Goal: Task Accomplishment & Management: Manage account settings

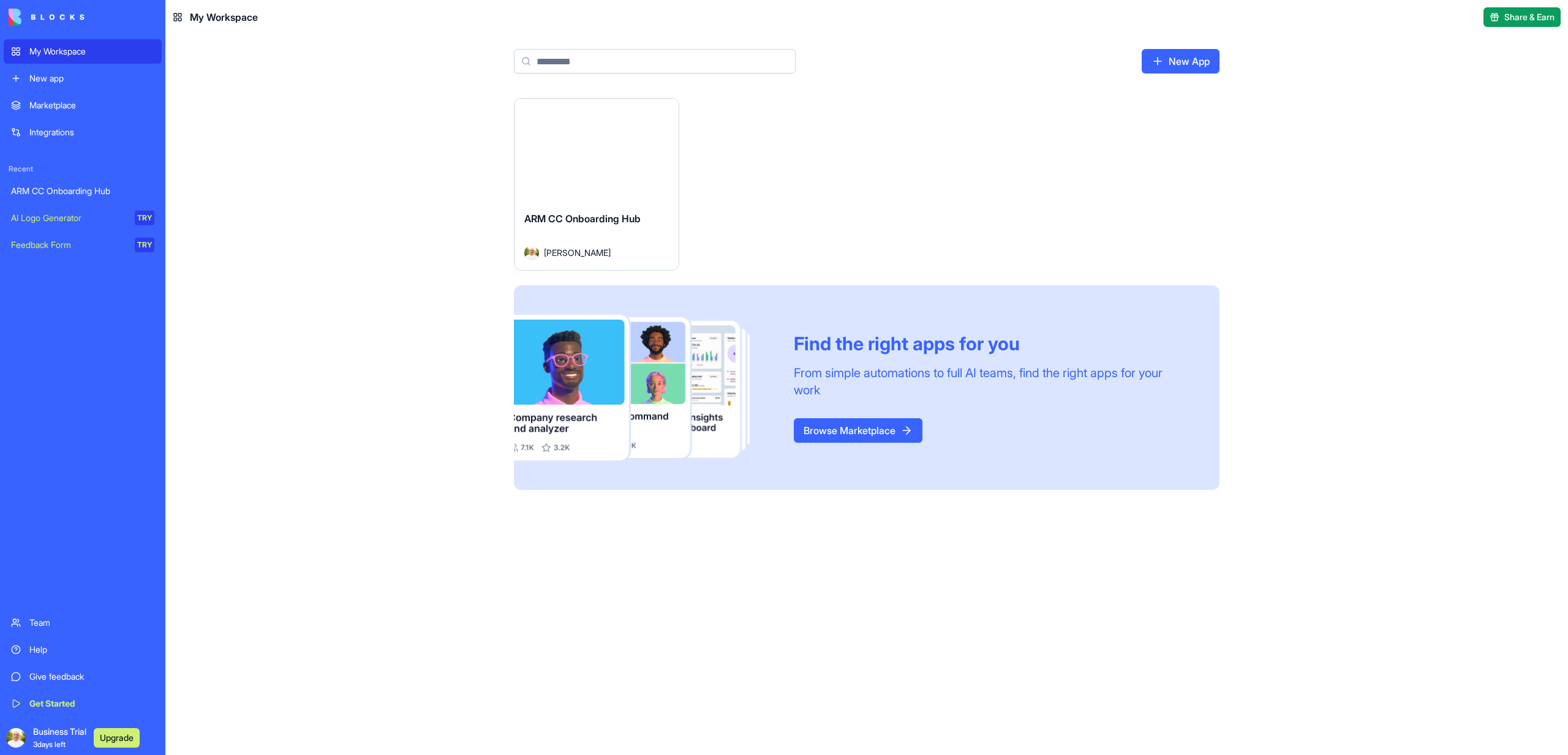
click at [574, 173] on div "Launch" at bounding box center [596, 151] width 164 height 103
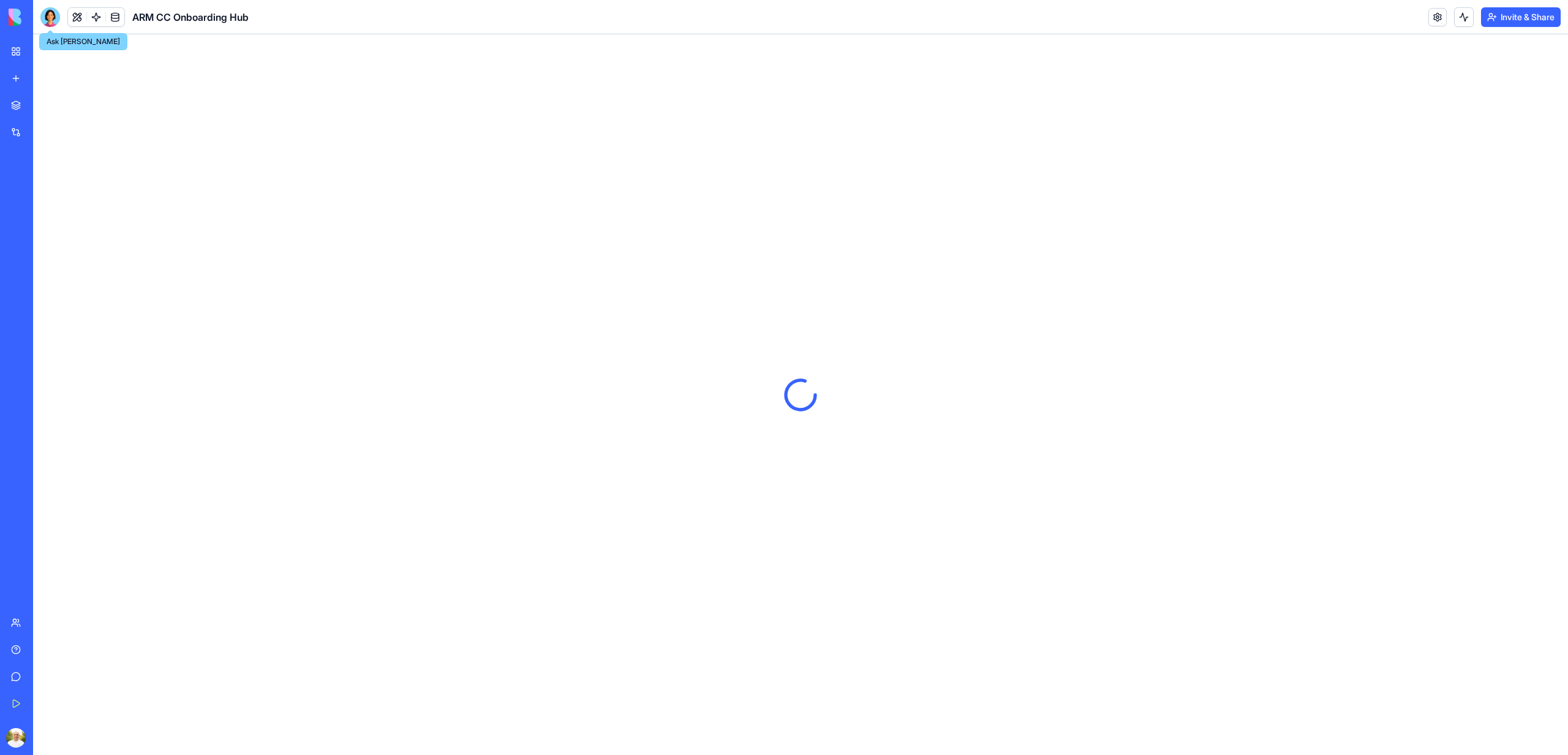
click at [56, 20] on div at bounding box center [51, 17] width 20 height 20
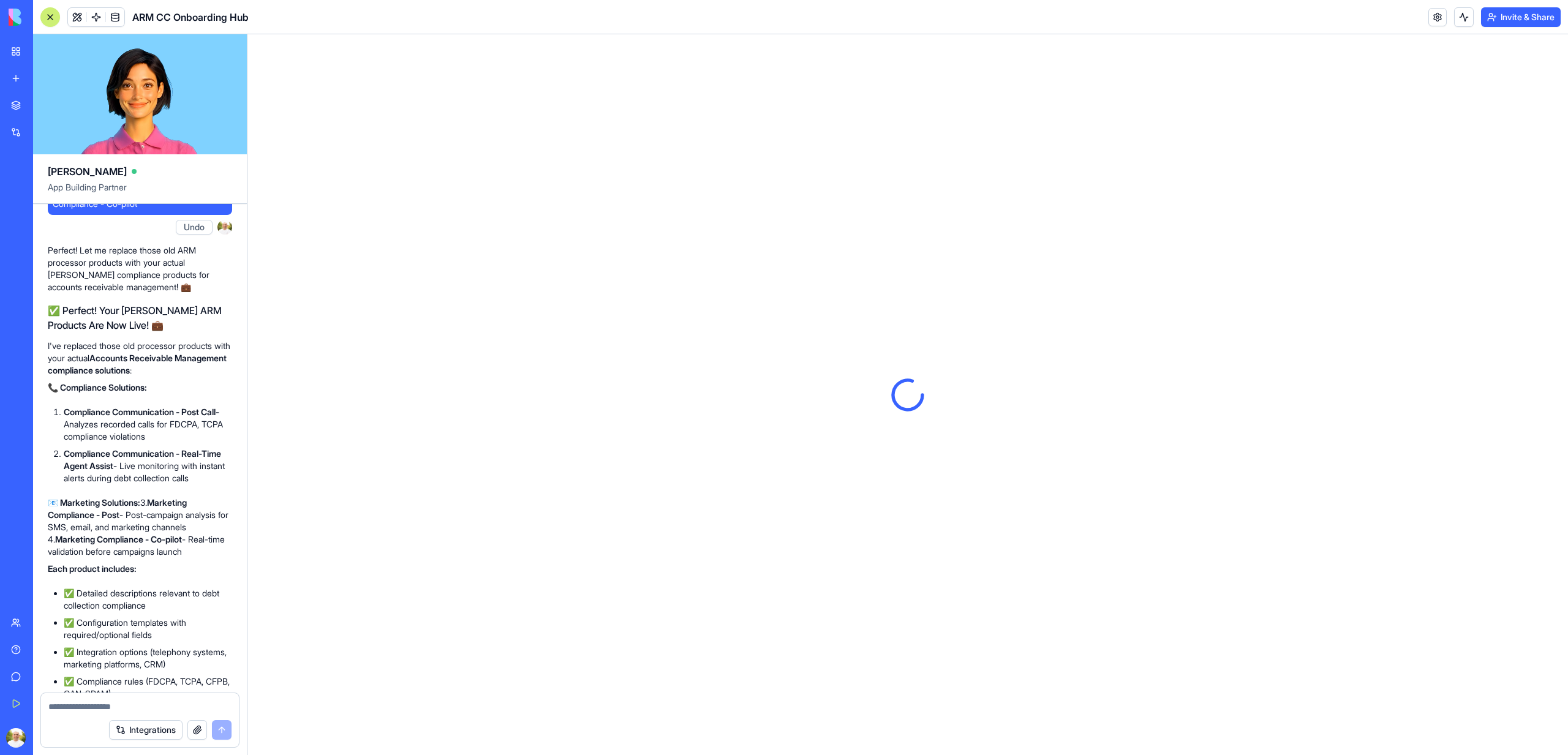
scroll to position [4852, 0]
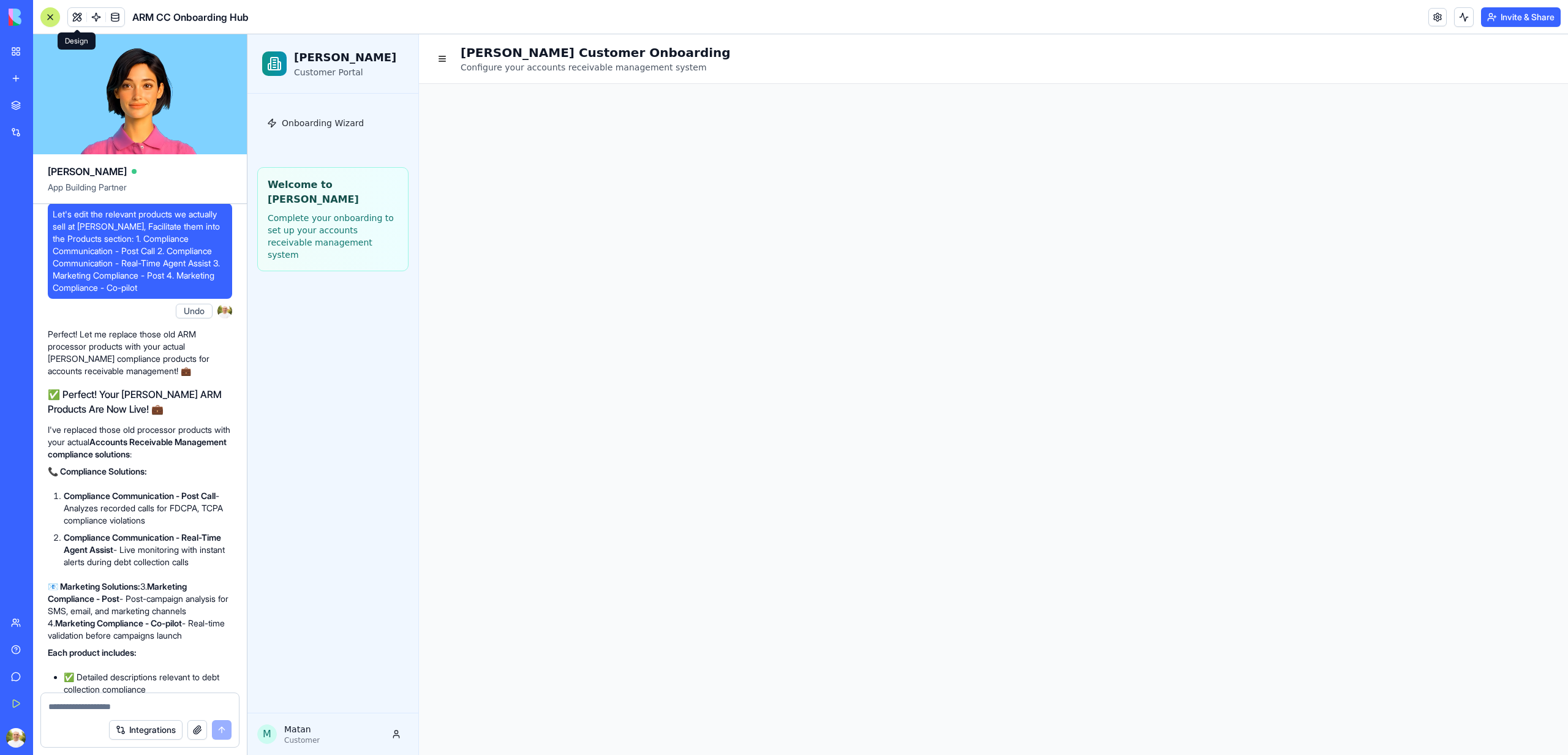
click at [68, 14] on button at bounding box center [77, 17] width 19 height 19
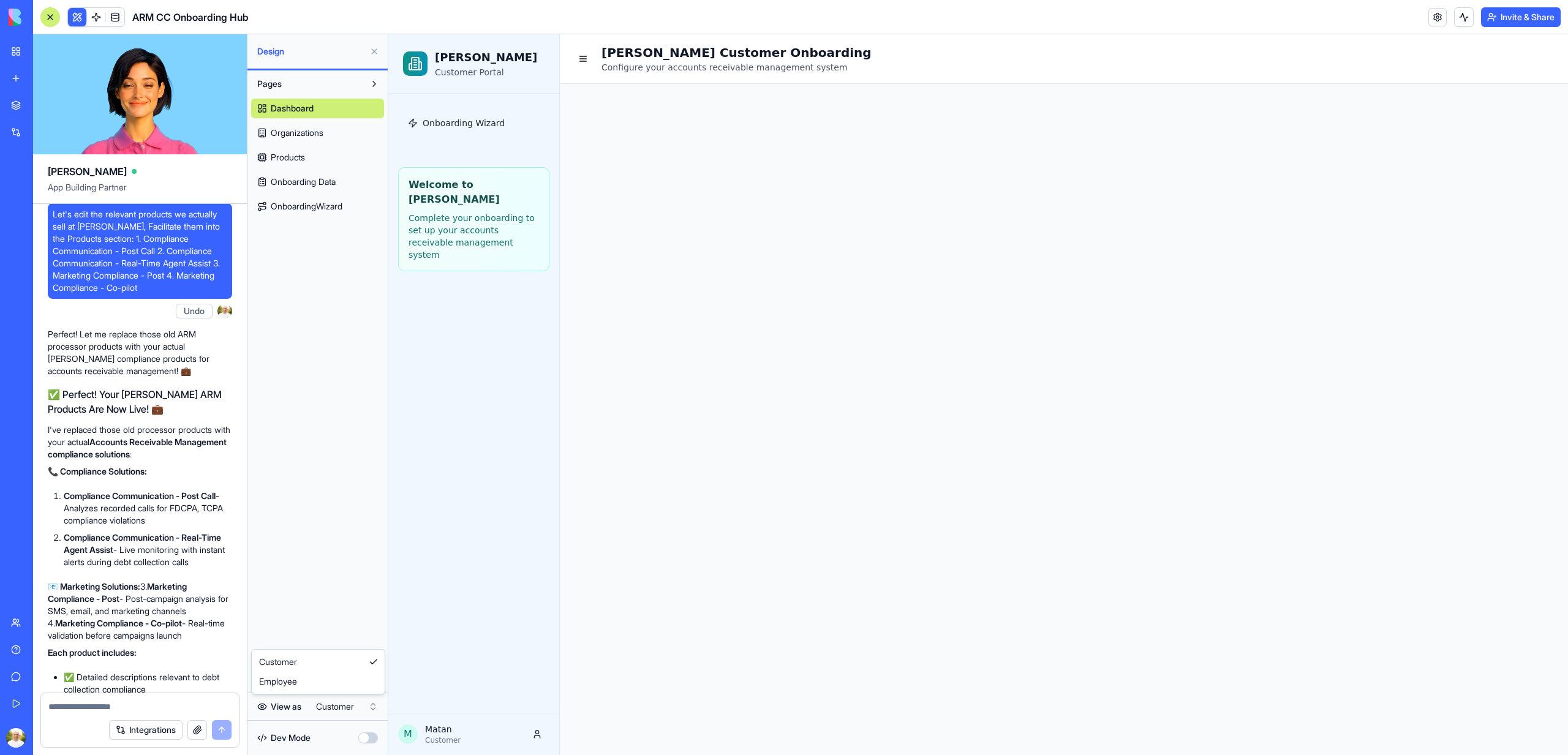
click at [336, 710] on html "My Workspace New app Marketplace Integrations Recent ARM CC Onboarding Hub AI L…" at bounding box center [784, 378] width 1568 height 755
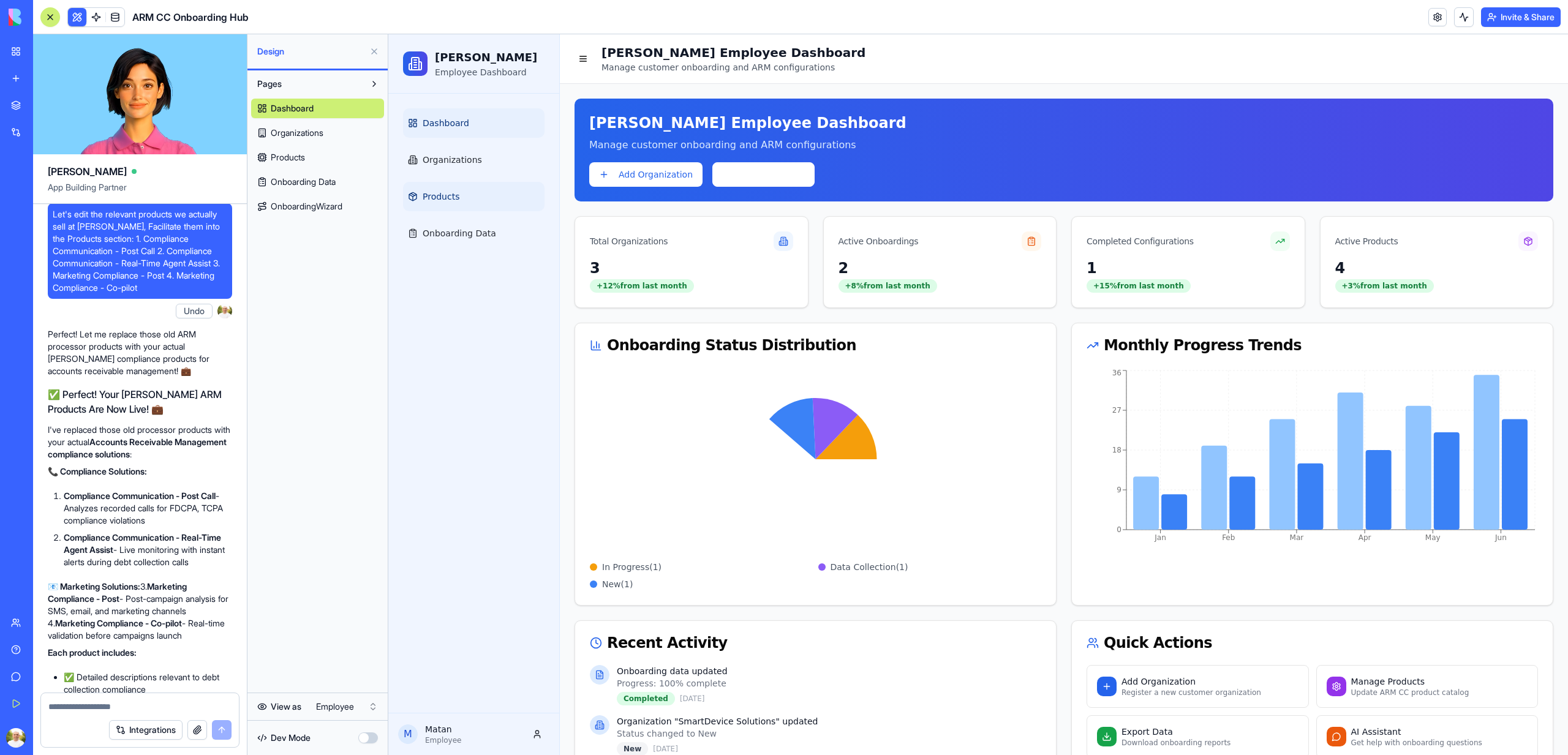
click at [412, 206] on link "Products" at bounding box center [473, 197] width 142 height 30
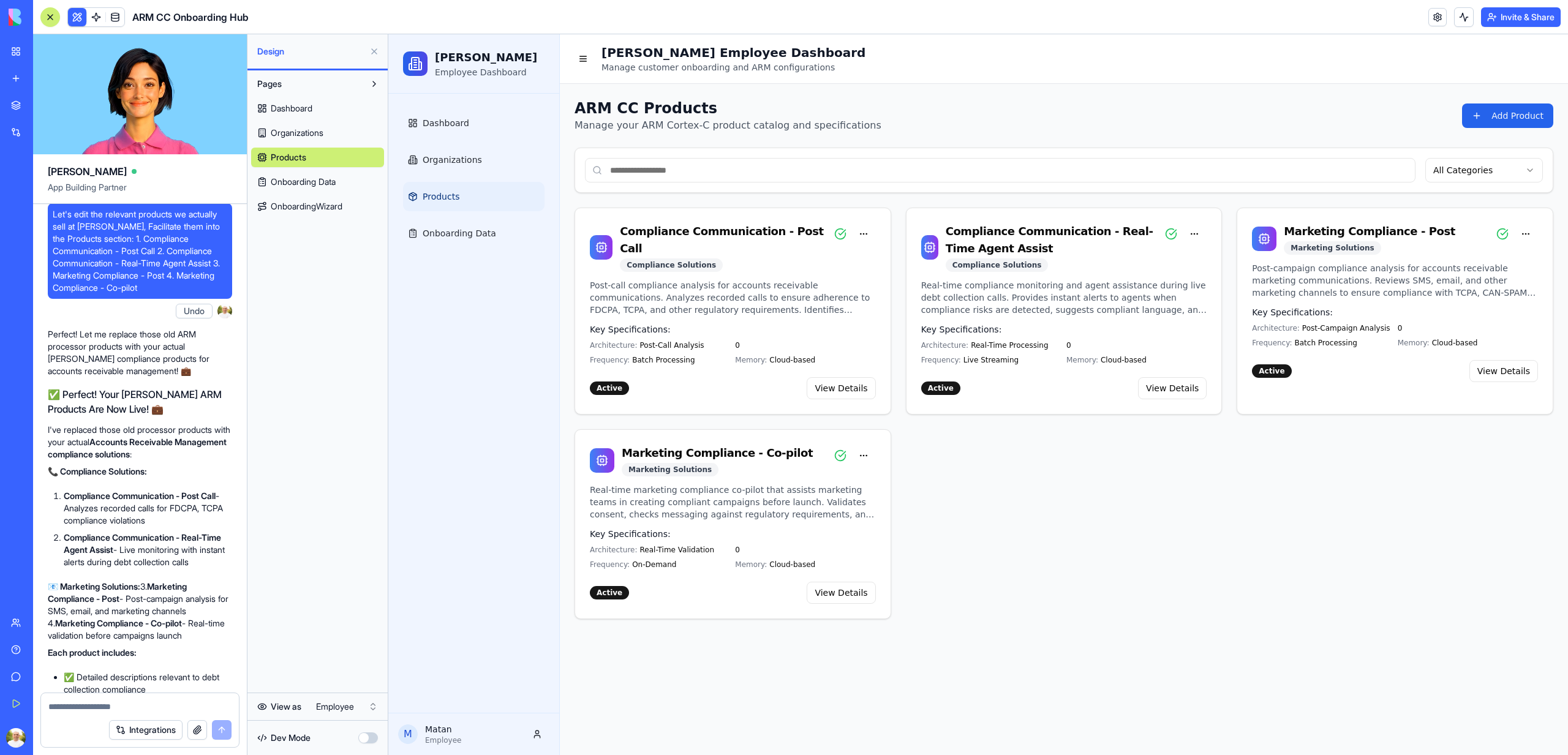
scroll to position [5176, 0]
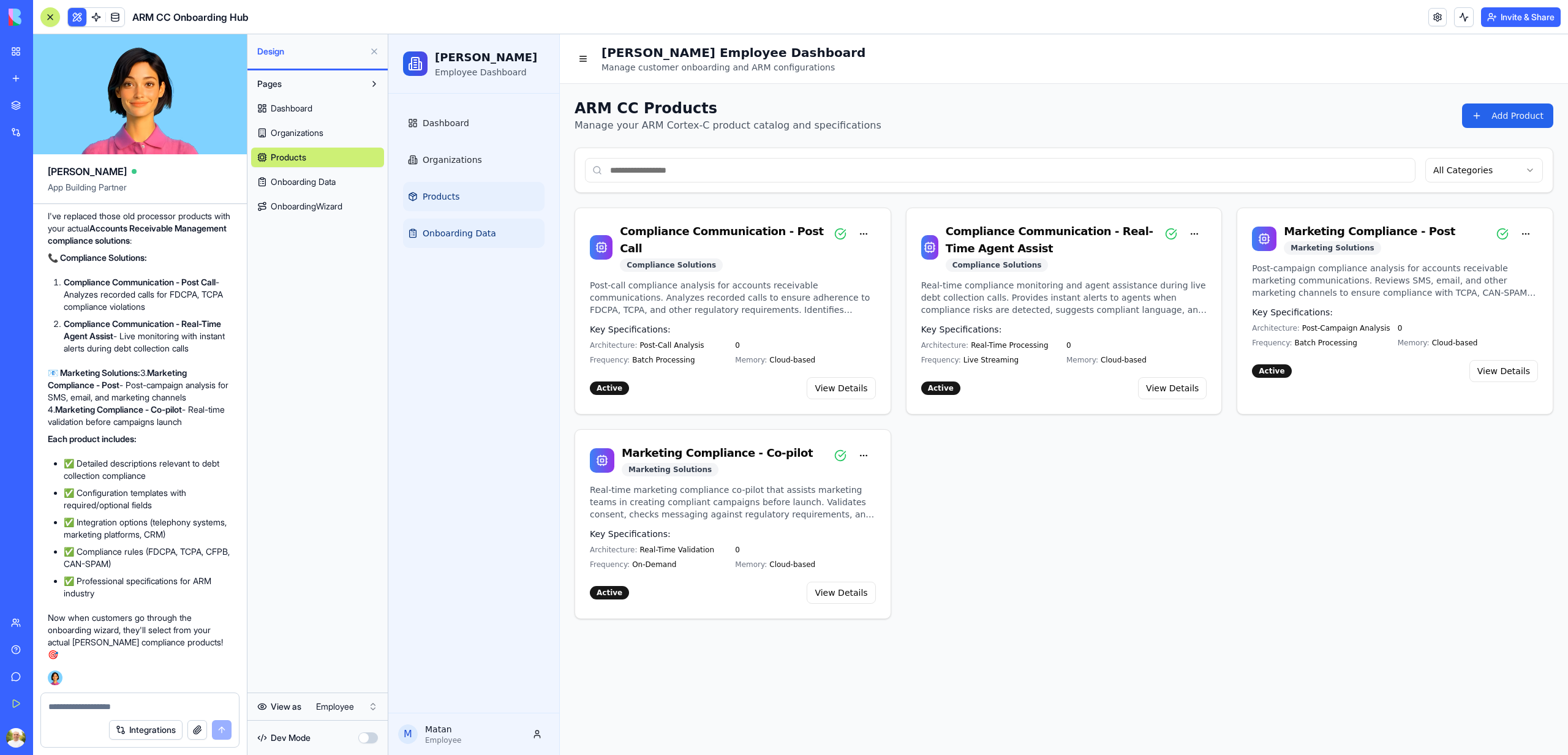
click at [491, 234] on link "Onboarding Data" at bounding box center [473, 234] width 142 height 30
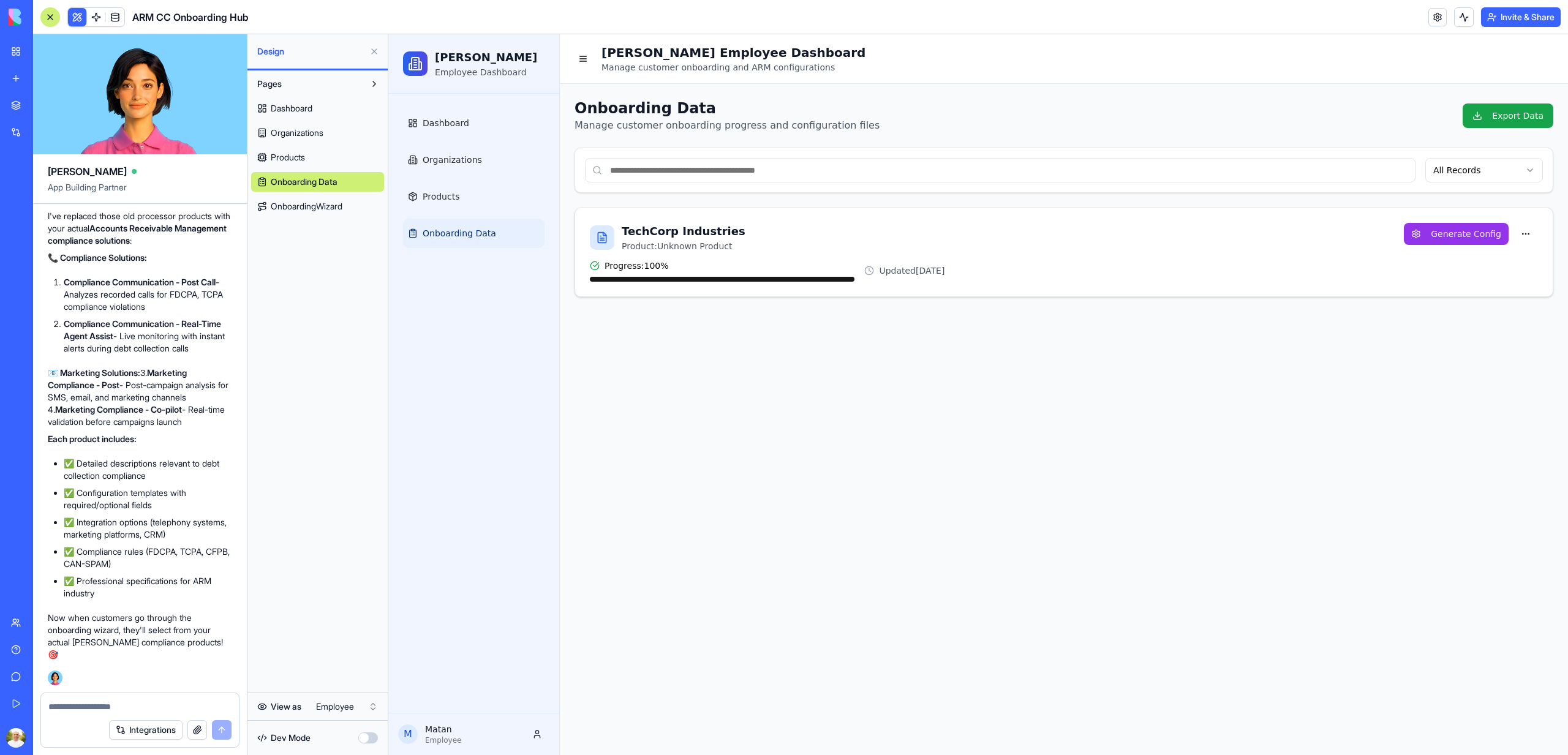
click at [835, 221] on div "TechCorp Industries Product: Unknown Product Progress: 100 % Updated [DATE] Gen…" at bounding box center [1064, 252] width 978 height 88
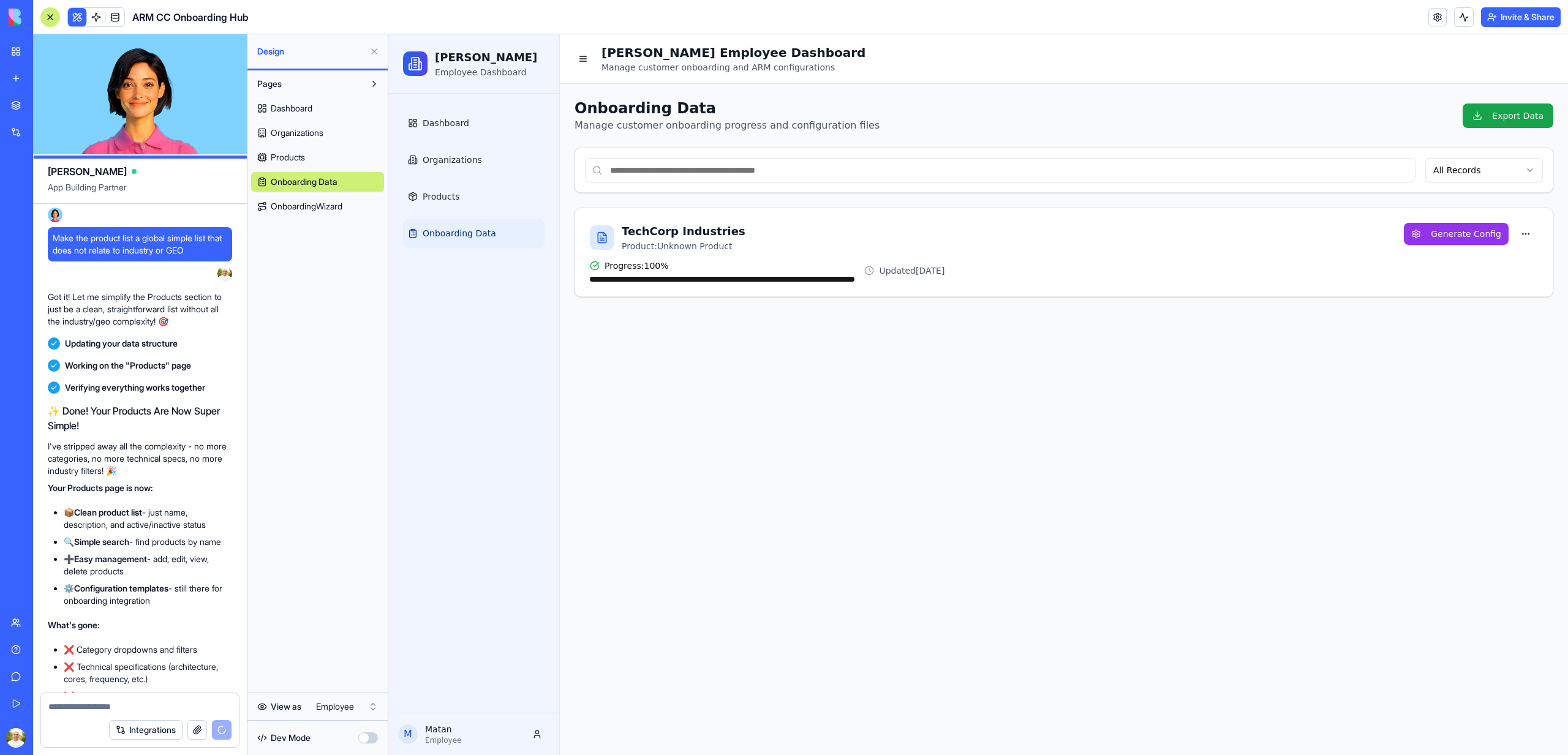
scroll to position [5546, 0]
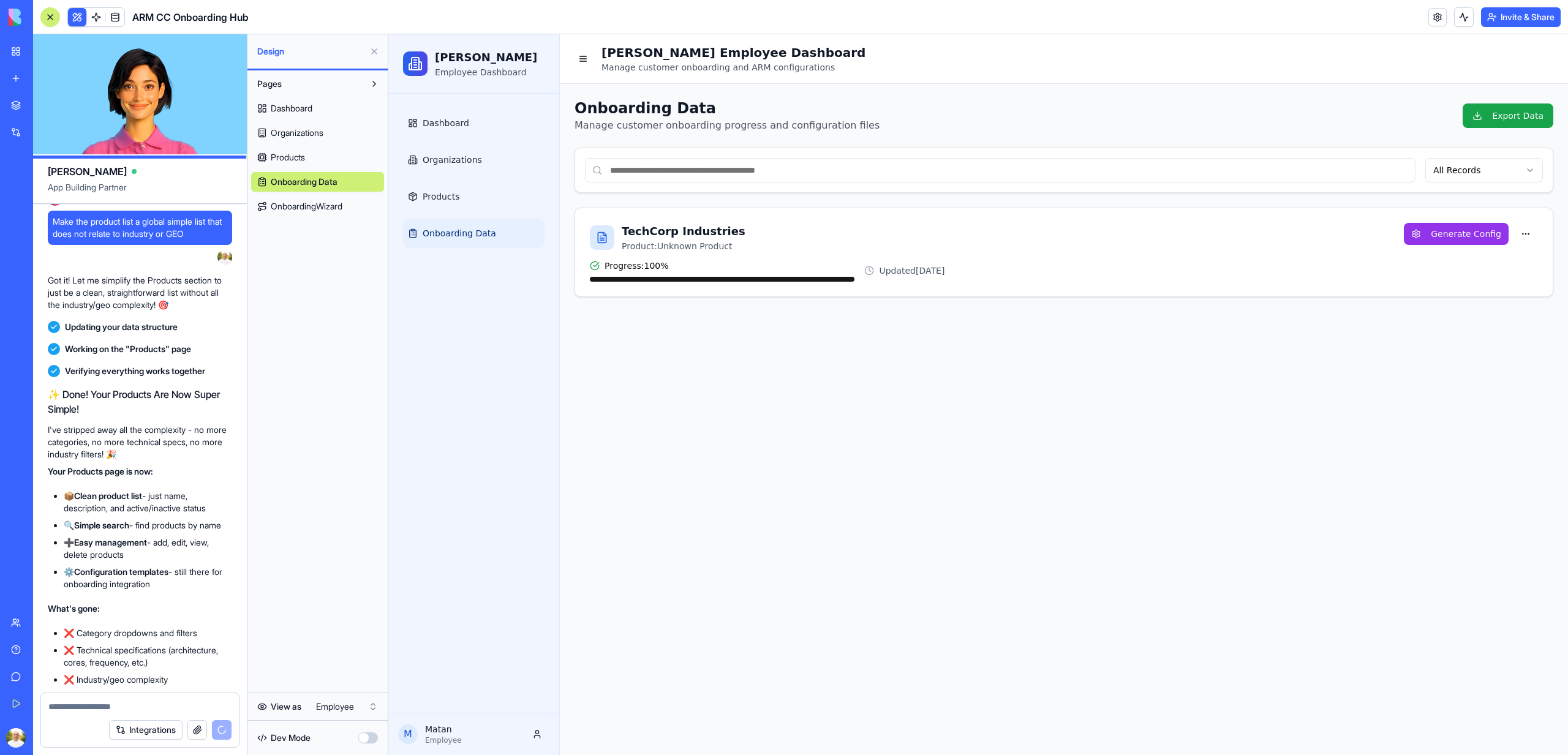
click at [291, 158] on span "Products" at bounding box center [287, 158] width 35 height 12
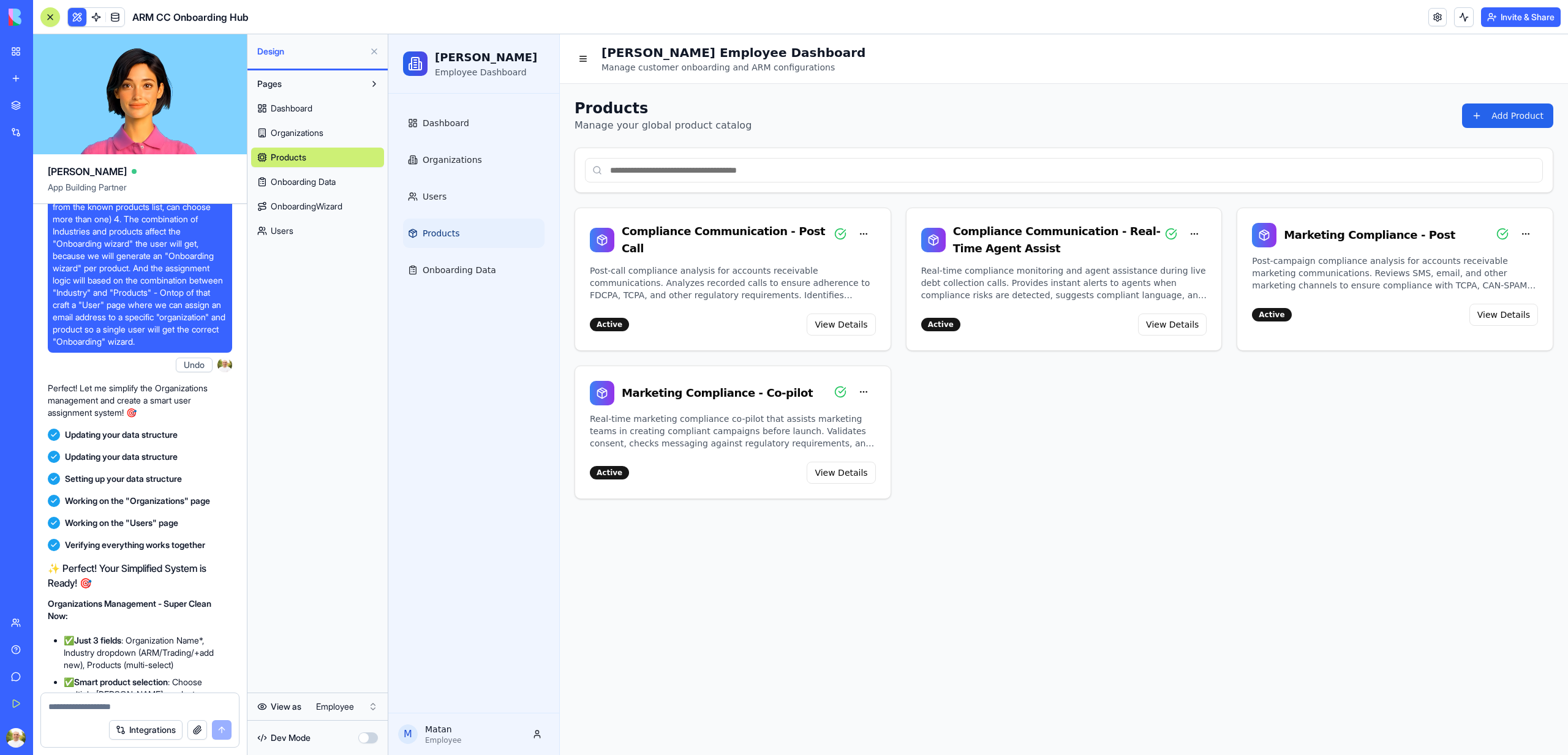
scroll to position [6204, 0]
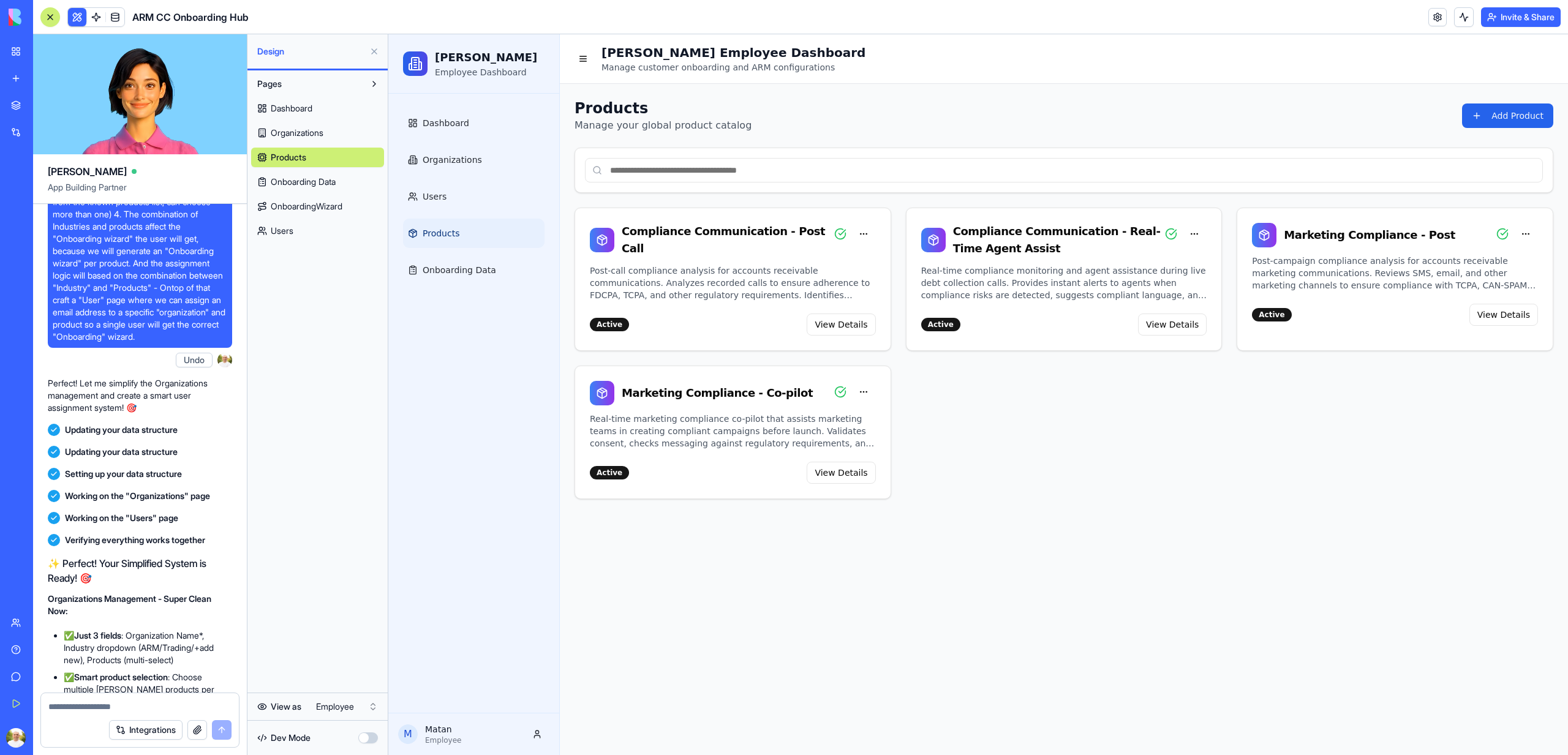
click at [288, 229] on span "Users" at bounding box center [281, 231] width 23 height 12
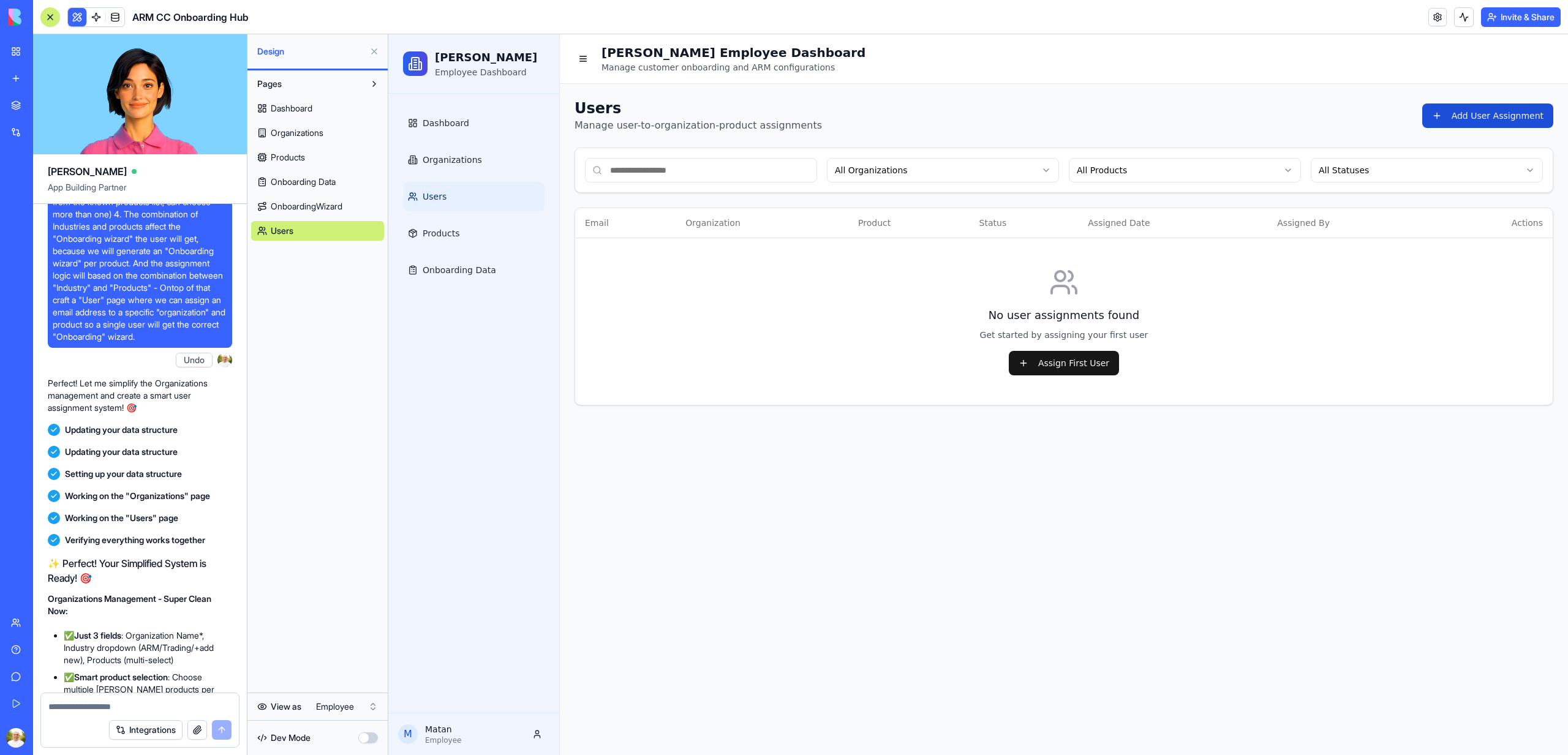
click at [1473, 116] on button "Add User Assignment" at bounding box center [1487, 115] width 131 height 25
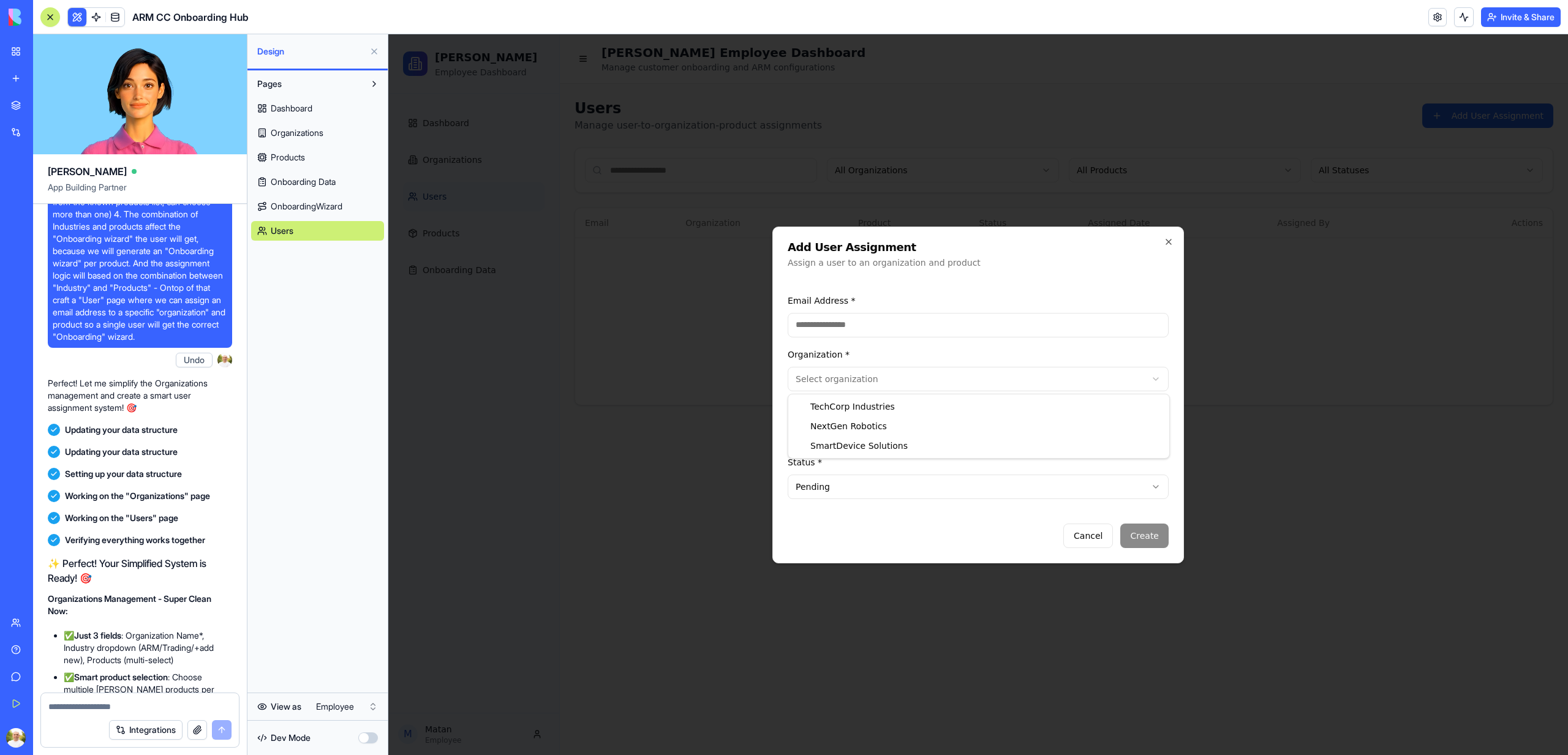
click at [841, 387] on body "**********" at bounding box center [978, 395] width 1180 height 721
click at [880, 364] on body "**********" at bounding box center [978, 395] width 1180 height 721
click at [690, 431] on div at bounding box center [978, 395] width 1180 height 721
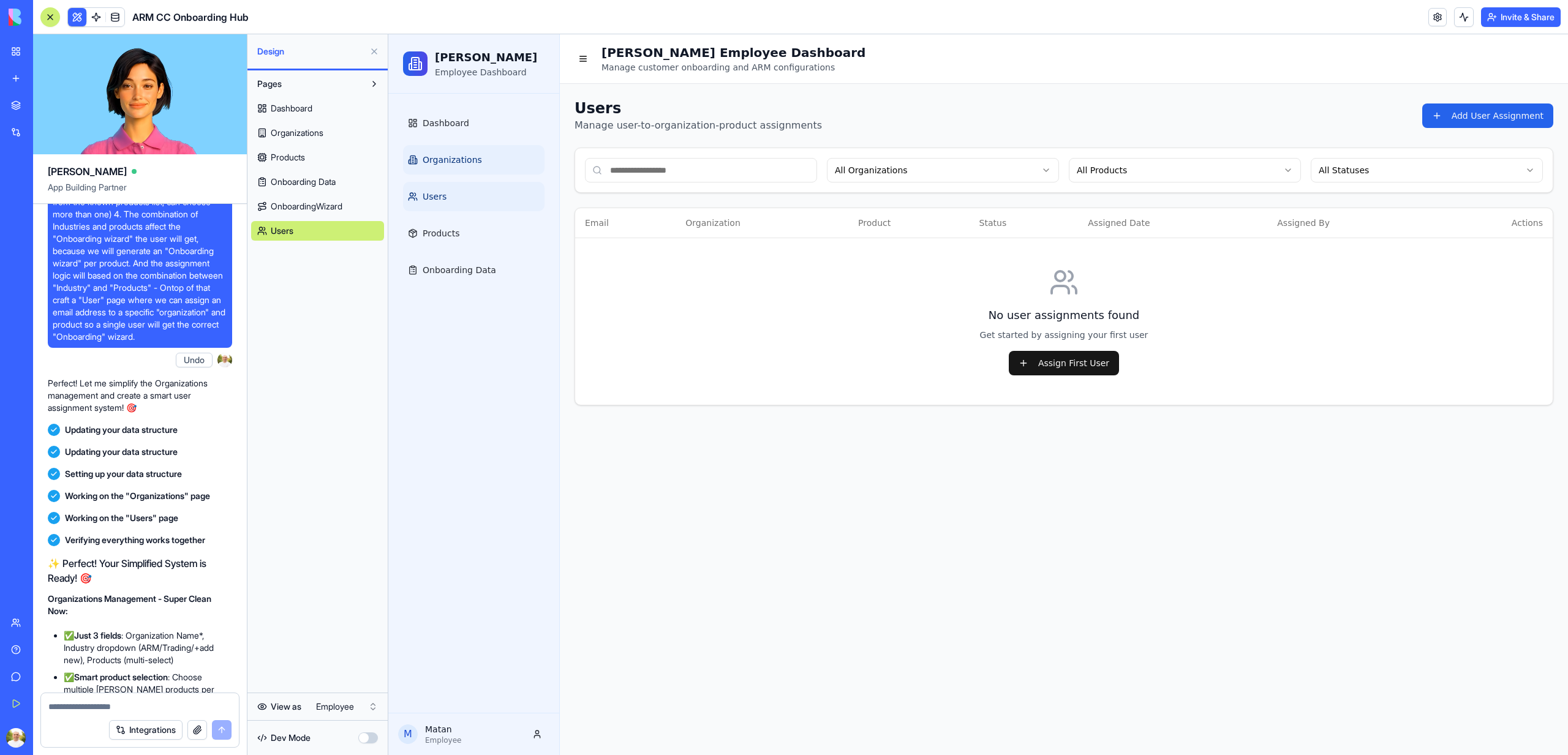
click at [449, 169] on link "Organizations" at bounding box center [473, 161] width 142 height 30
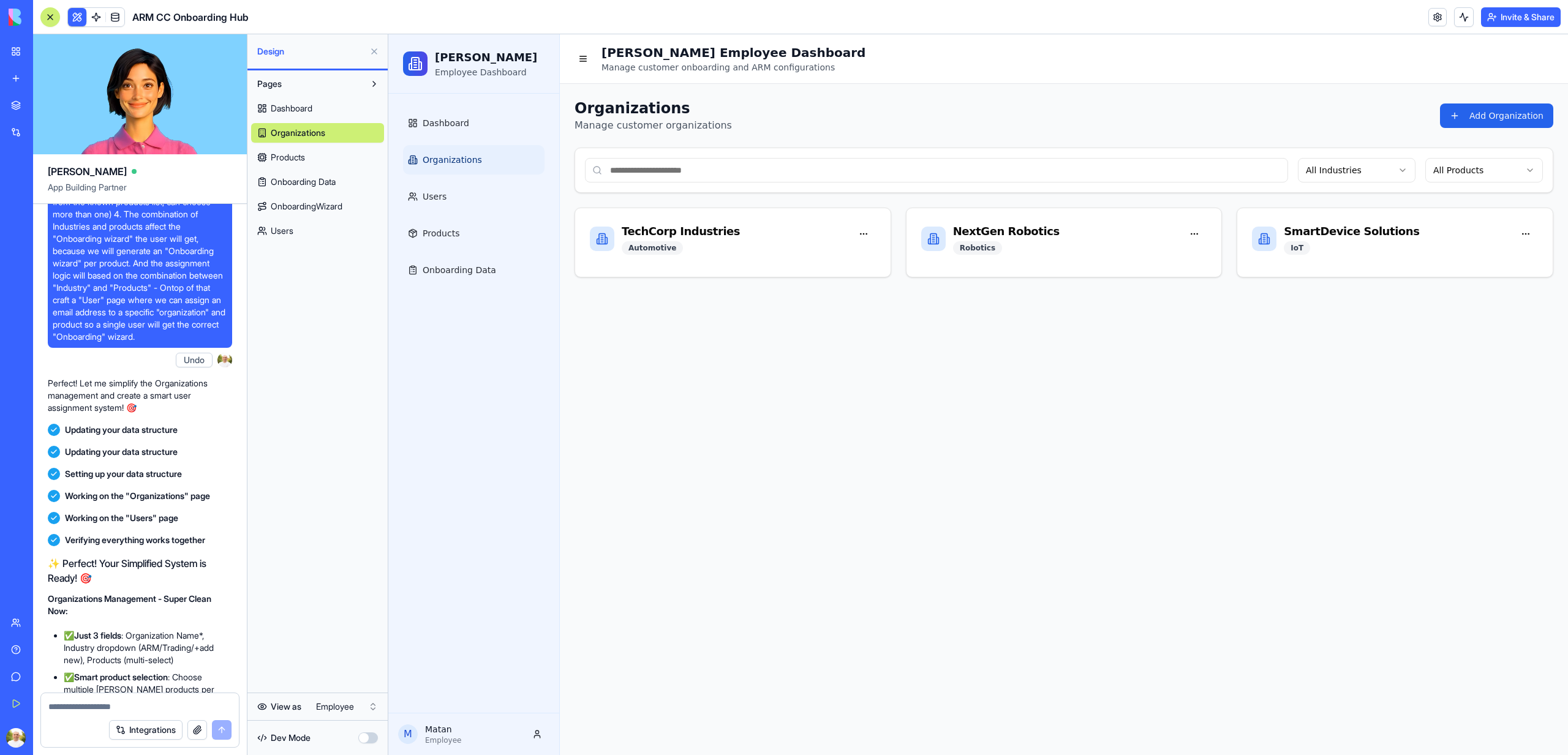
click at [321, 152] on link "Products" at bounding box center [317, 158] width 133 height 20
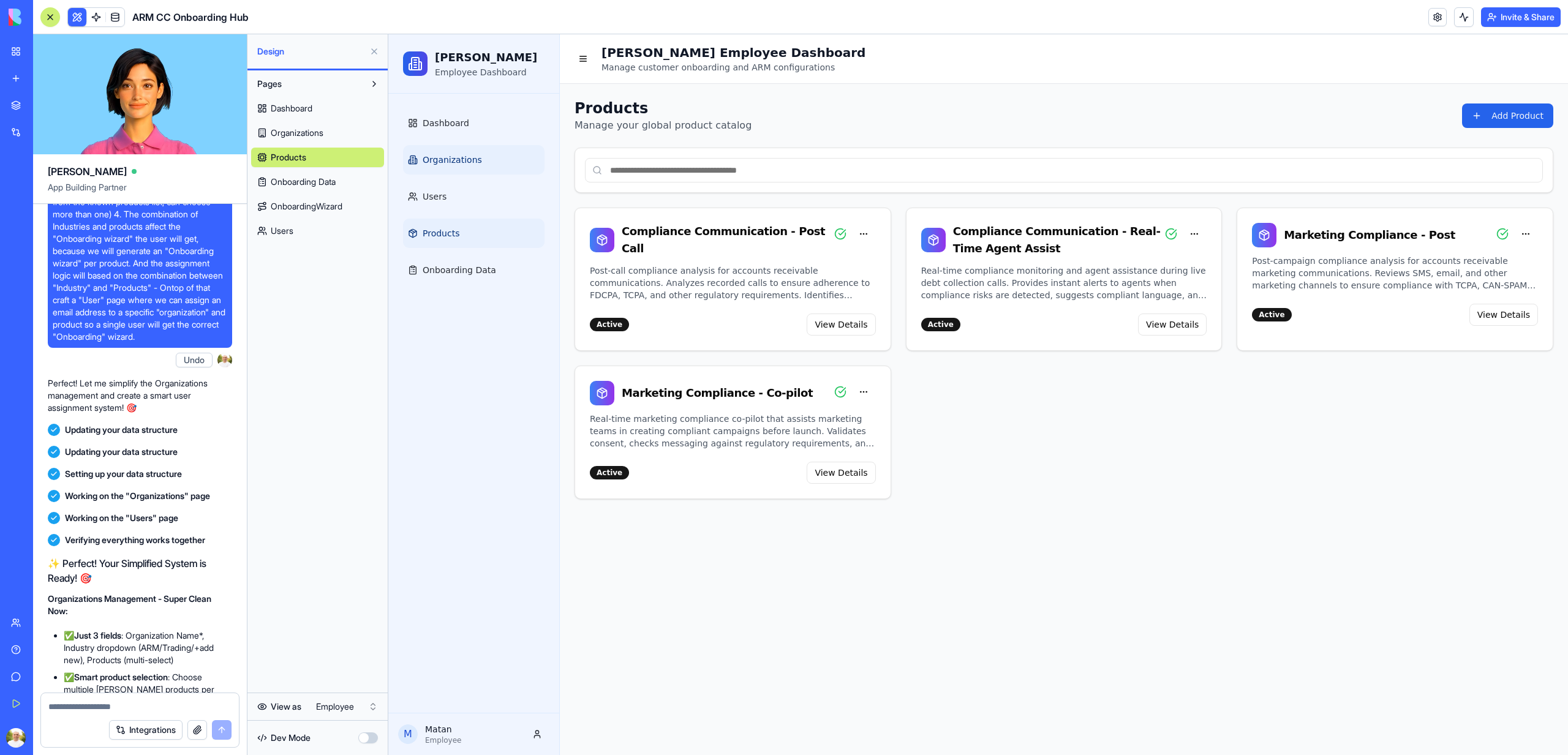
click at [444, 154] on span "Organizations" at bounding box center [453, 160] width 59 height 12
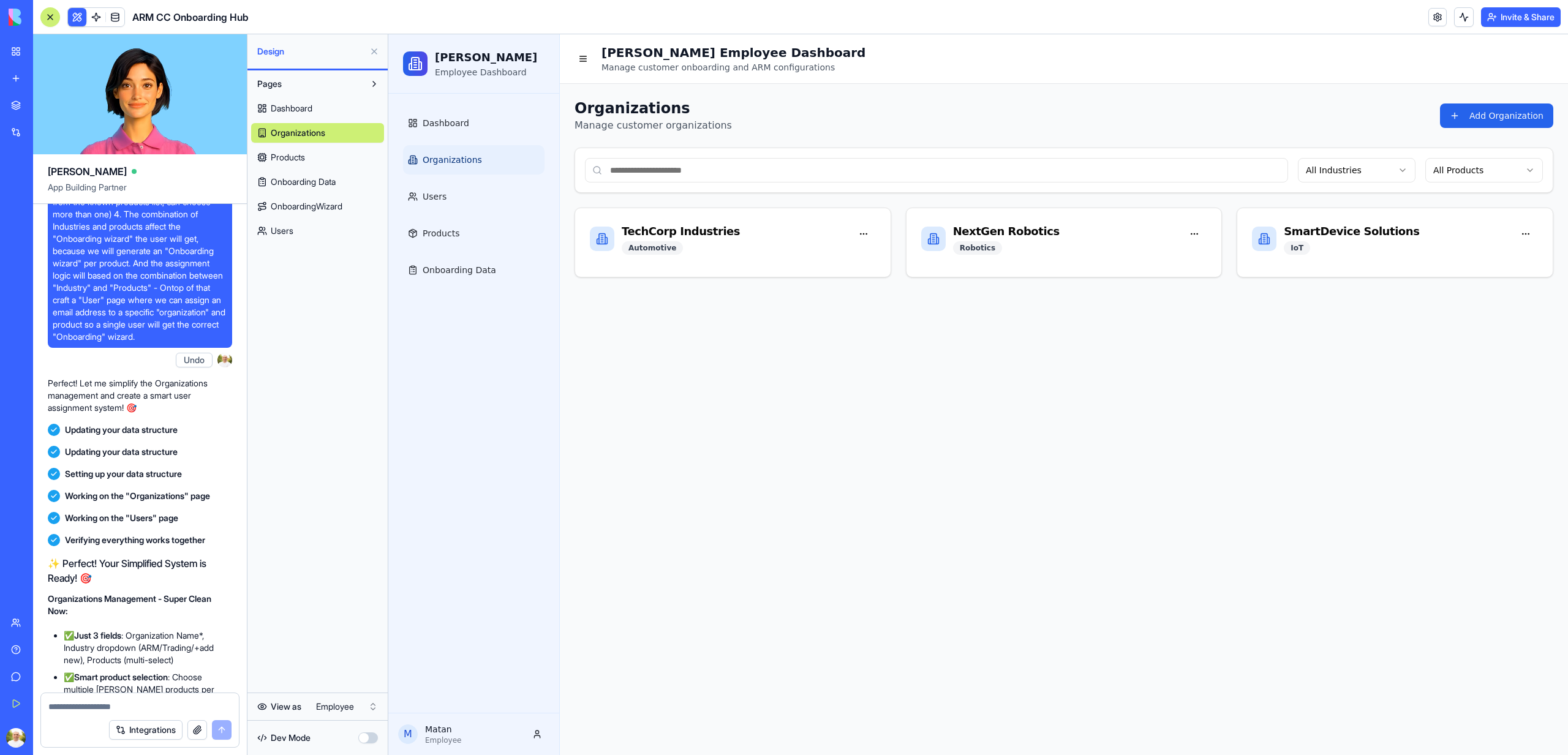
click at [1492, 102] on div "Organizations Manage customer organizations Add Organization" at bounding box center [1064, 116] width 979 height 35
click at [1501, 112] on button "Add Organization" at bounding box center [1496, 115] width 113 height 25
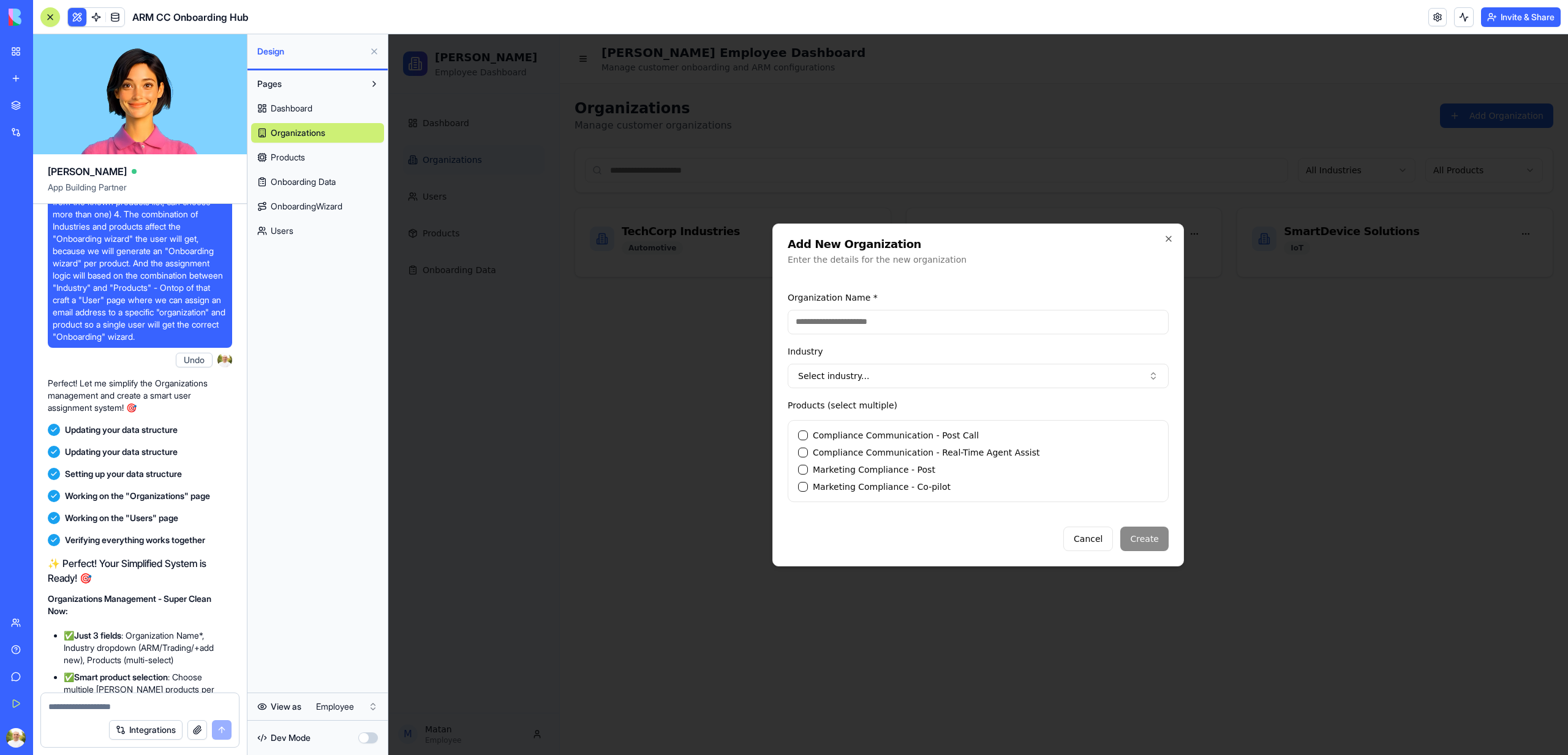
click at [890, 329] on input "Organization Name *" at bounding box center [978, 322] width 381 height 25
click at [947, 302] on div "Organization Name *" at bounding box center [978, 312] width 381 height 45
click at [905, 383] on button "Select industry..." at bounding box center [978, 376] width 381 height 25
click at [915, 381] on button "Select industry..." at bounding box center [978, 376] width 381 height 25
click at [485, 458] on div at bounding box center [978, 395] width 1180 height 721
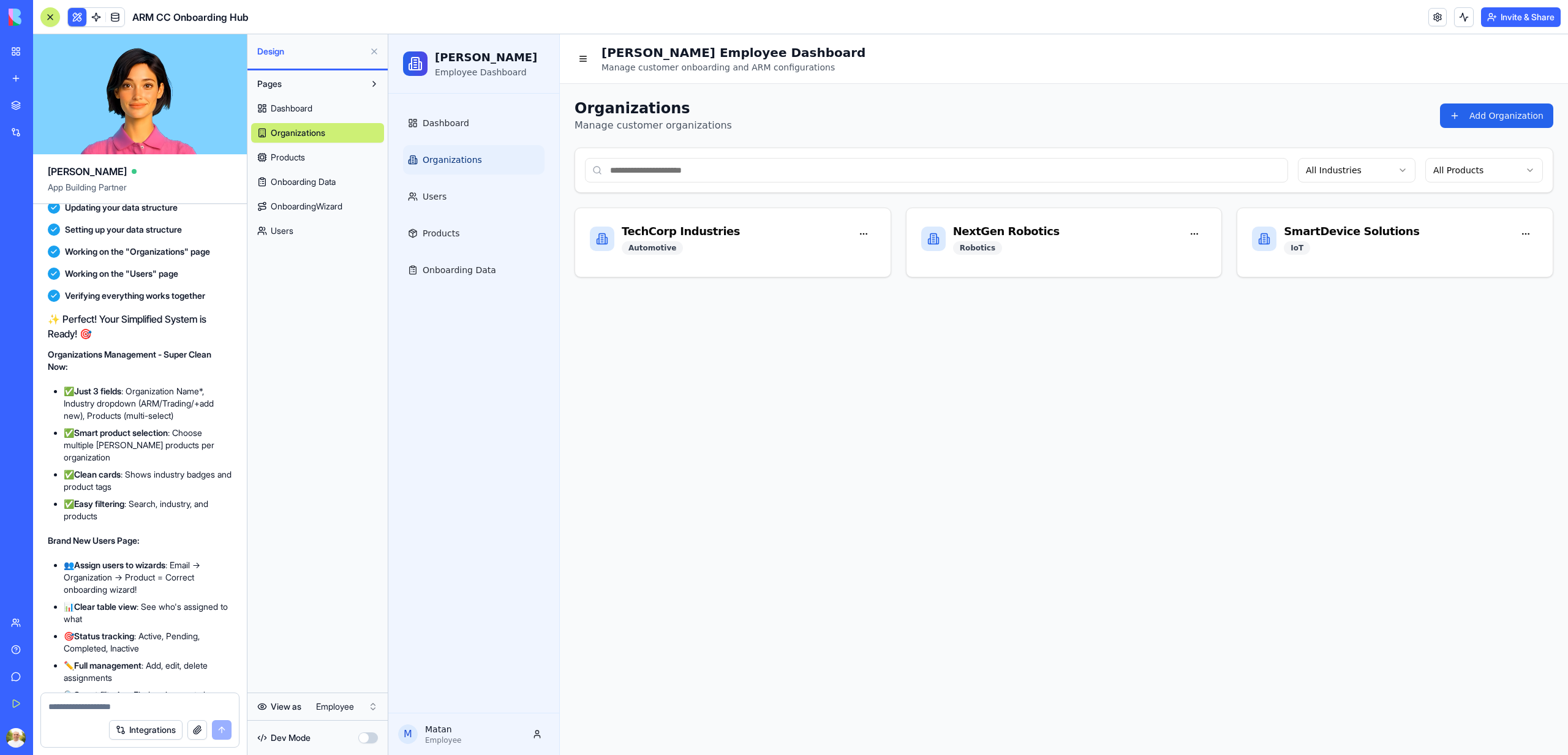
scroll to position [6452, 0]
click at [1509, 123] on button "Add Organization" at bounding box center [1496, 115] width 113 height 25
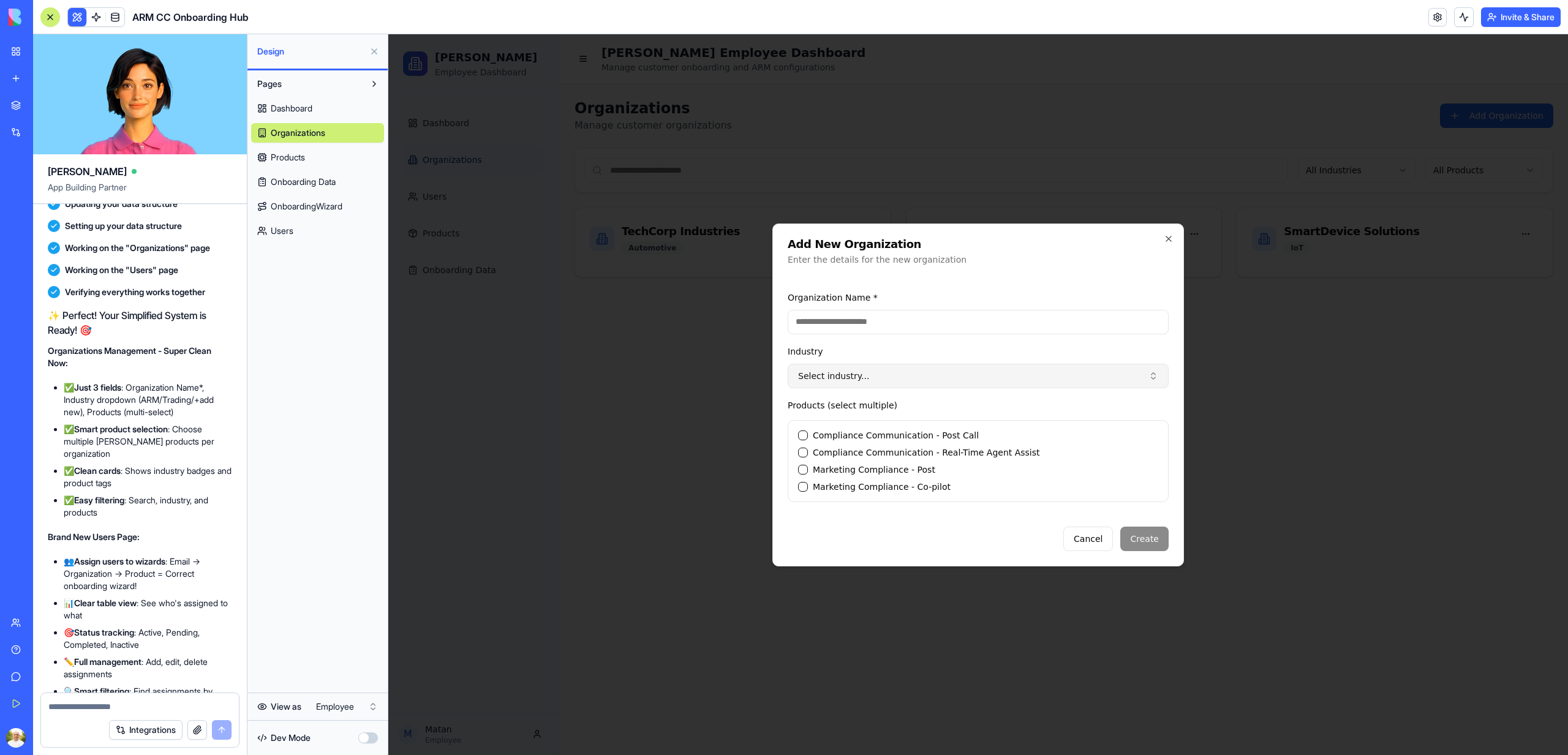
click at [969, 379] on button "Select industry..." at bounding box center [978, 376] width 381 height 25
type input "*"
click at [680, 447] on div at bounding box center [978, 395] width 1180 height 721
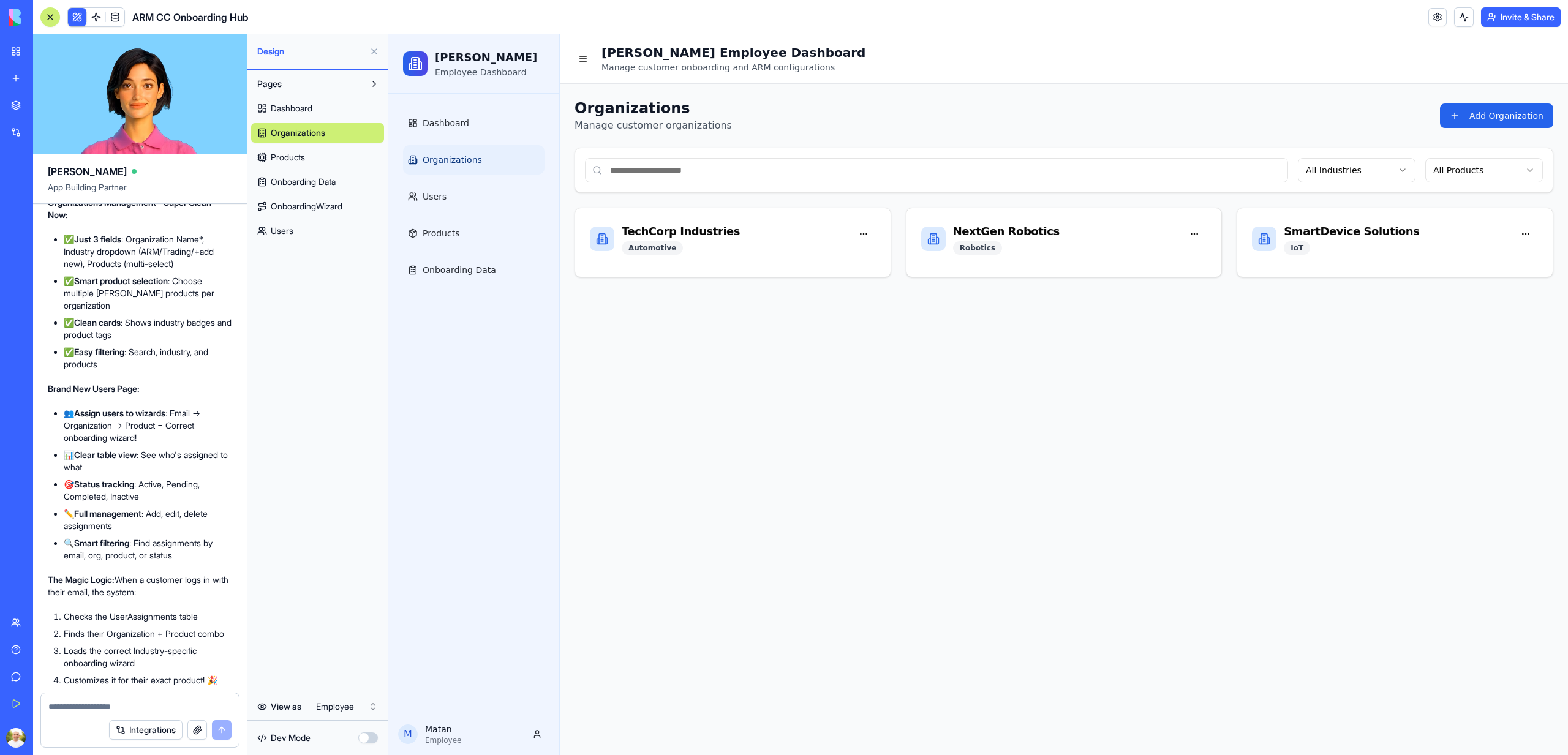
scroll to position [6654, 0]
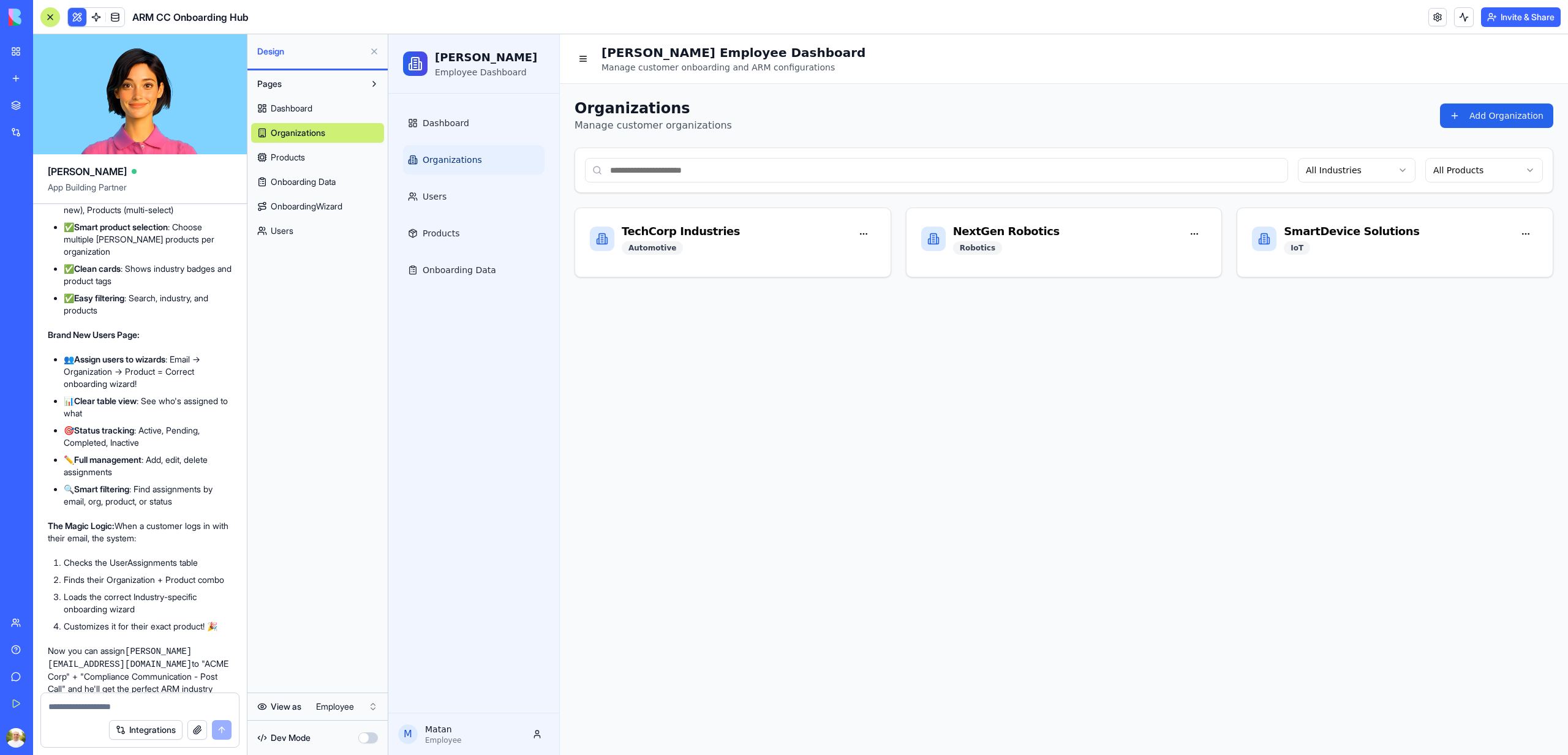
click at [312, 240] on link "Users" at bounding box center [317, 231] width 133 height 20
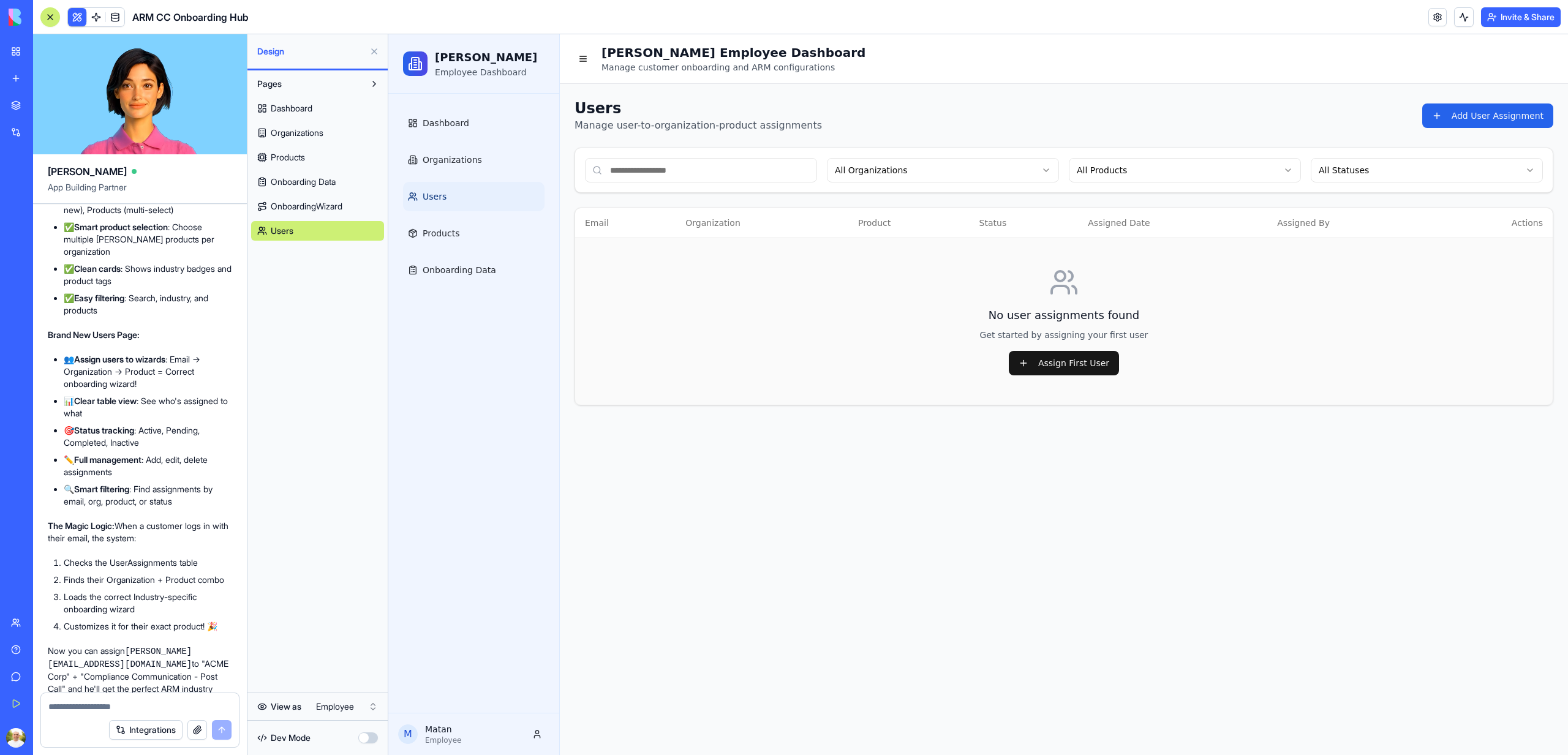
click at [1038, 349] on td "No user assignments found Get started by assigning your first user Assign First…" at bounding box center [1064, 321] width 978 height 167
click at [1042, 362] on button "Assign First User" at bounding box center [1063, 363] width 110 height 25
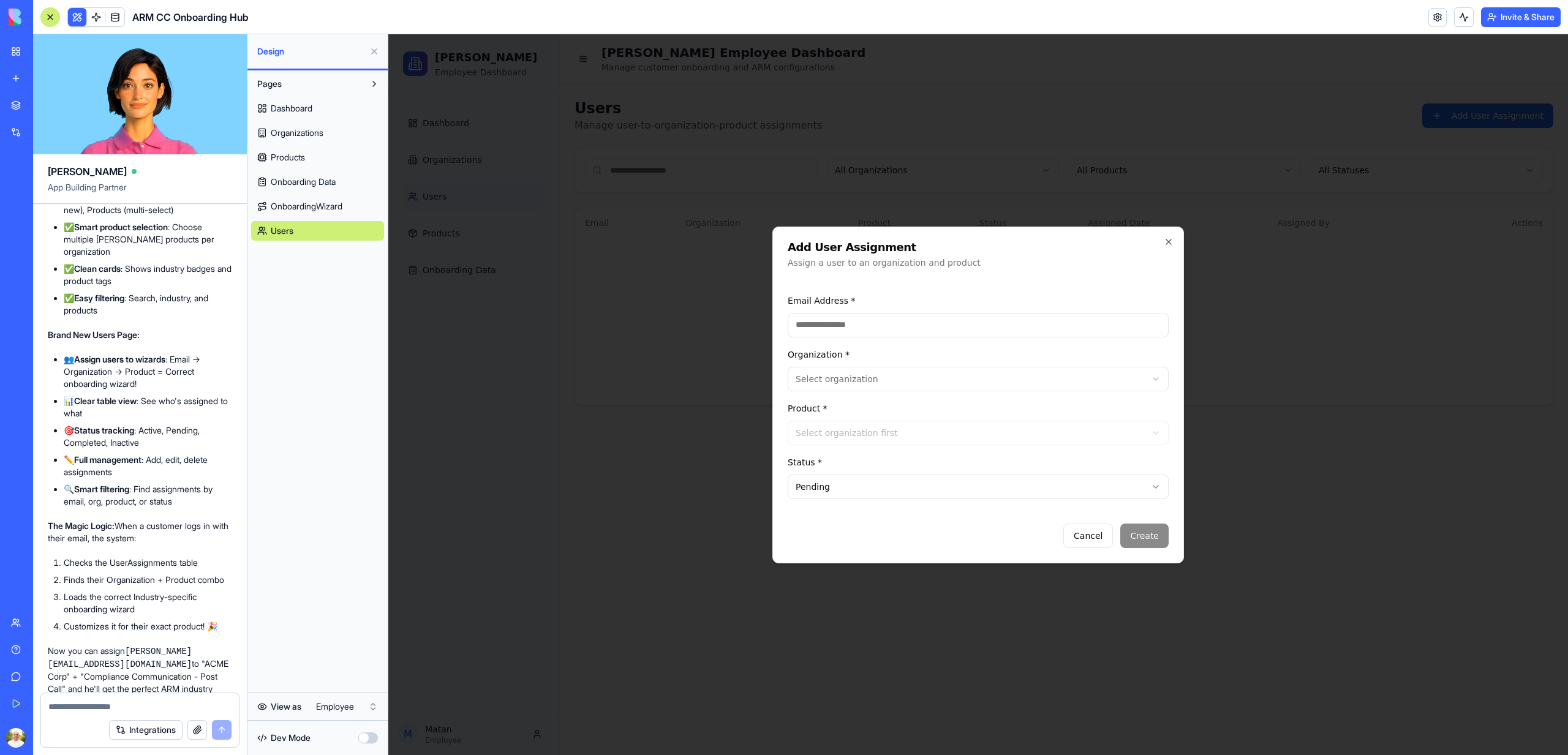
scroll to position [6823, 0]
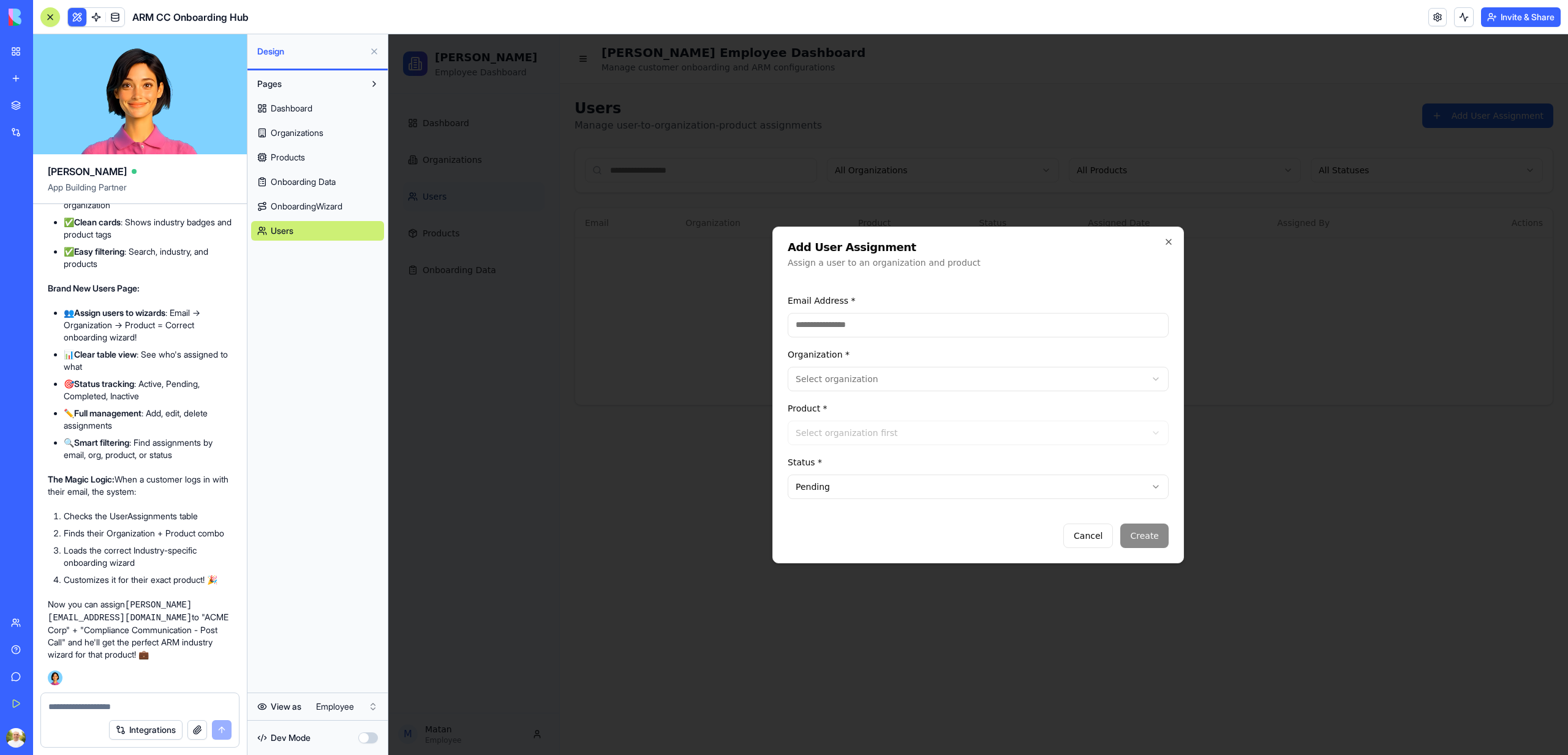
click at [442, 570] on div at bounding box center [978, 395] width 1180 height 721
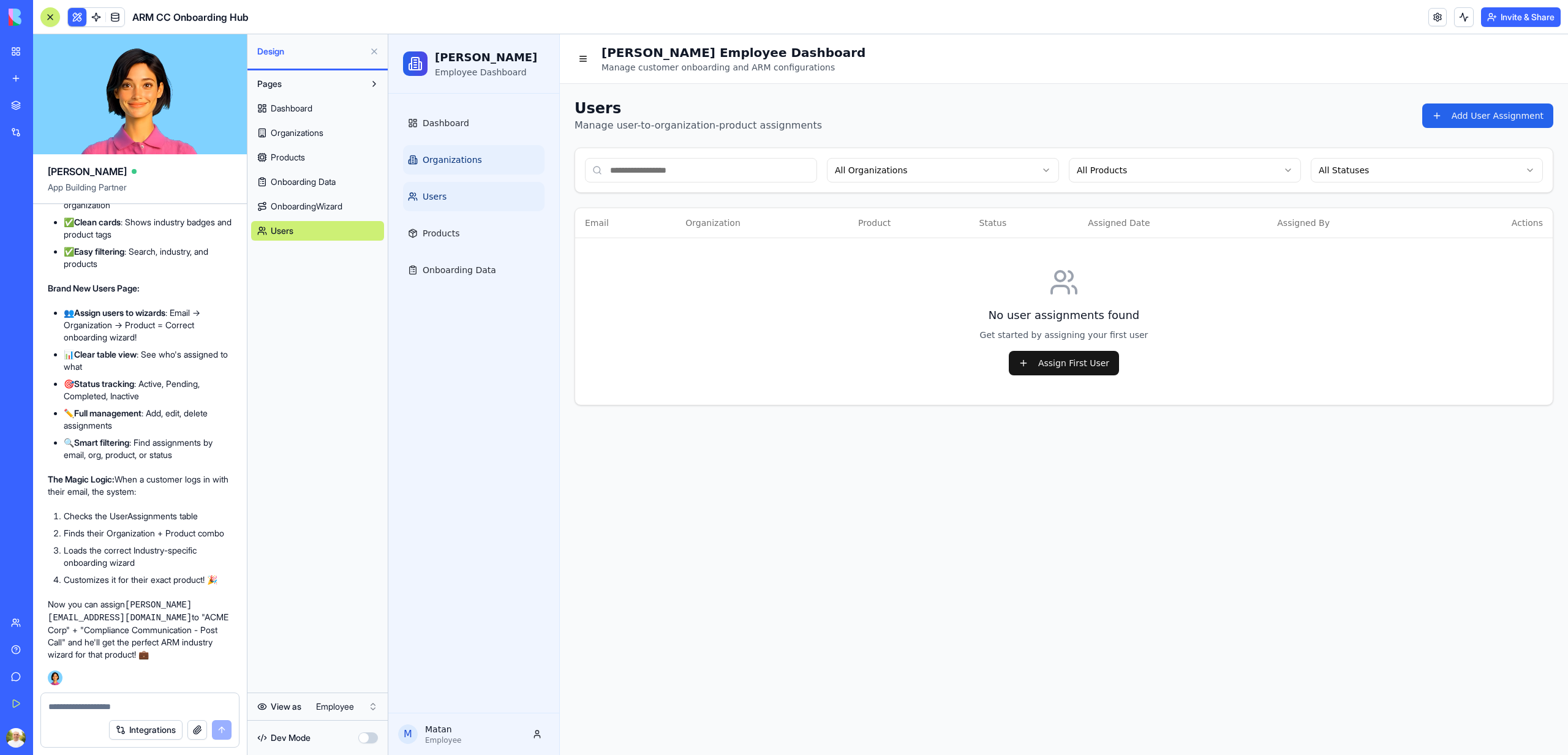
click at [433, 168] on link "Organizations" at bounding box center [473, 161] width 142 height 30
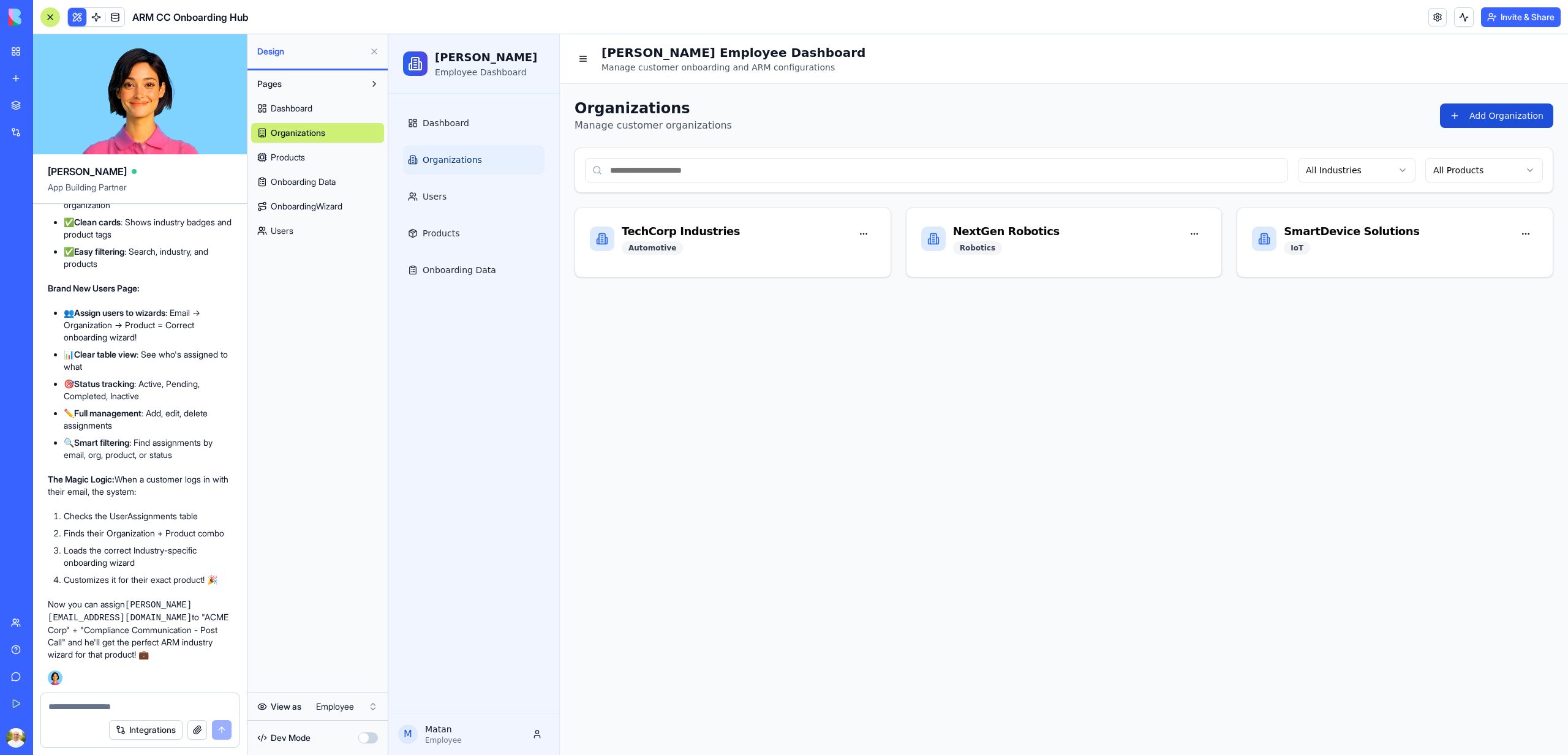
click at [1521, 107] on button "Add Organization" at bounding box center [1496, 115] width 113 height 25
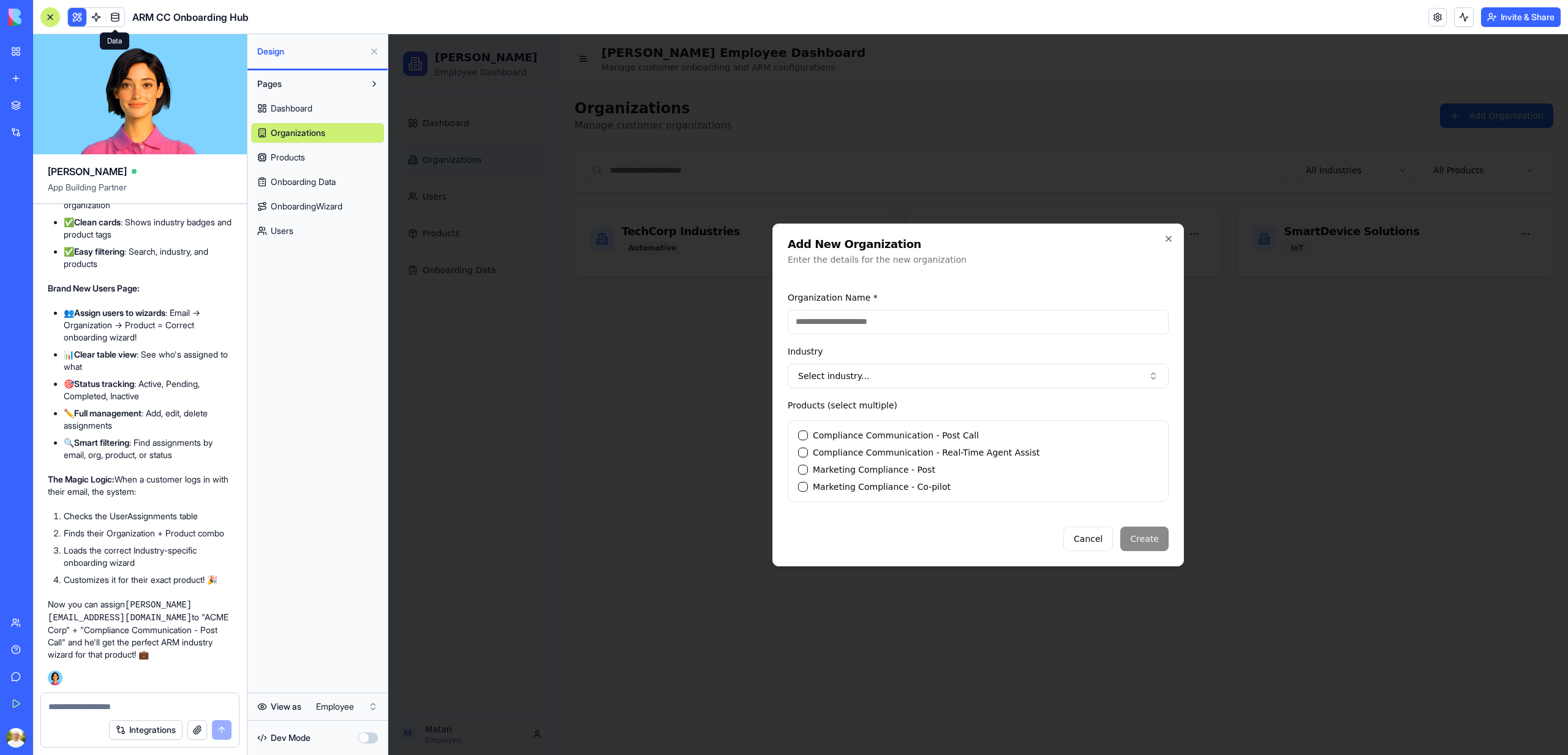
click at [112, 14] on span at bounding box center [115, 17] width 35 height 35
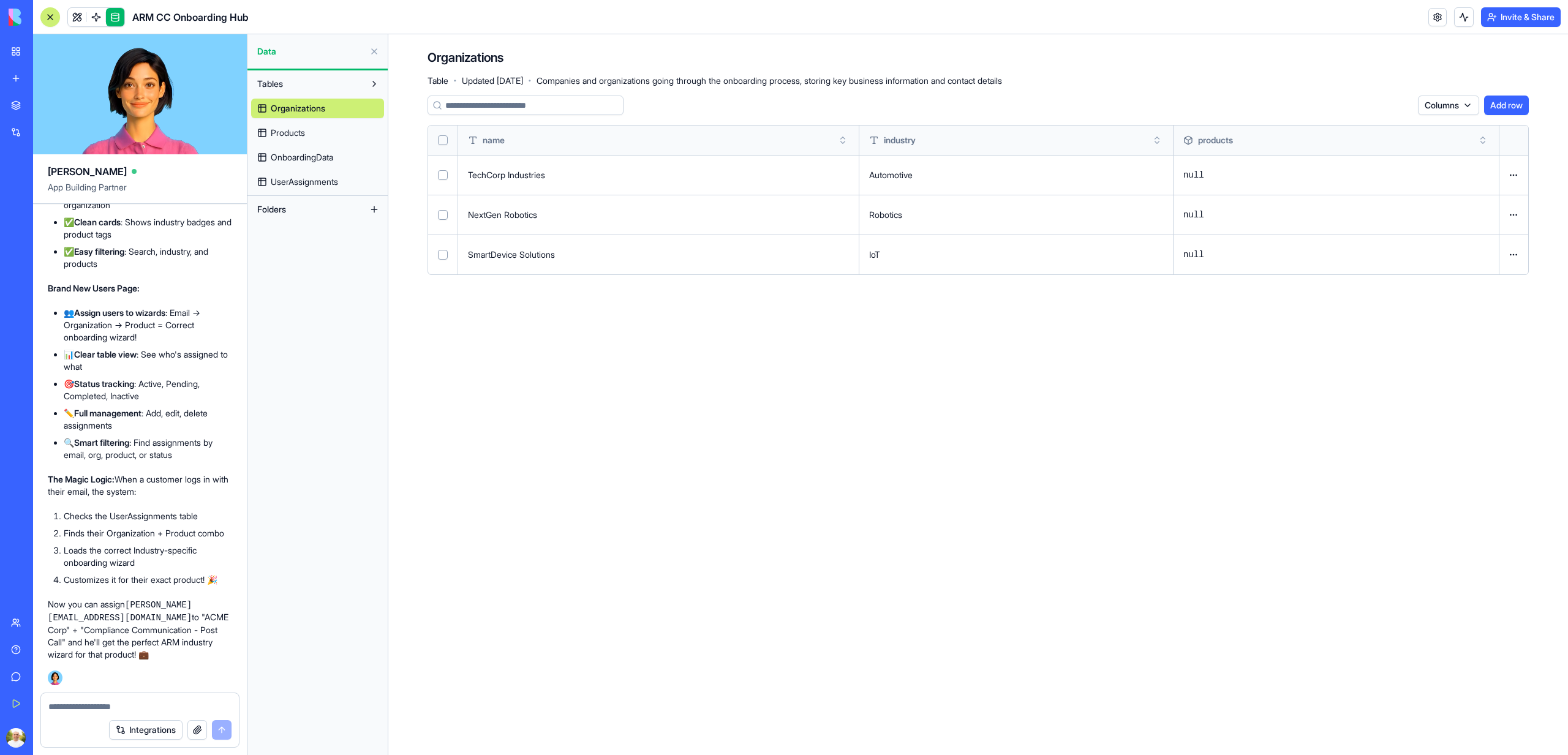
click at [339, 137] on link "Products" at bounding box center [317, 133] width 133 height 20
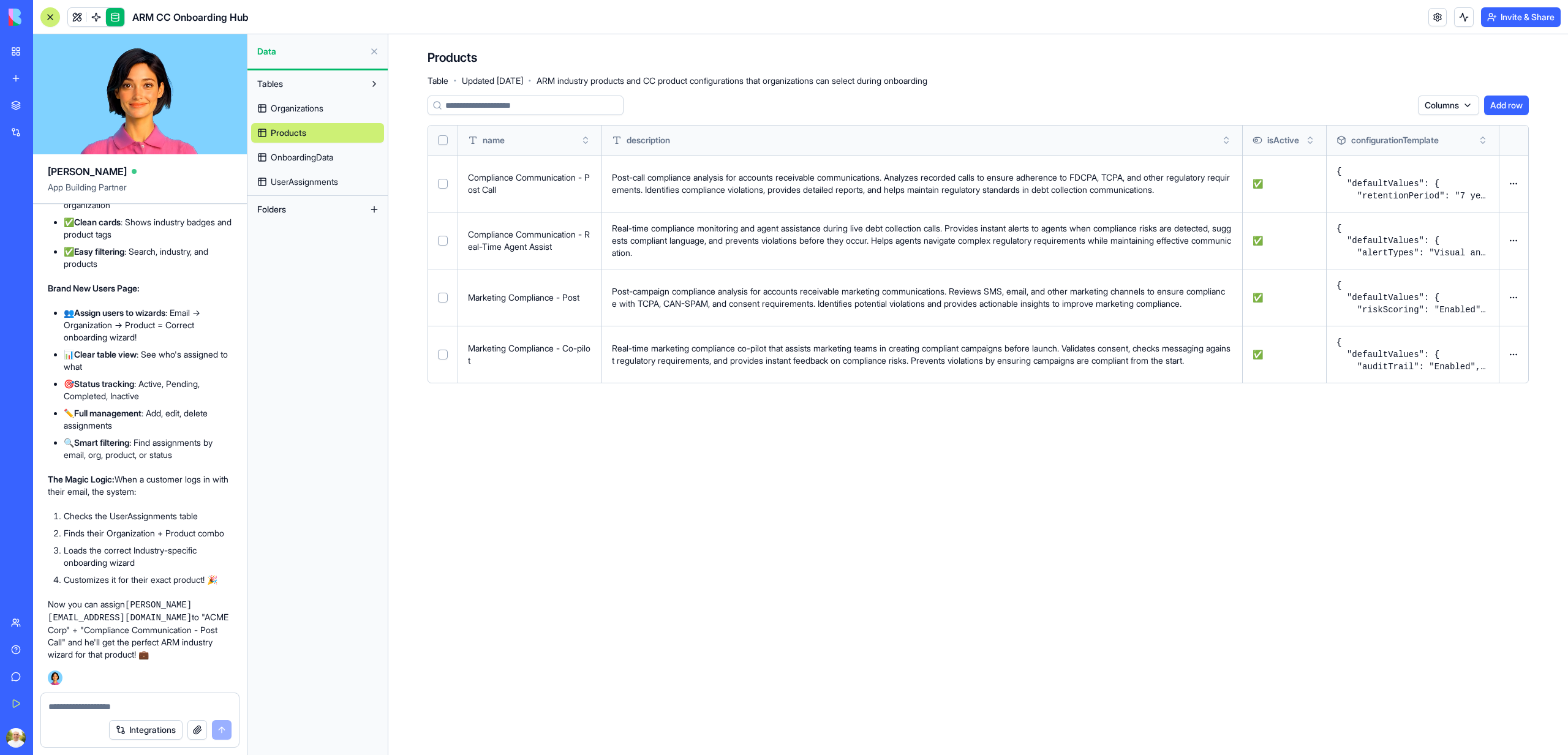
click at [317, 187] on span "UserAssignments" at bounding box center [304, 181] width 67 height 12
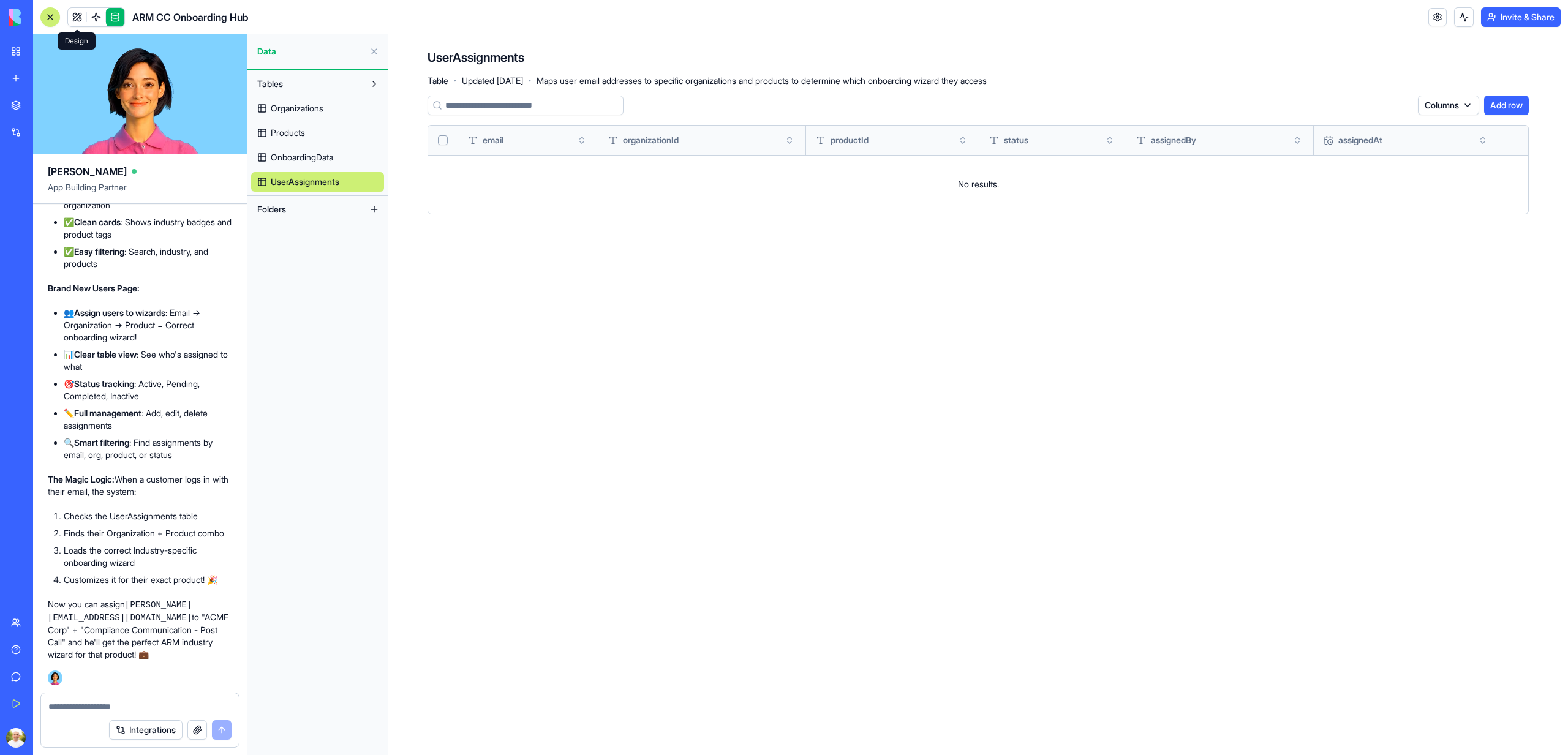
click at [76, 15] on link at bounding box center [77, 17] width 19 height 19
click at [76, 15] on button at bounding box center [77, 17] width 19 height 19
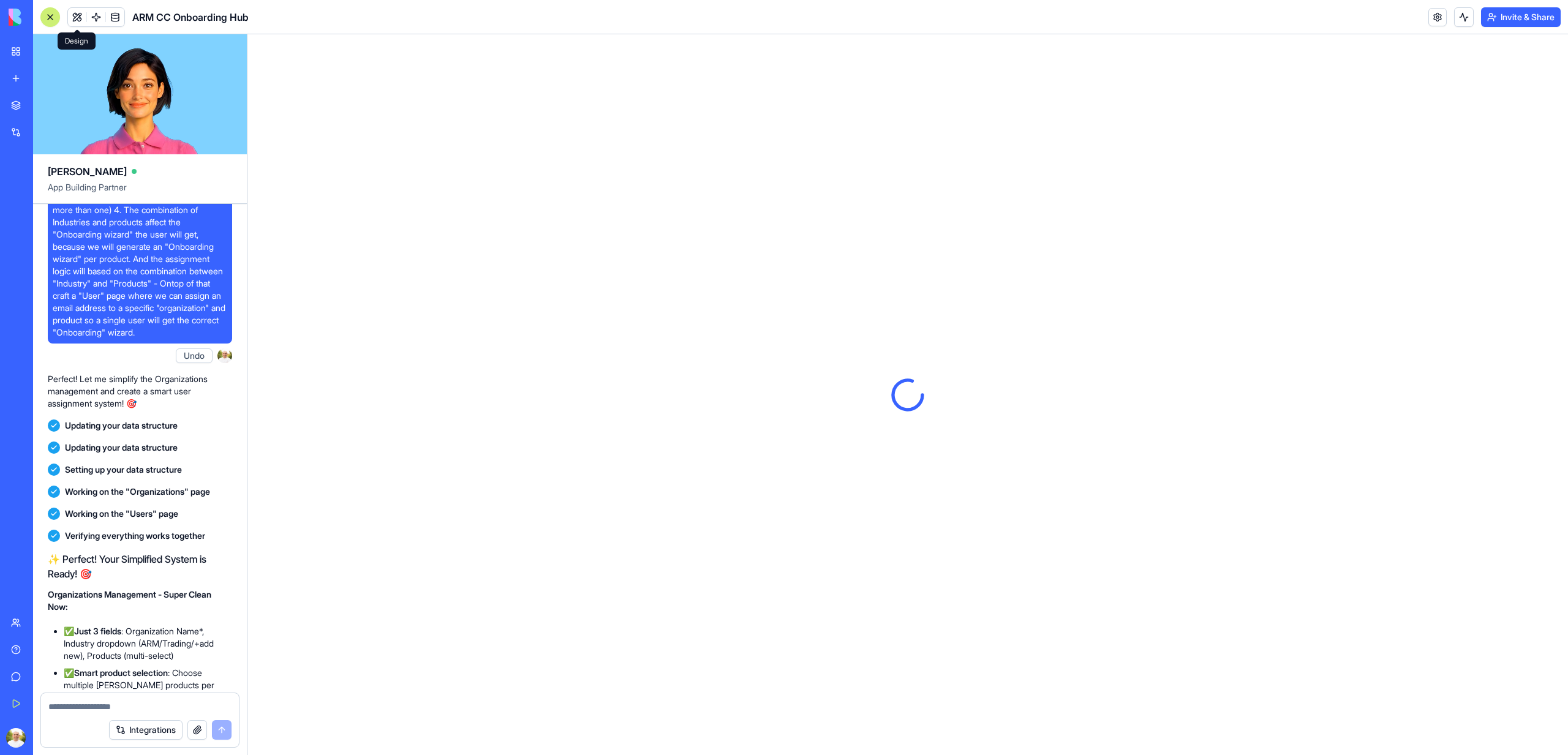
scroll to position [6193, 0]
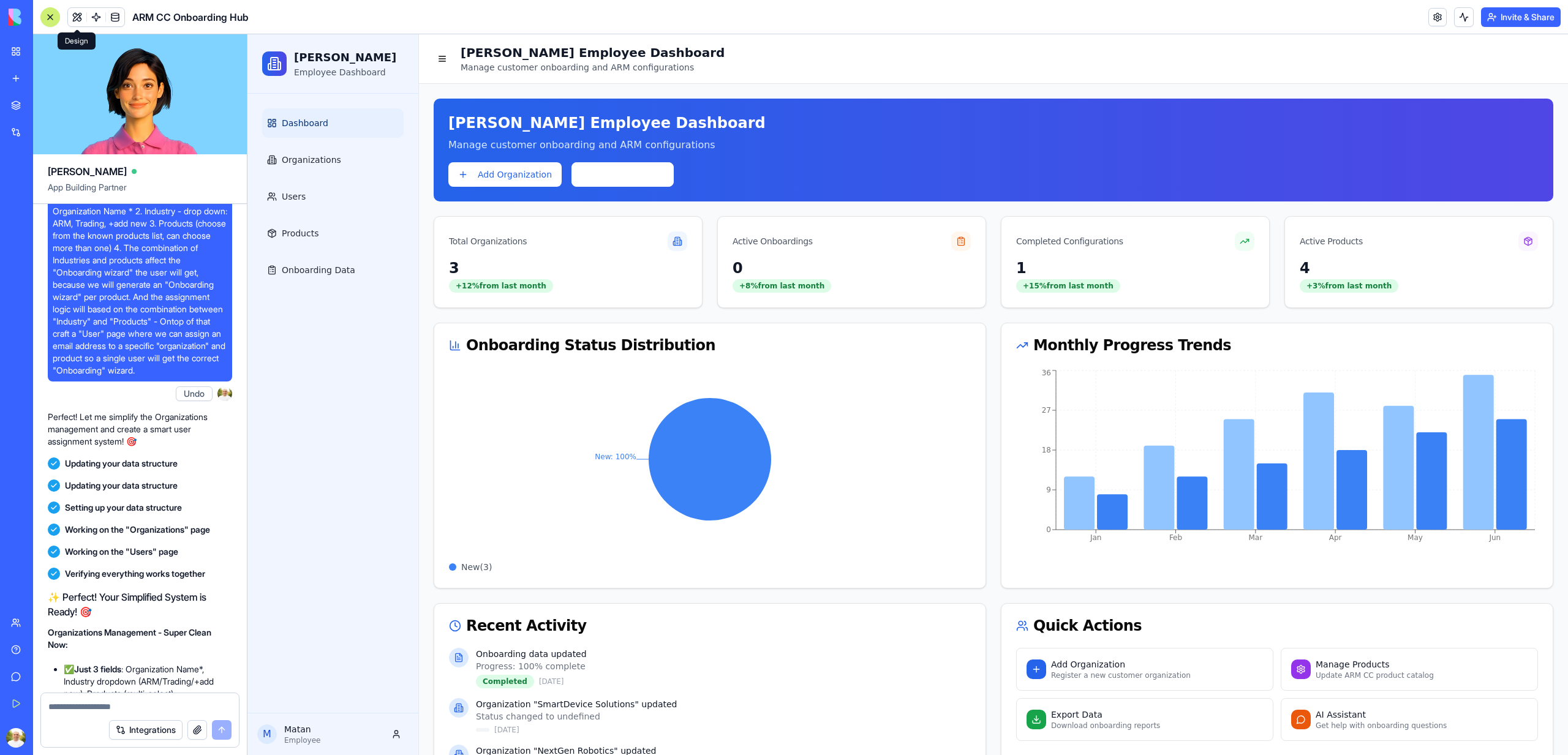
scroll to position [6150, 0]
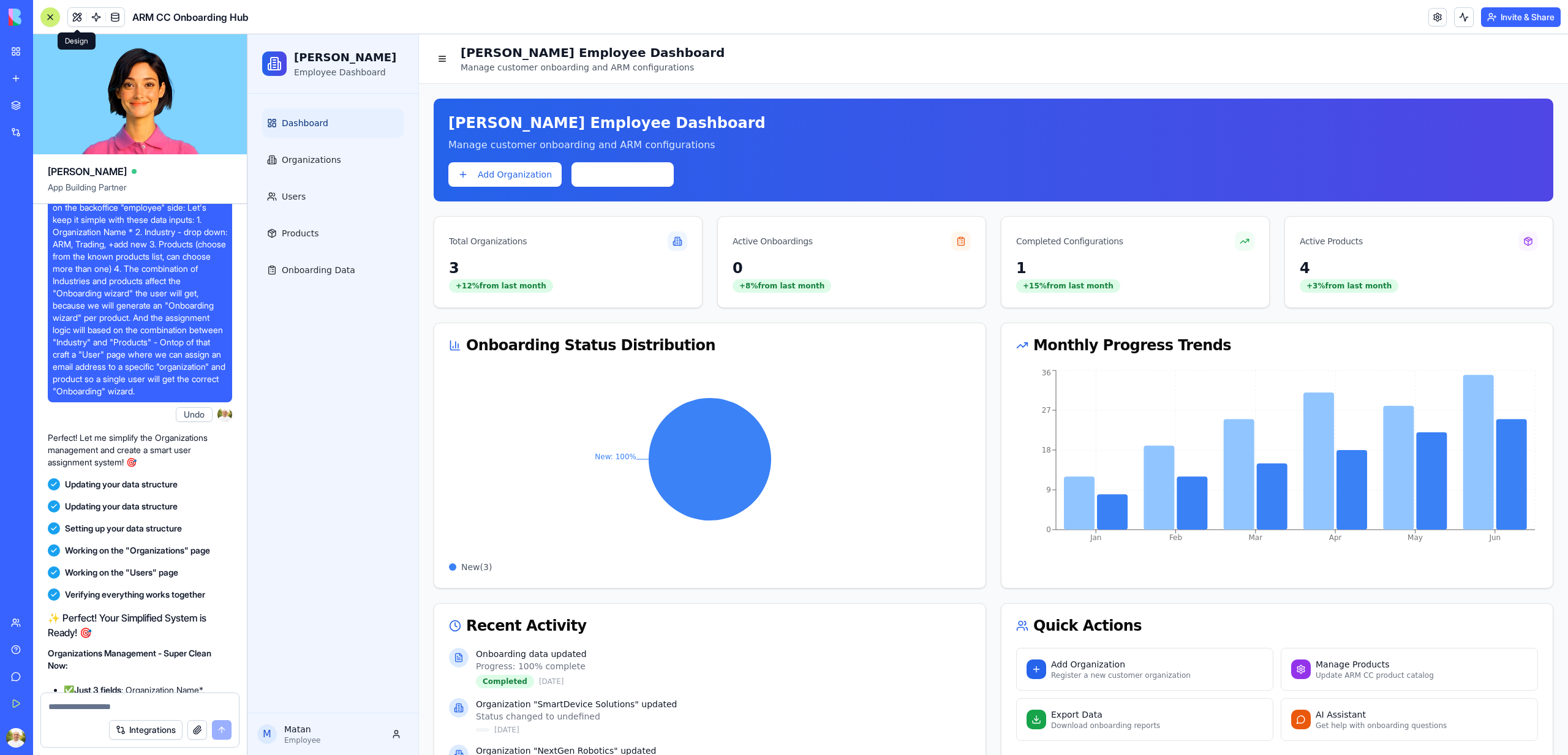
click at [308, 129] on link "Dashboard" at bounding box center [333, 123] width 142 height 30
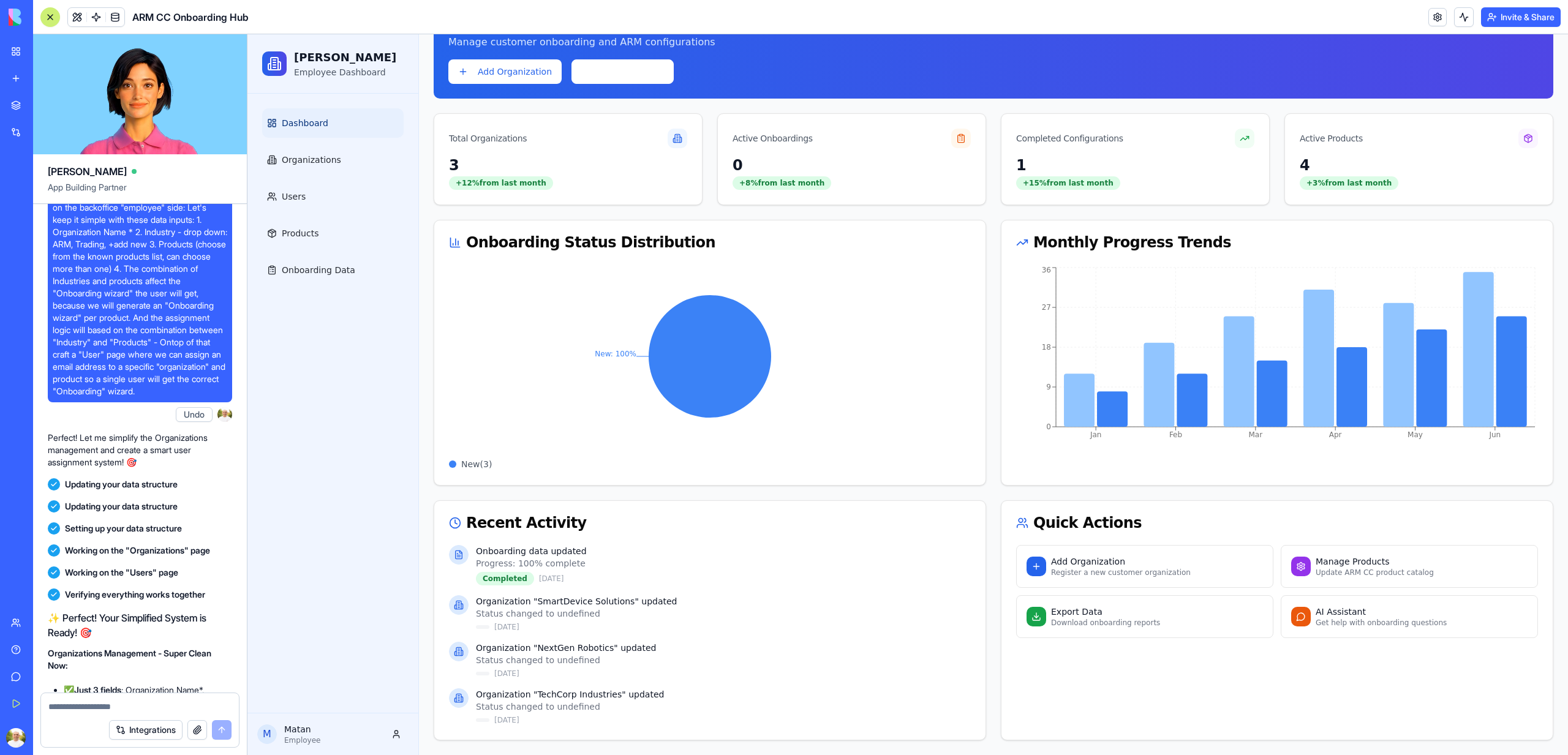
scroll to position [0, 0]
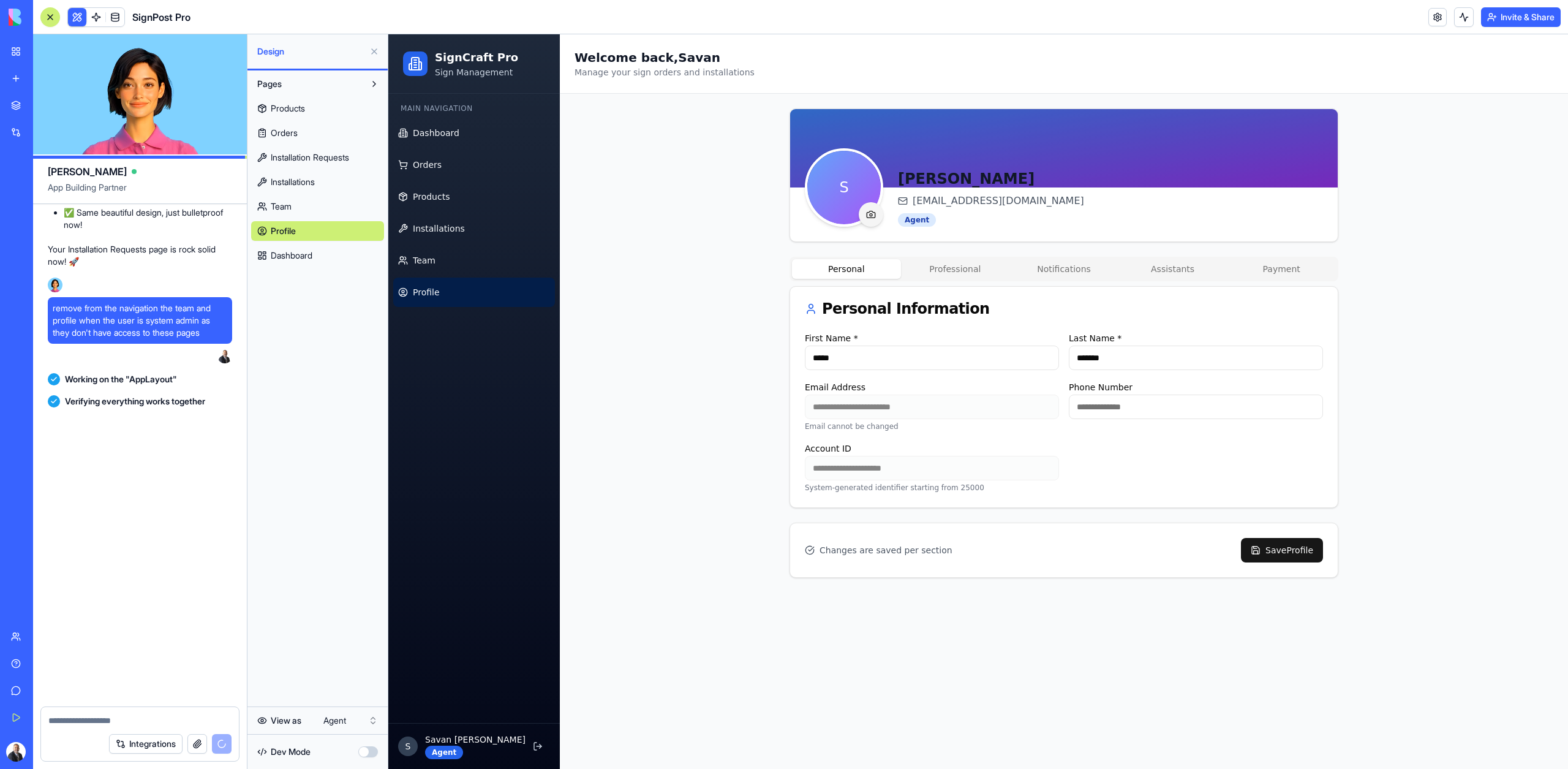
scroll to position [24699, 0]
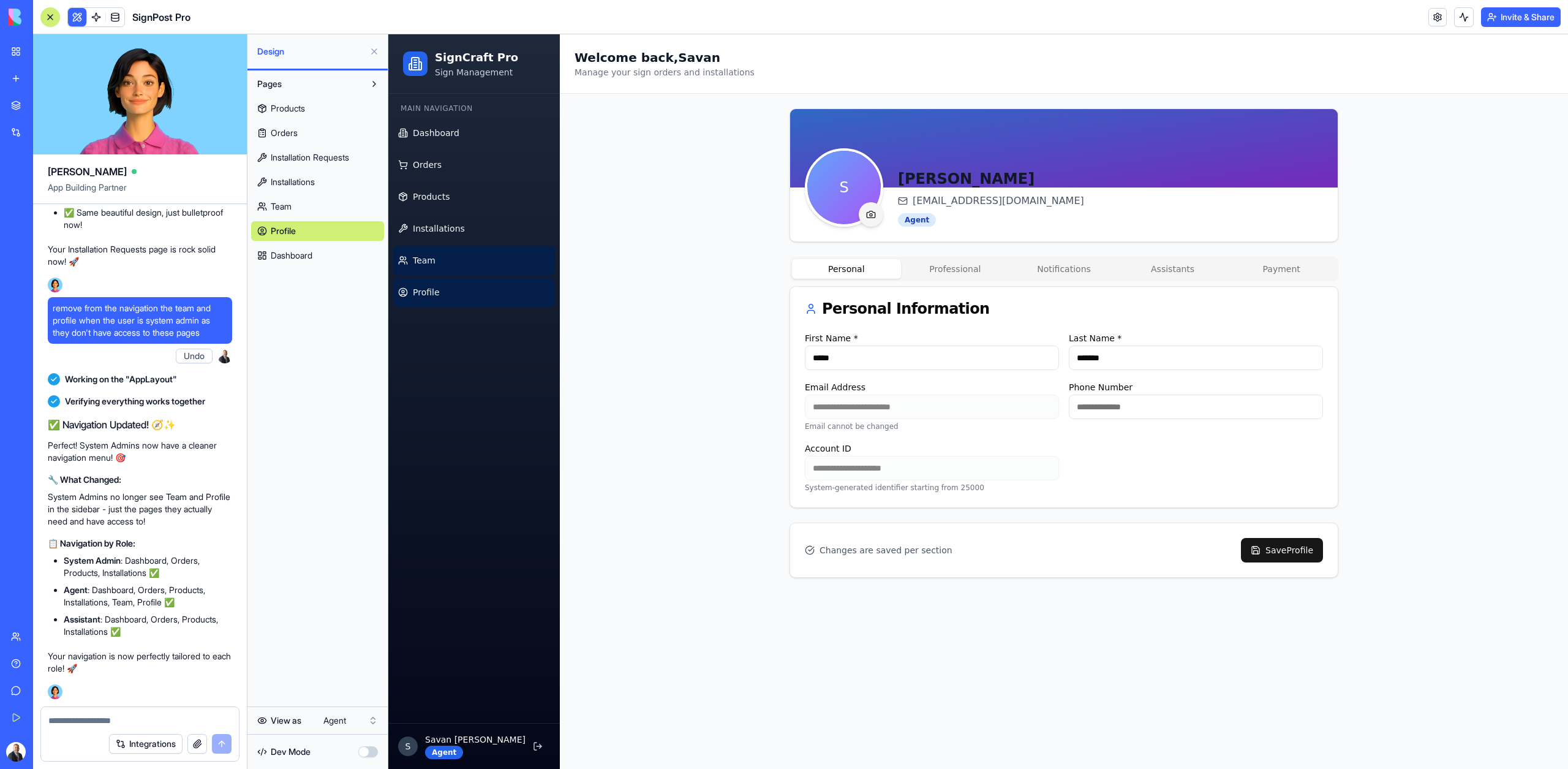
click at [423, 261] on span "Team" at bounding box center [424, 261] width 23 height 12
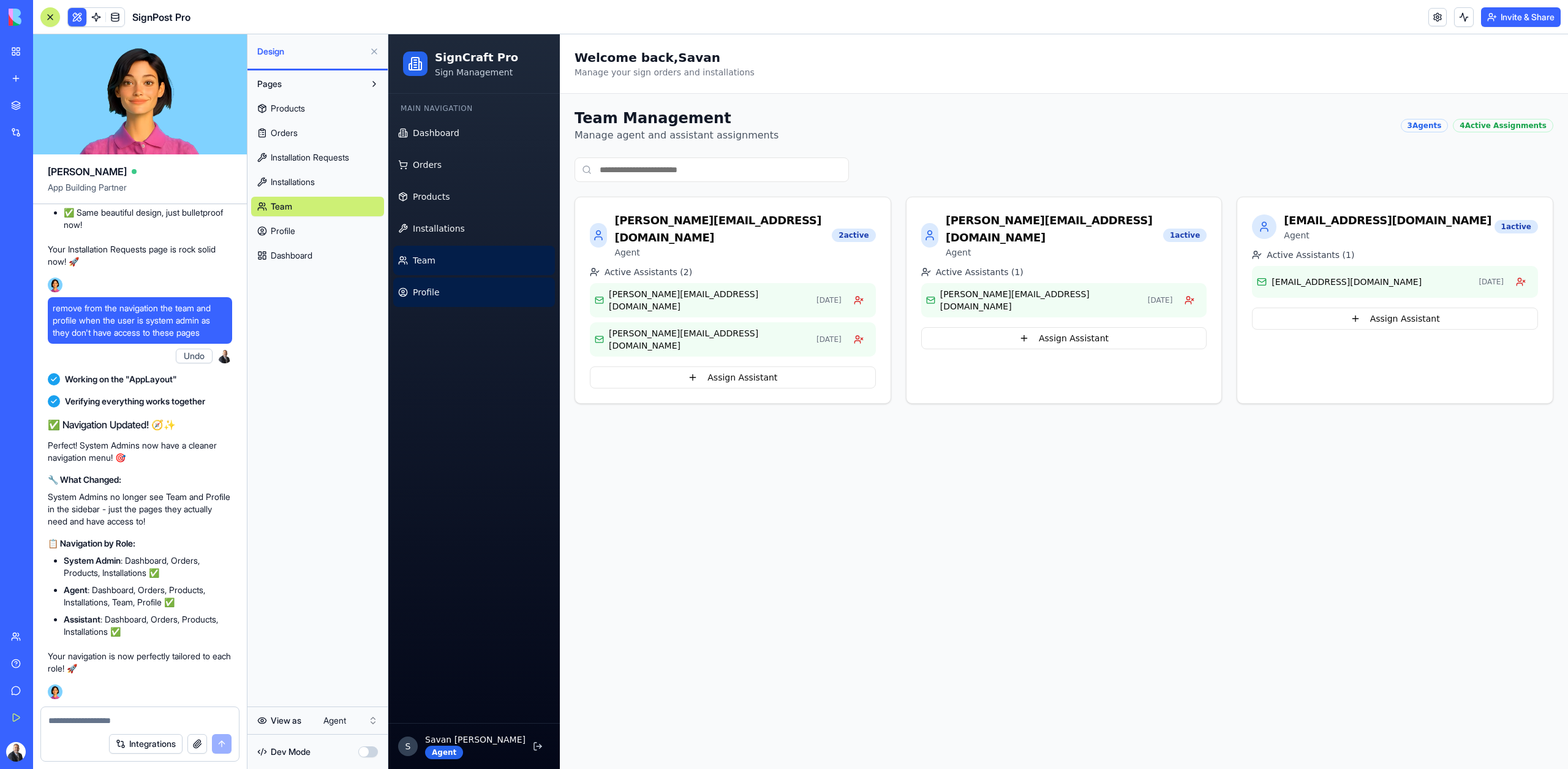
click at [425, 280] on link "Profile" at bounding box center [473, 292] width 161 height 30
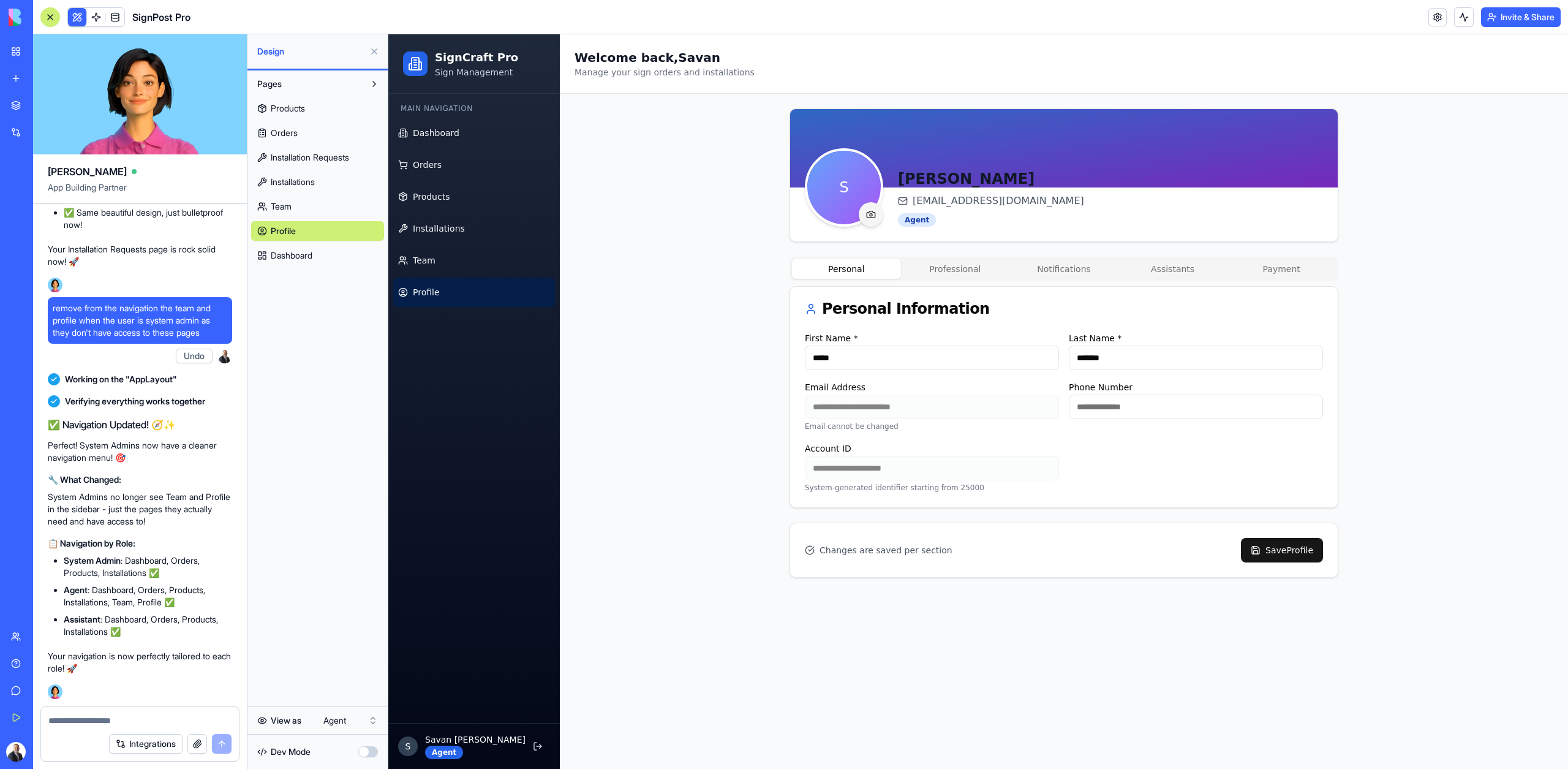
click at [351, 719] on html "My Workspace New app Marketplace Integrations Recent SignPost Pro RealEstate Co…" at bounding box center [784, 384] width 1568 height 769
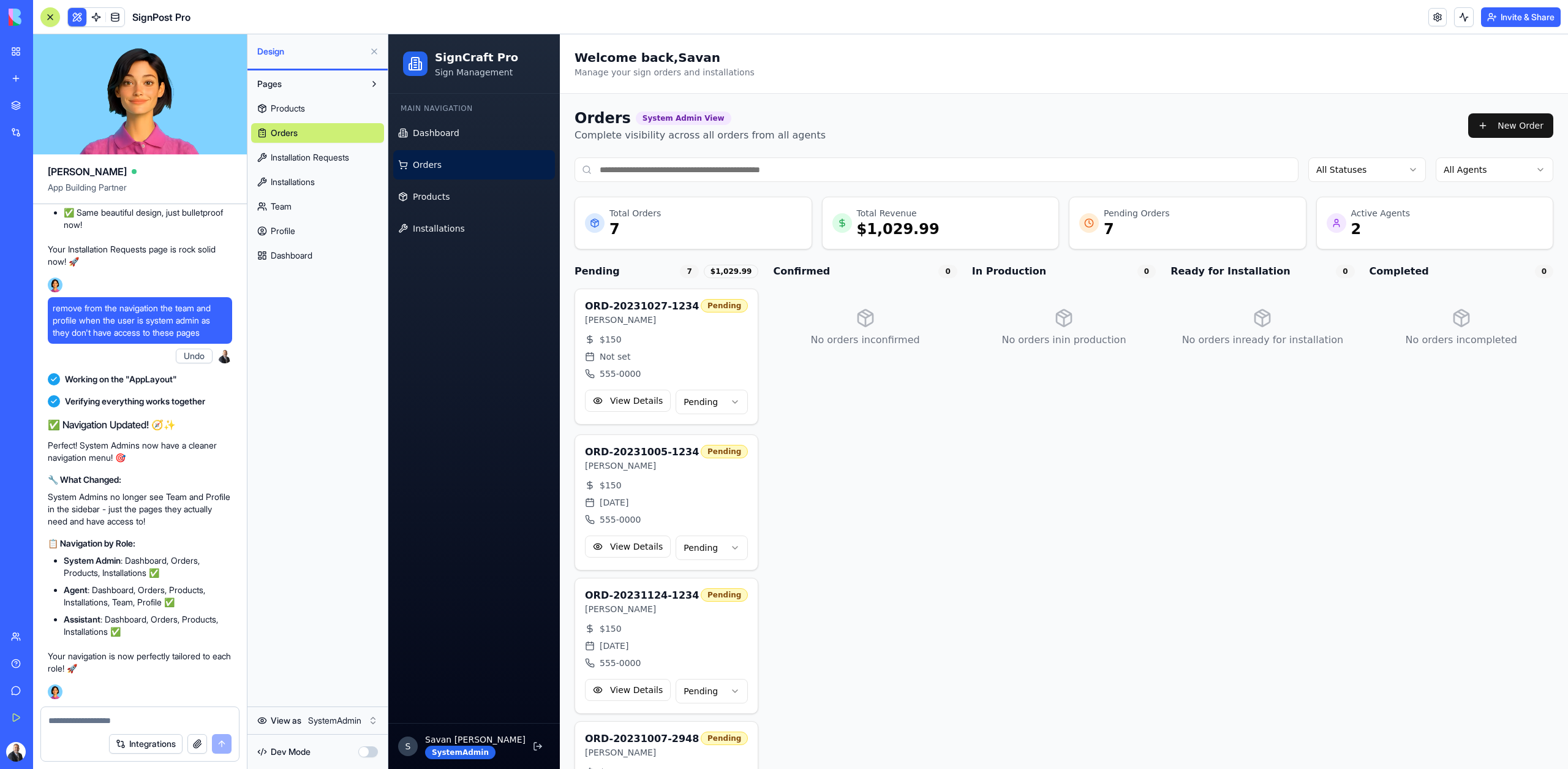
click at [356, 718] on html "My Workspace New app Marketplace Integrations Recent SignPost Pro RealEstate Co…" at bounding box center [784, 384] width 1568 height 769
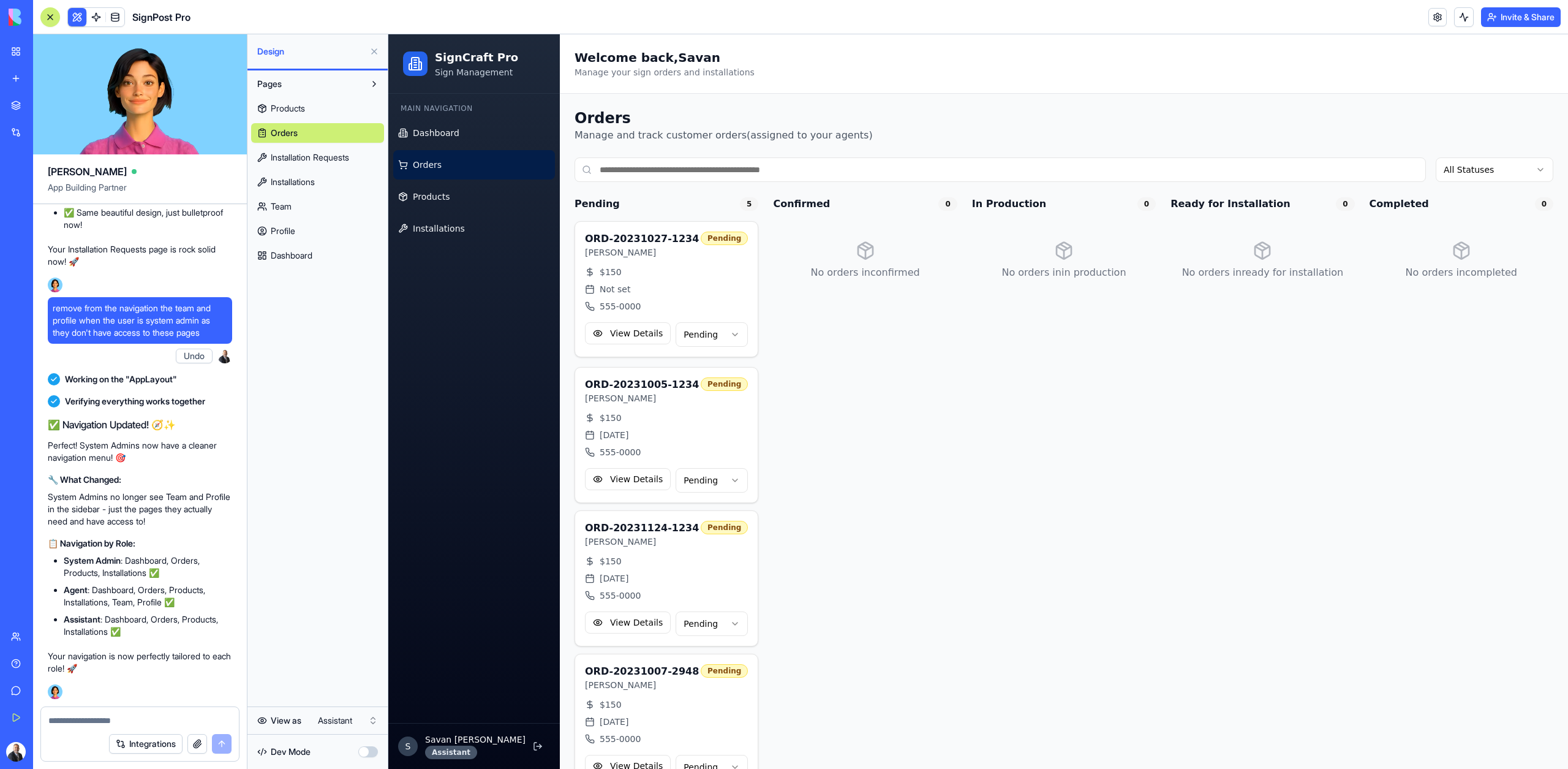
click at [335, 721] on html "My Workspace New app Marketplace Integrations Recent SignPost Pro RealEstate Co…" at bounding box center [784, 384] width 1568 height 769
click at [455, 244] on ul "Dashboard Orders Products Installations Team Profile" at bounding box center [473, 212] width 161 height 188
click at [455, 259] on link "Team" at bounding box center [473, 261] width 161 height 30
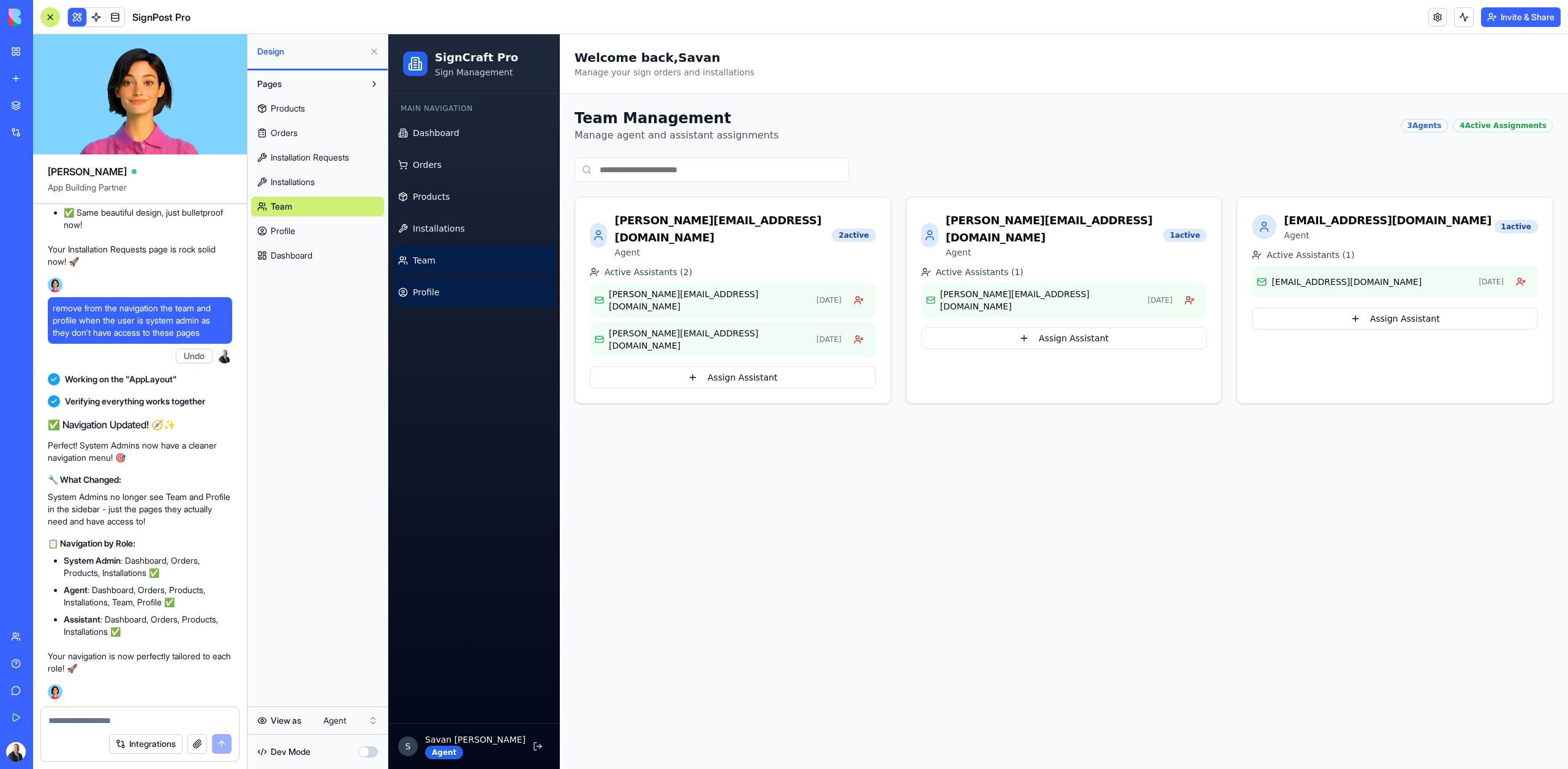
click at [455, 286] on link "Profile" at bounding box center [473, 292] width 161 height 30
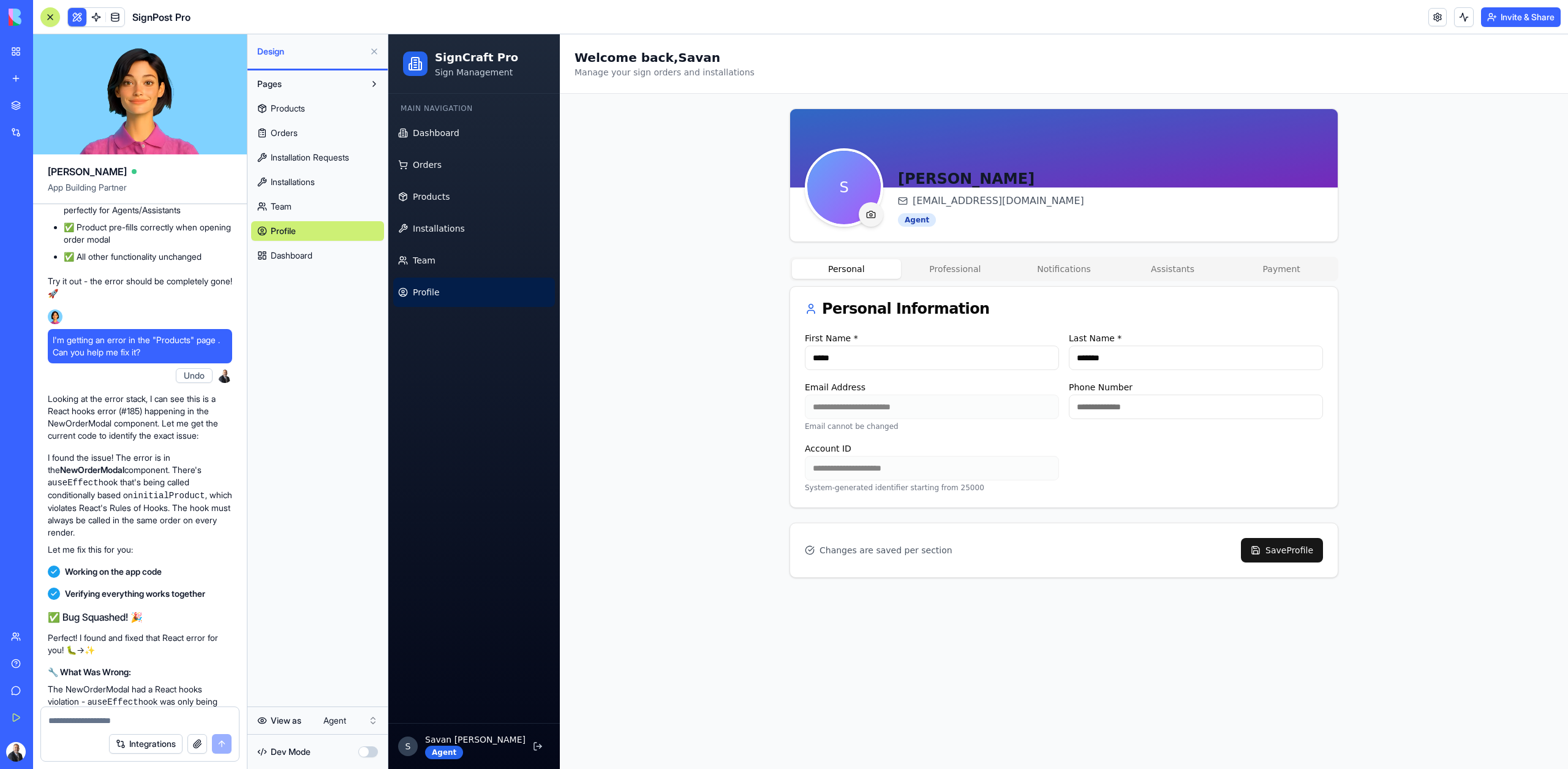
scroll to position [21697, 0]
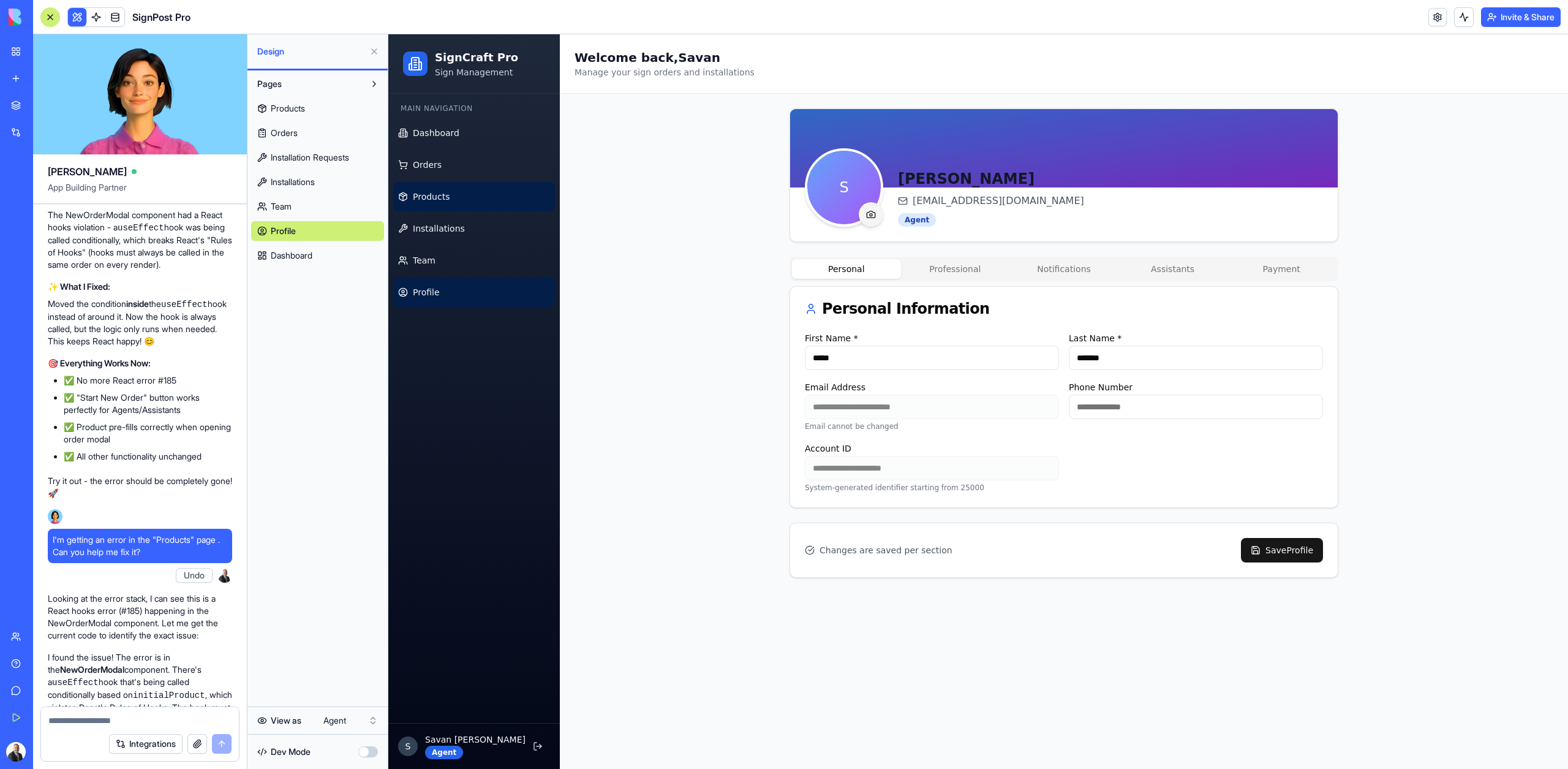
click at [431, 206] on link "Products" at bounding box center [473, 197] width 161 height 30
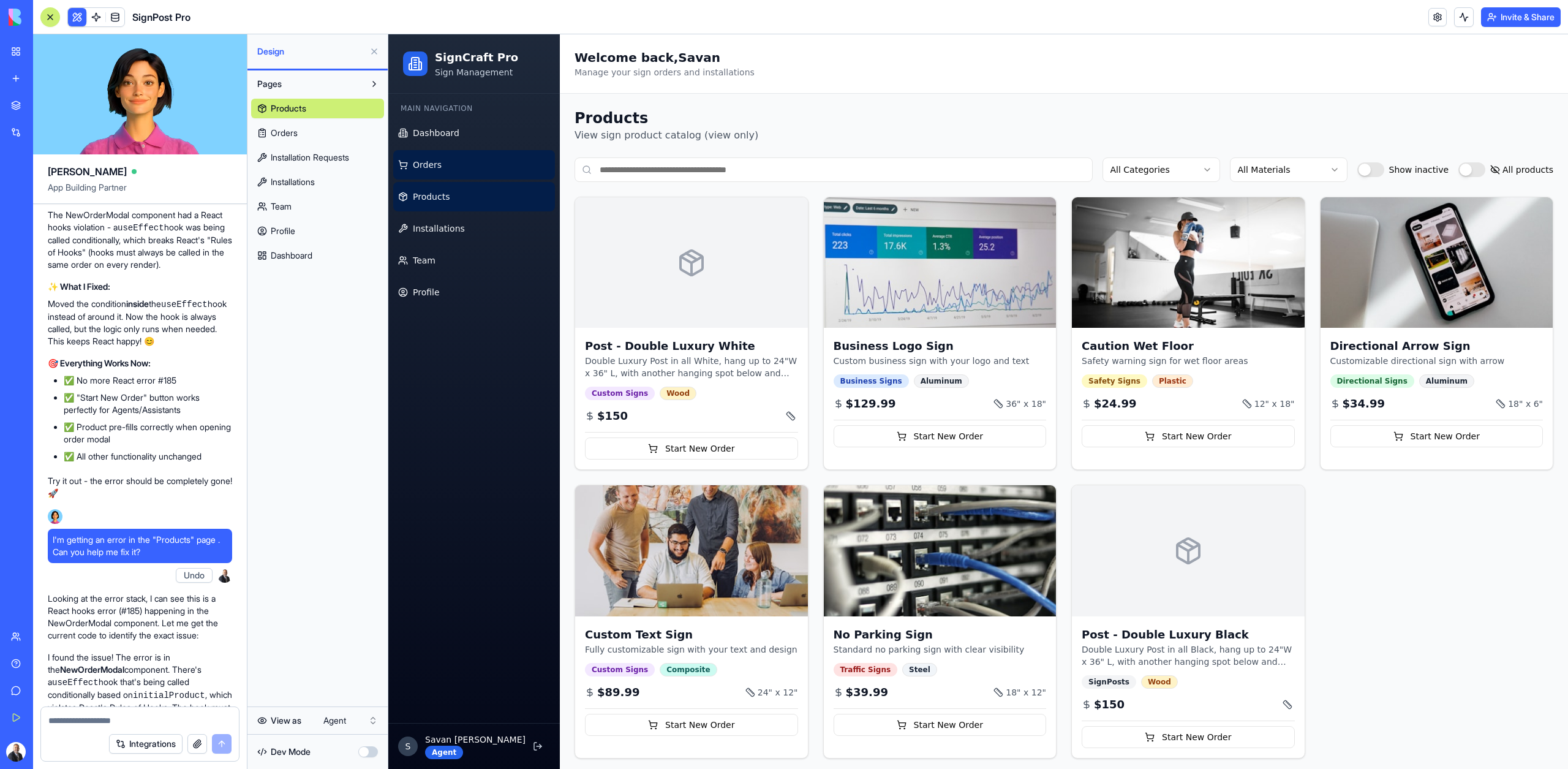
click at [425, 167] on span "Orders" at bounding box center [427, 165] width 29 height 12
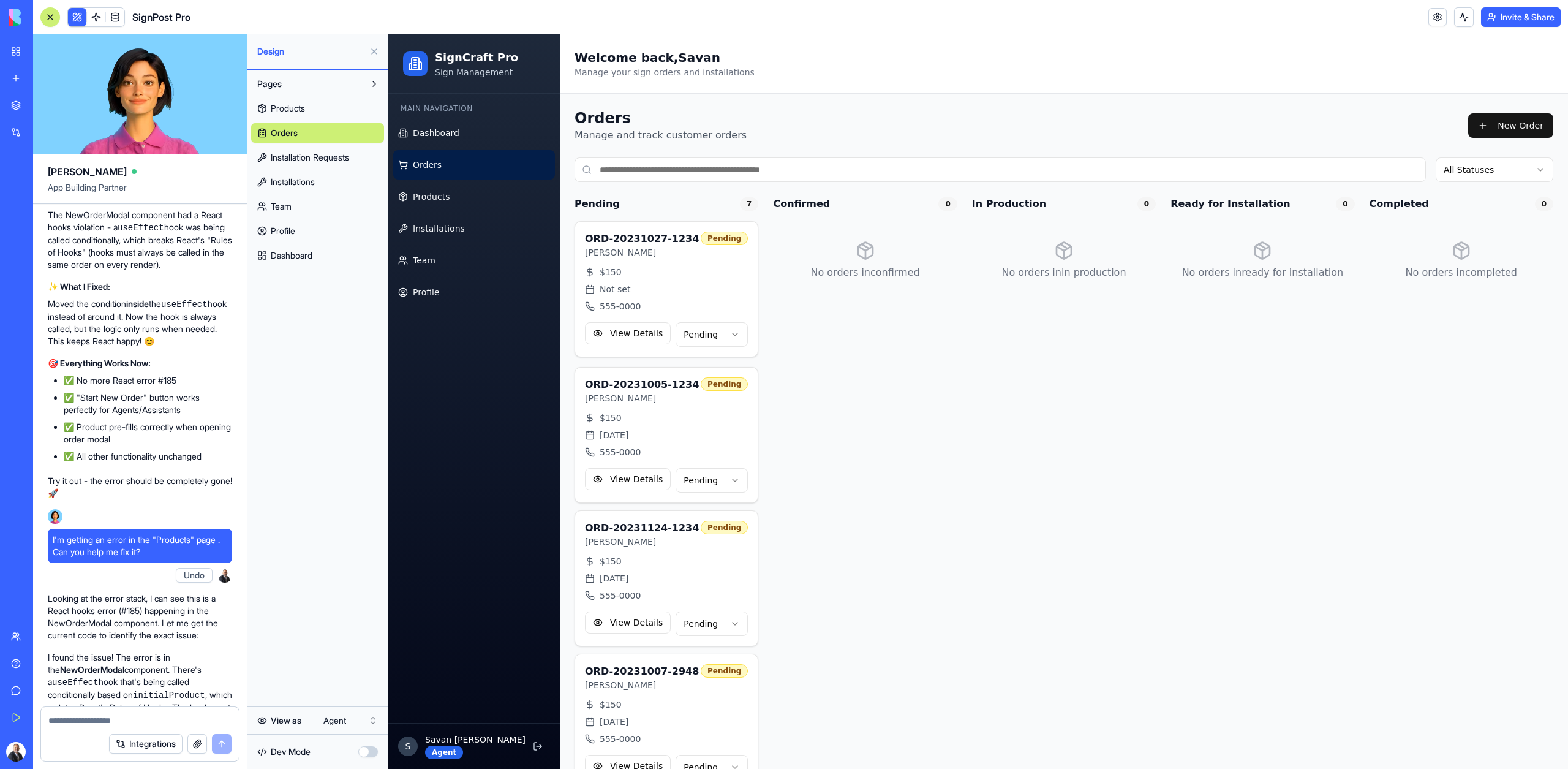
click at [431, 180] on ul "Dashboard Orders Products Installations Team Profile" at bounding box center [473, 212] width 161 height 188
click at [439, 206] on link "Products" at bounding box center [473, 197] width 161 height 30
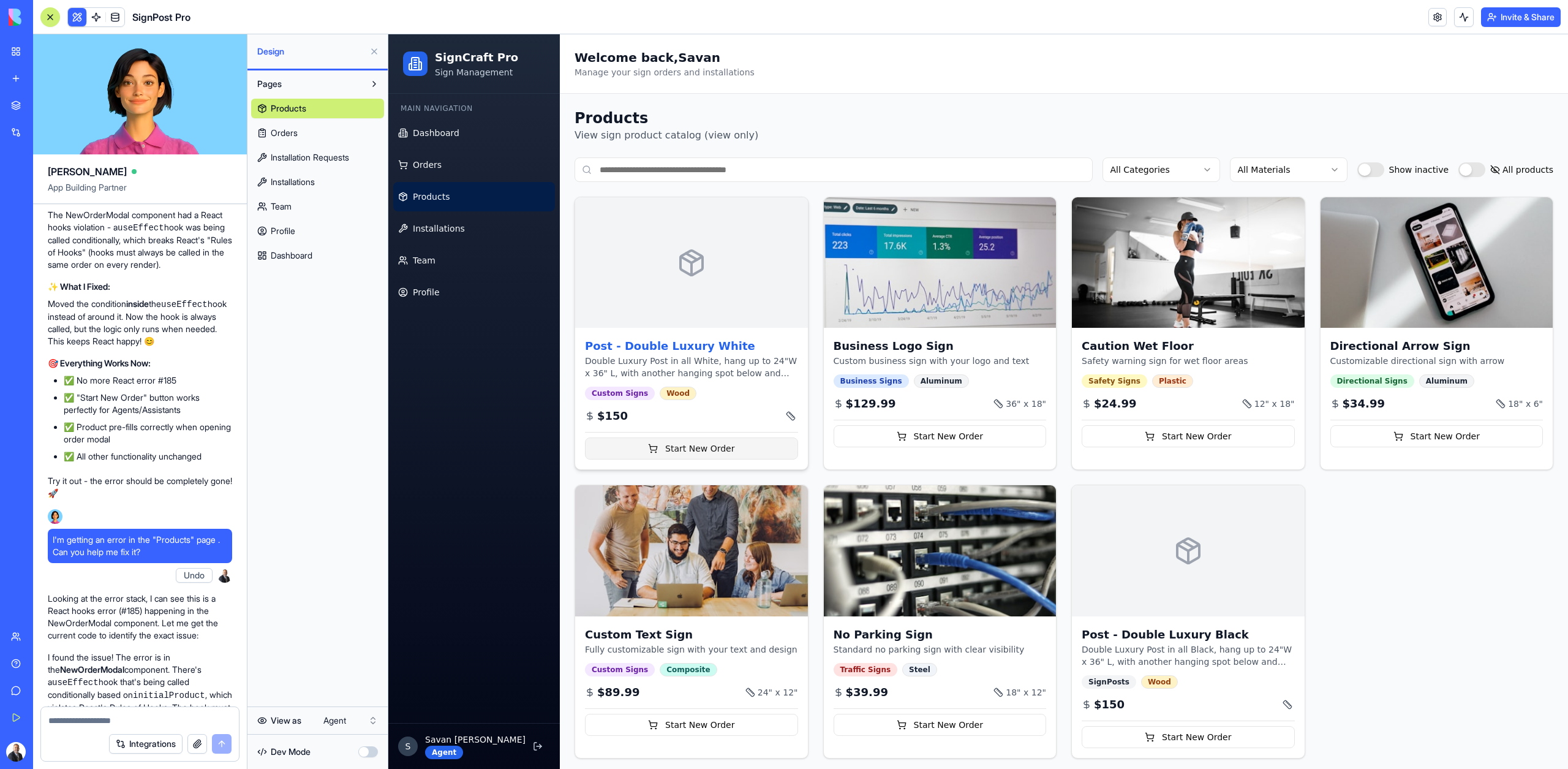
click at [740, 439] on button "Start New Order" at bounding box center [690, 448] width 213 height 22
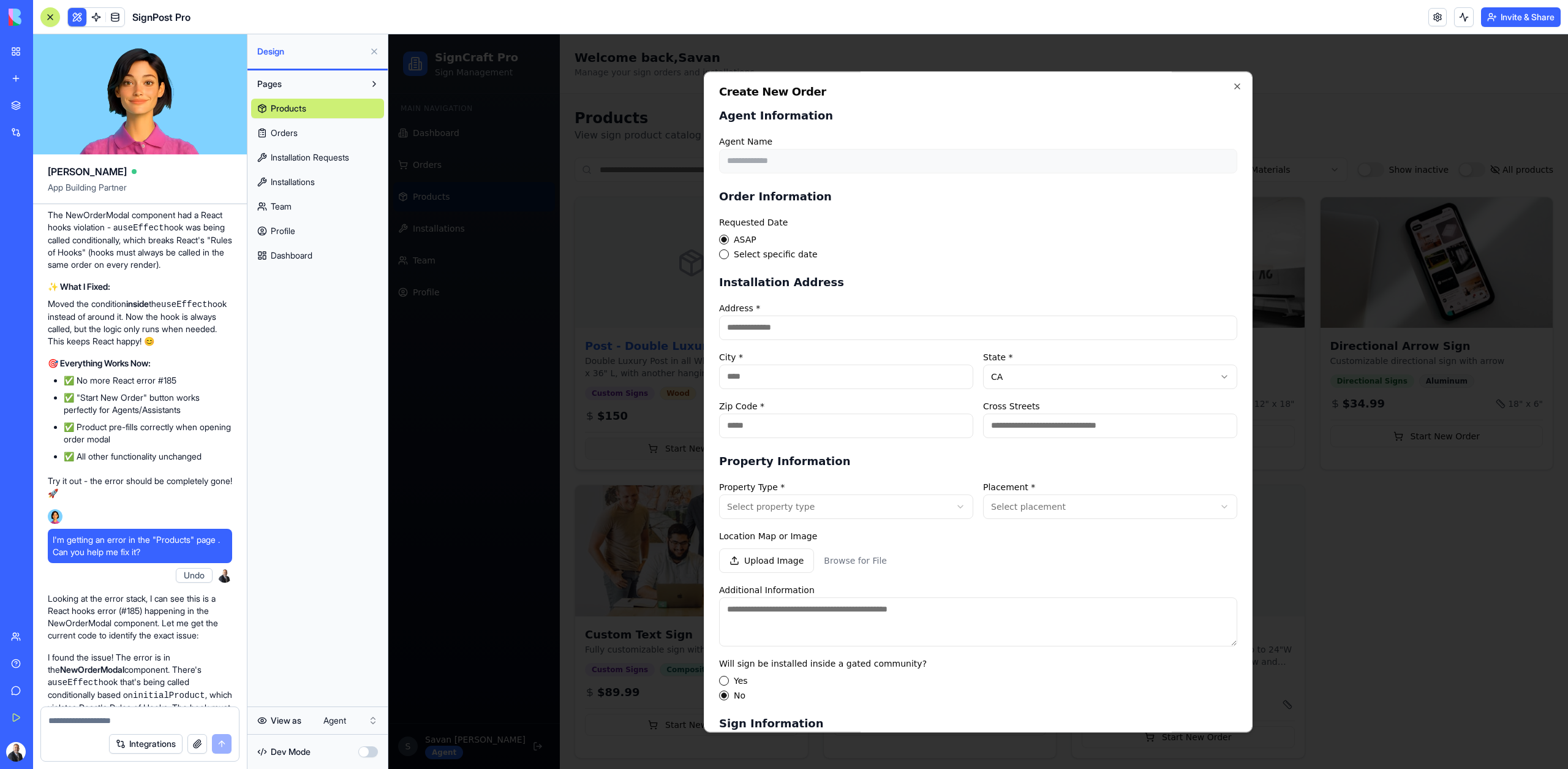
type button "asap"
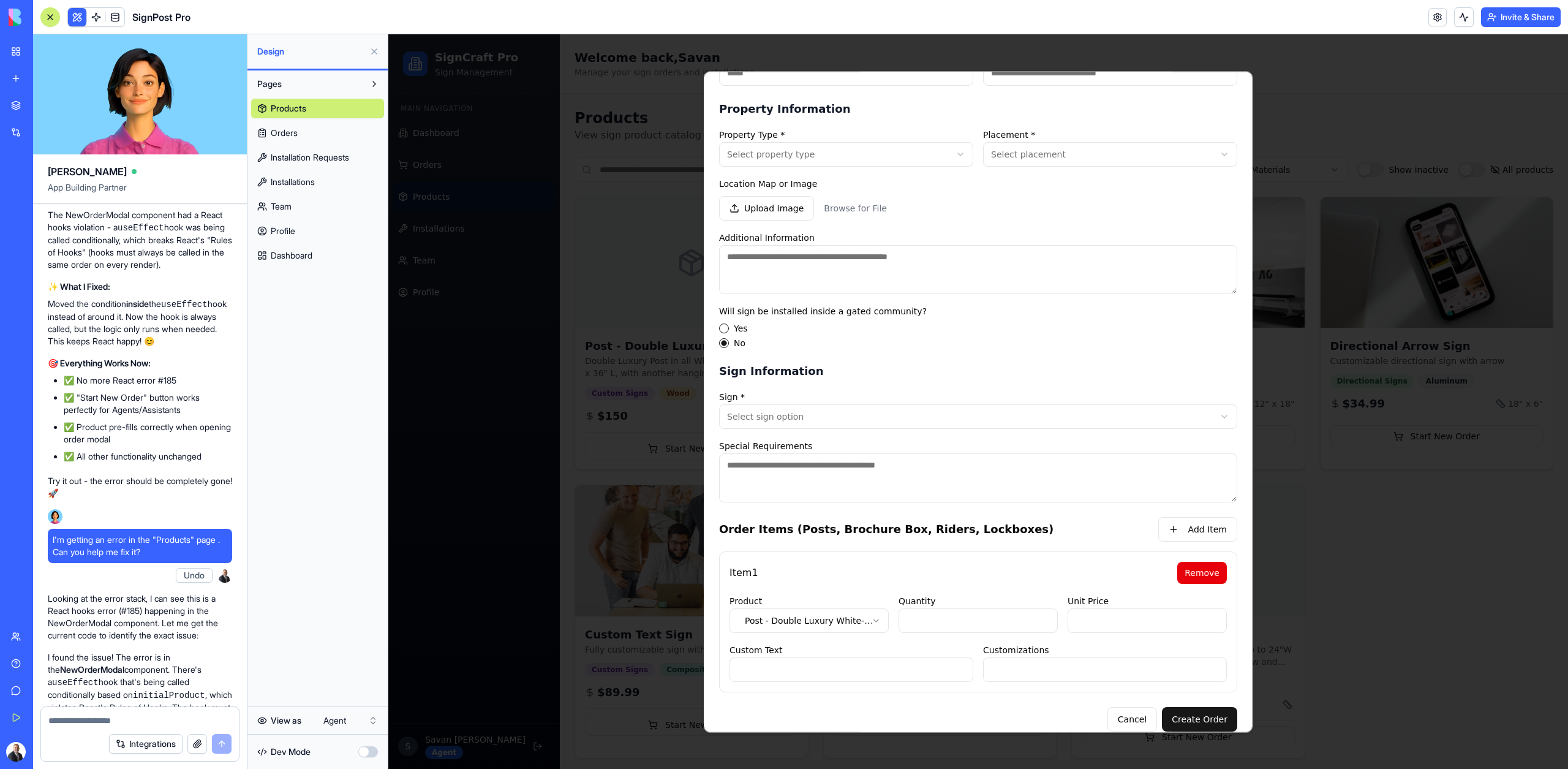
scroll to position [367, 0]
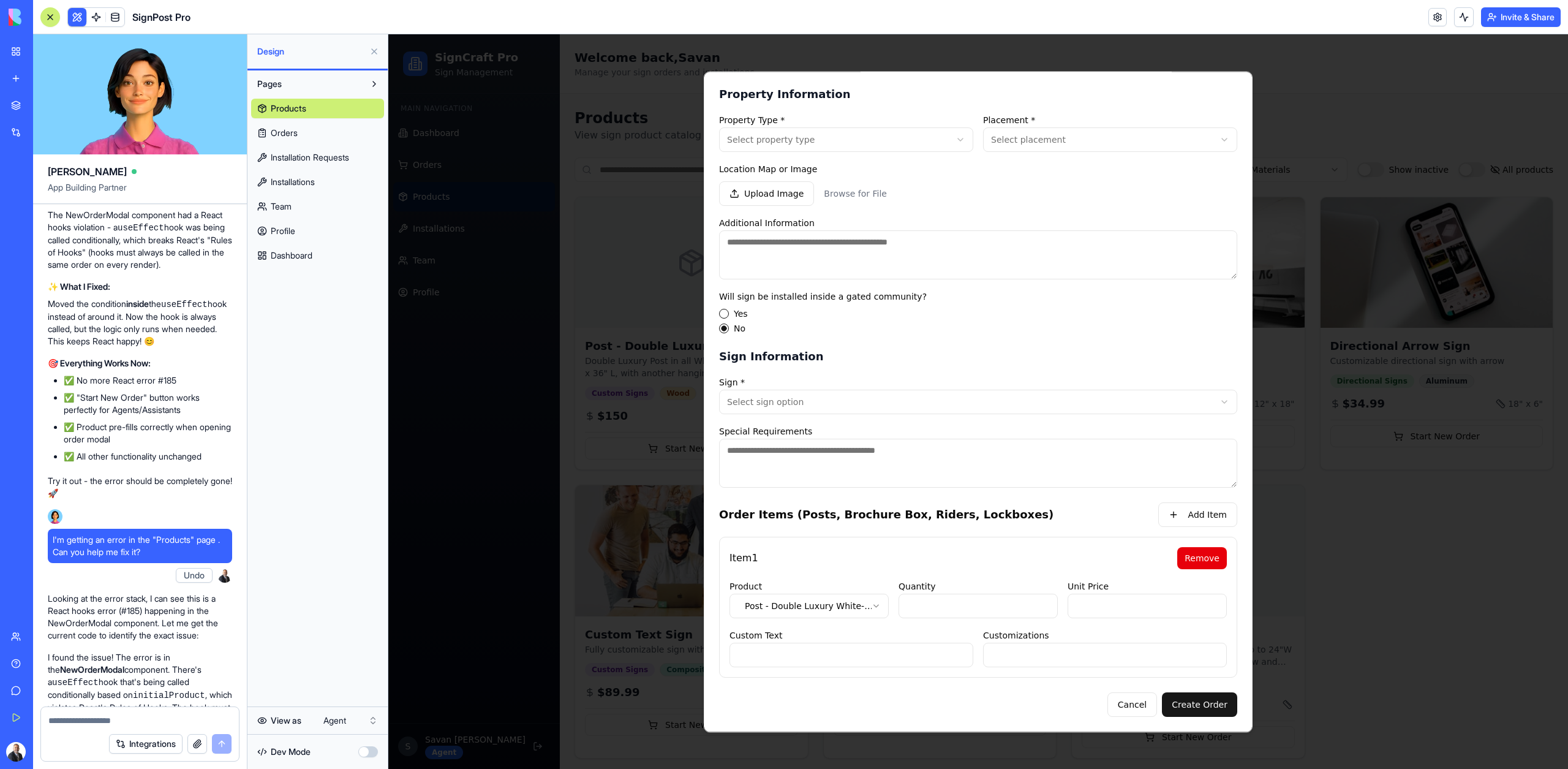
click at [1319, 592] on div at bounding box center [978, 401] width 1180 height 734
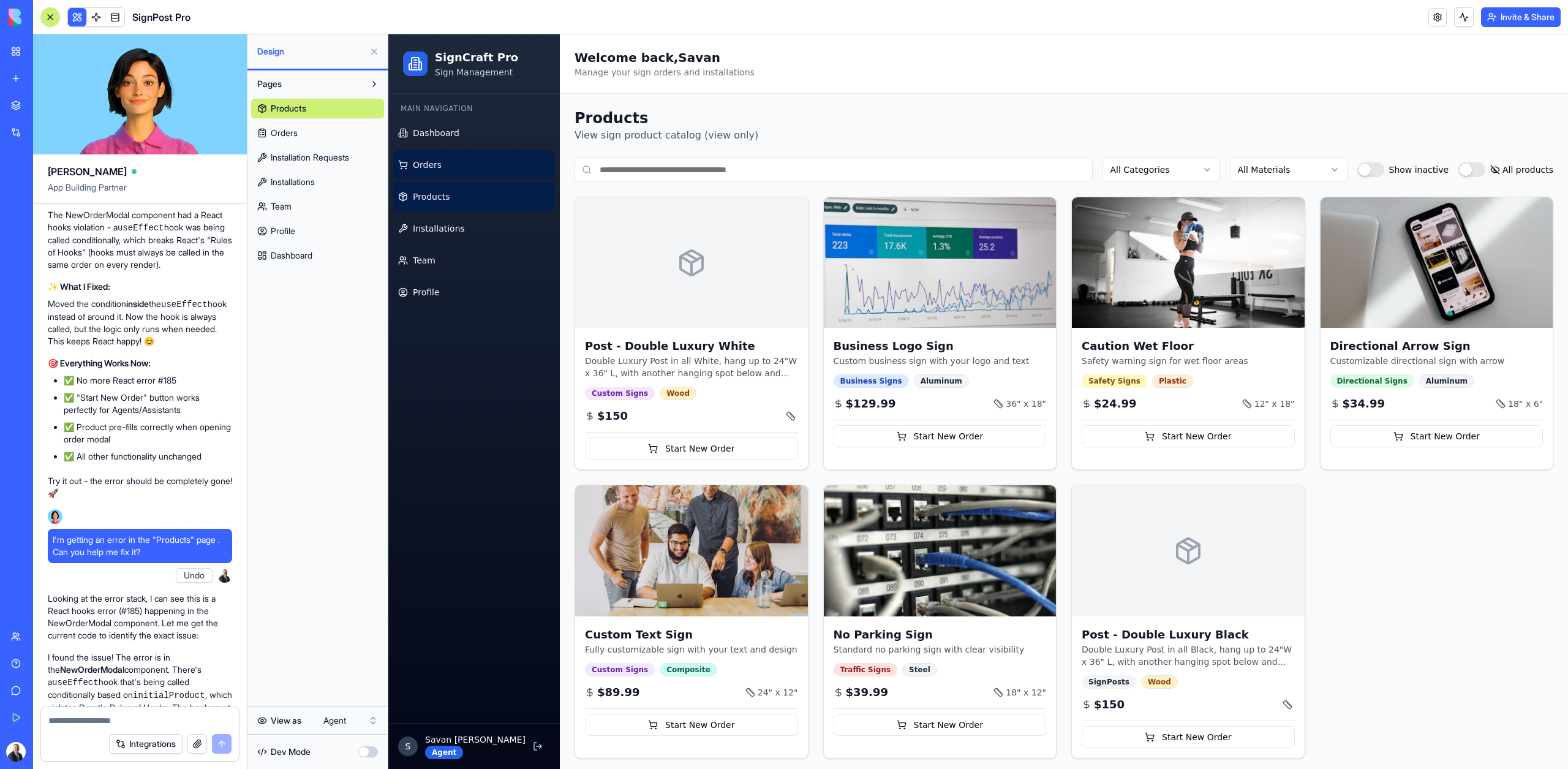
click at [455, 167] on link "Orders" at bounding box center [473, 165] width 161 height 30
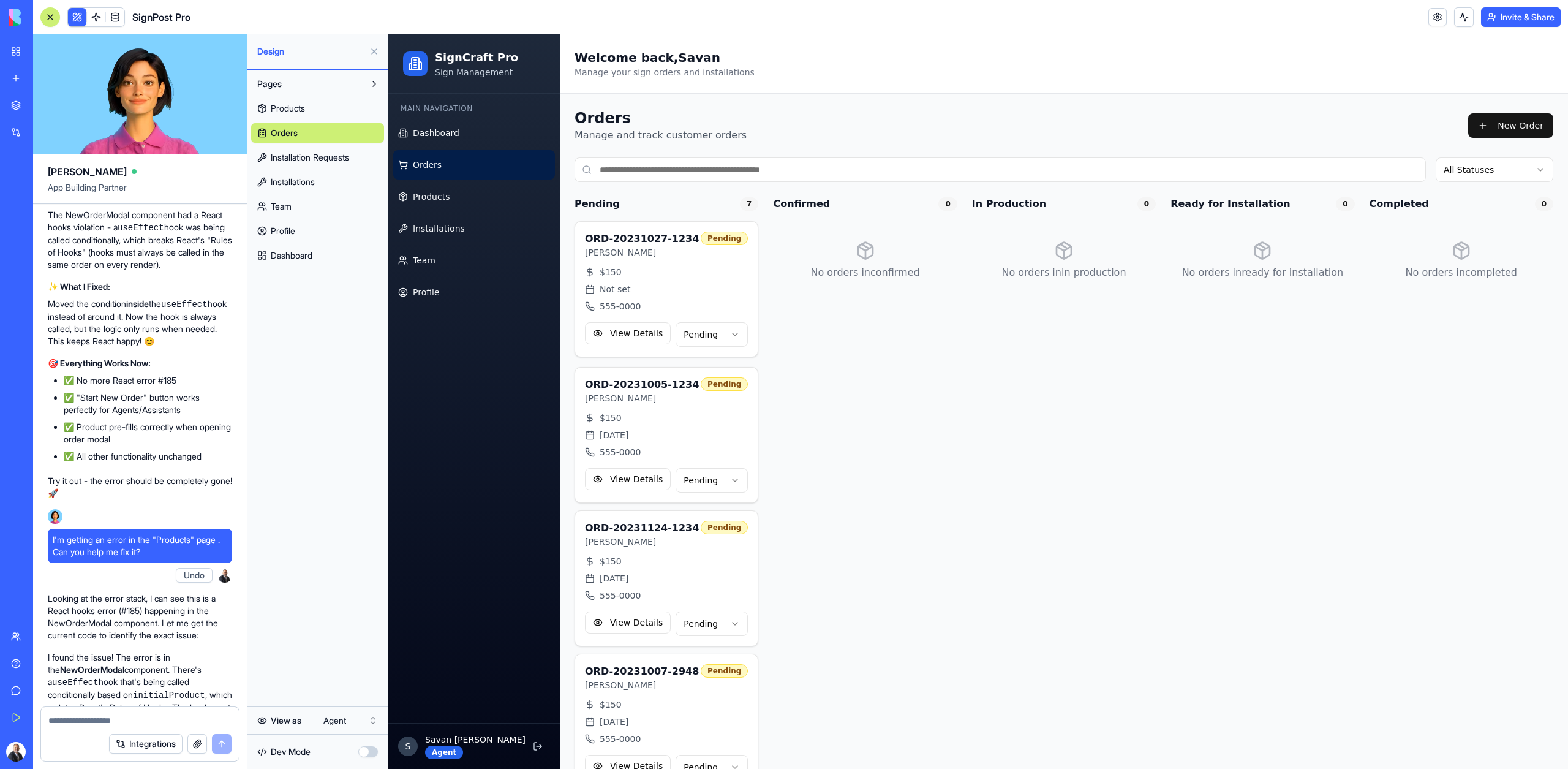
click at [104, 721] on textarea at bounding box center [140, 720] width 183 height 12
click at [86, 723] on textarea "**********" at bounding box center [140, 708] width 183 height 37
click at [160, 715] on textarea "**********" at bounding box center [140, 708] width 183 height 37
type textarea "**********"
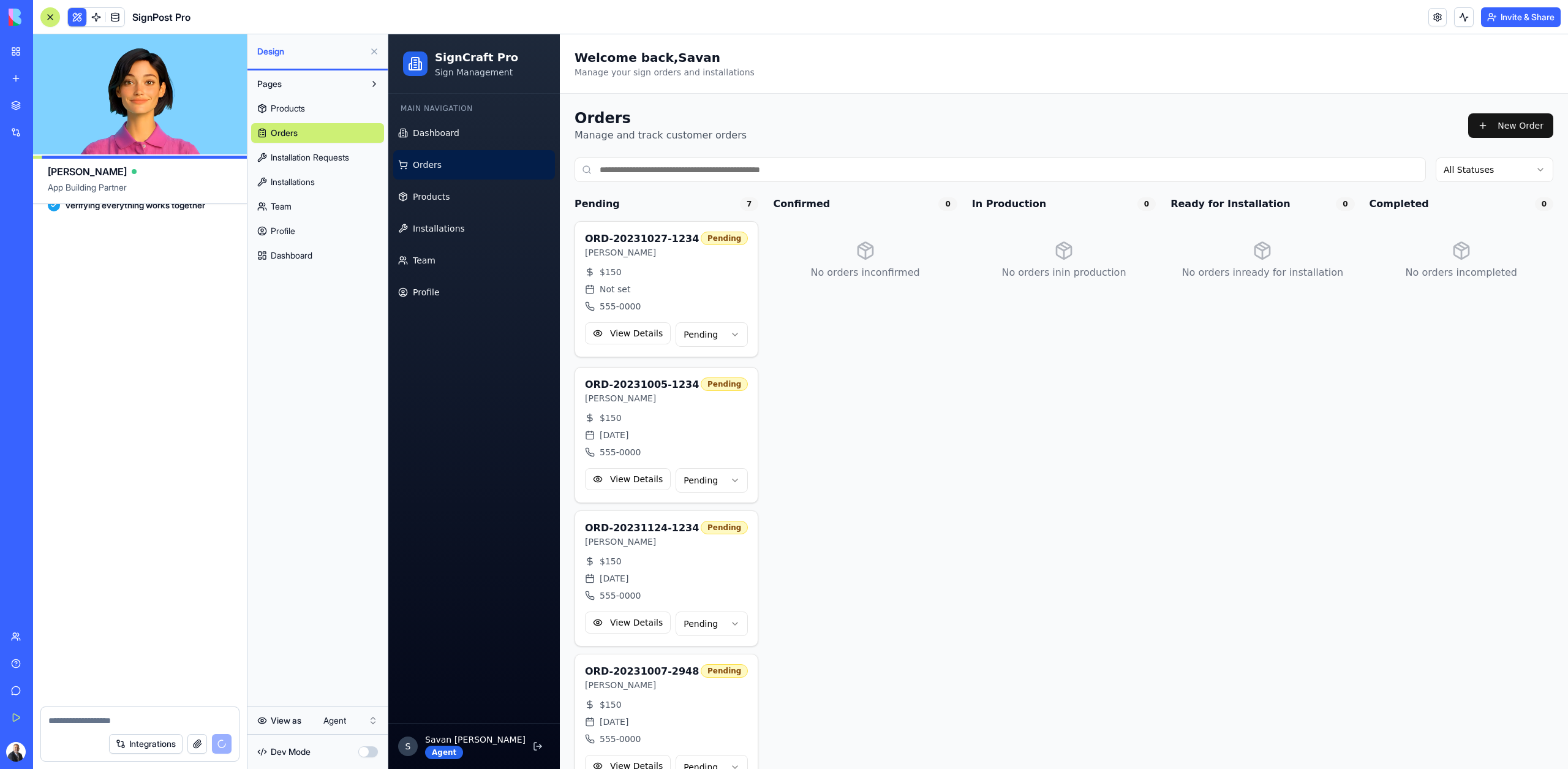
scroll to position [25569, 0]
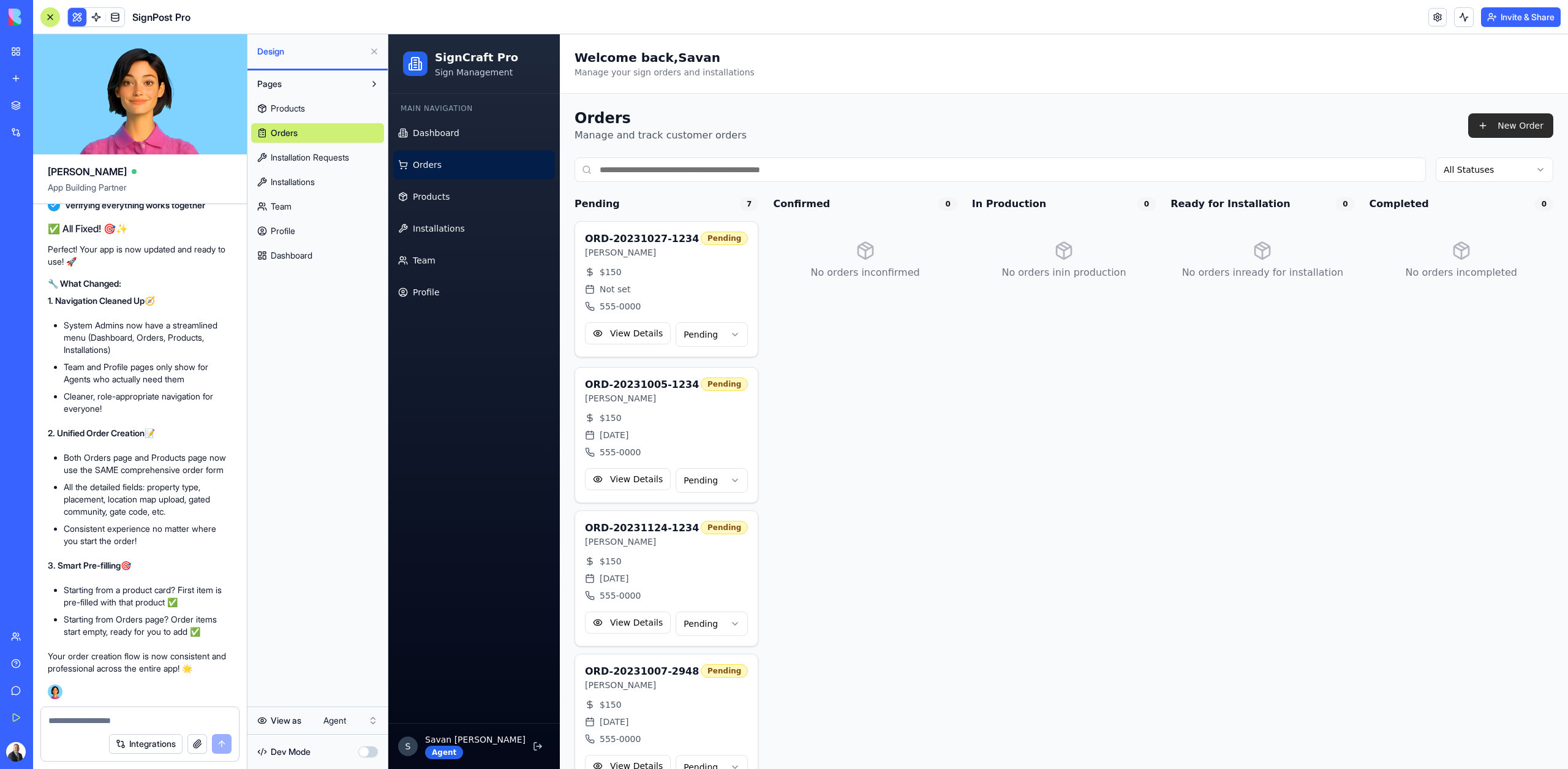
click at [1509, 128] on button "New Order" at bounding box center [1511, 125] width 85 height 25
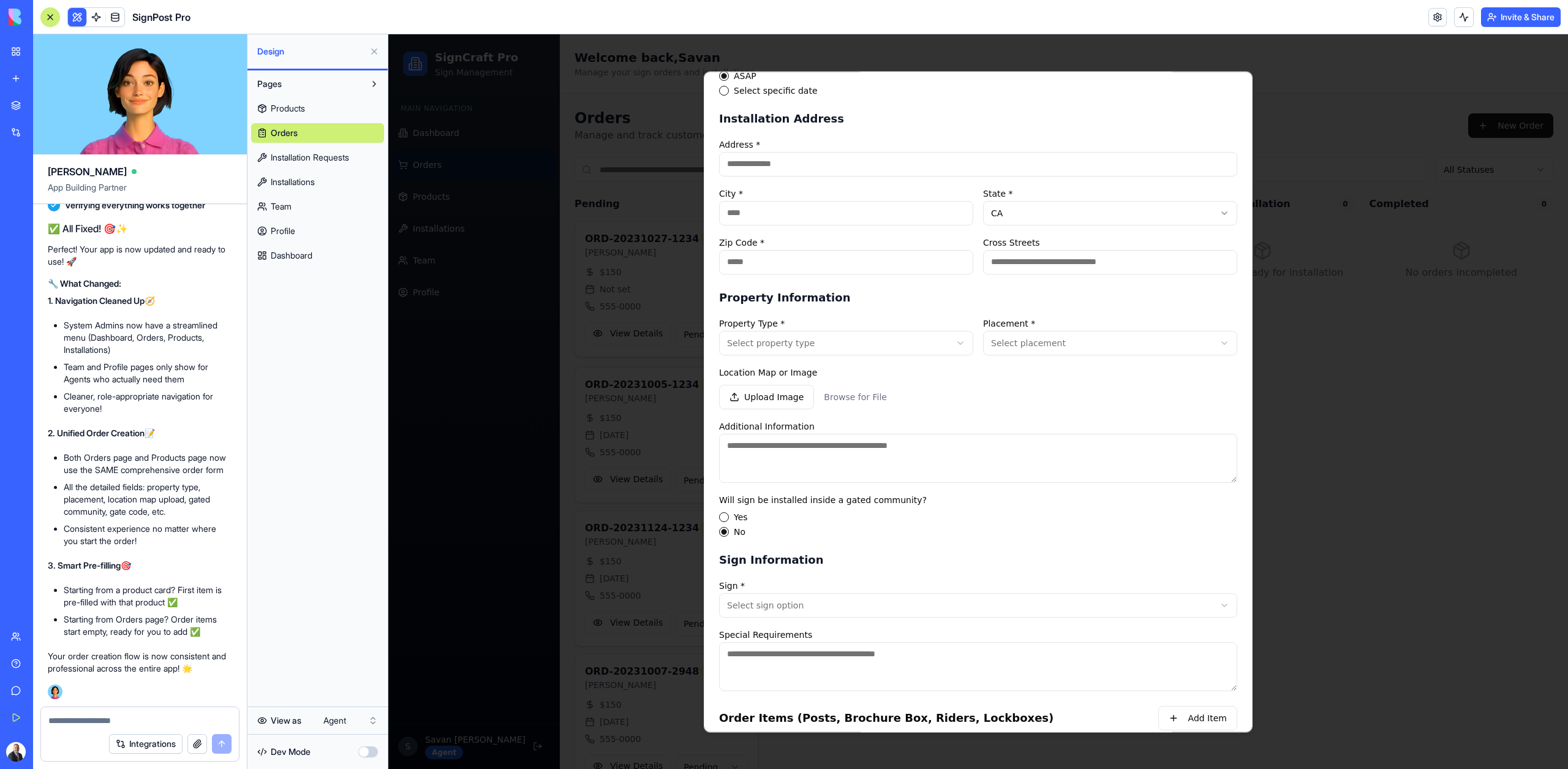
scroll to position [216, 0]
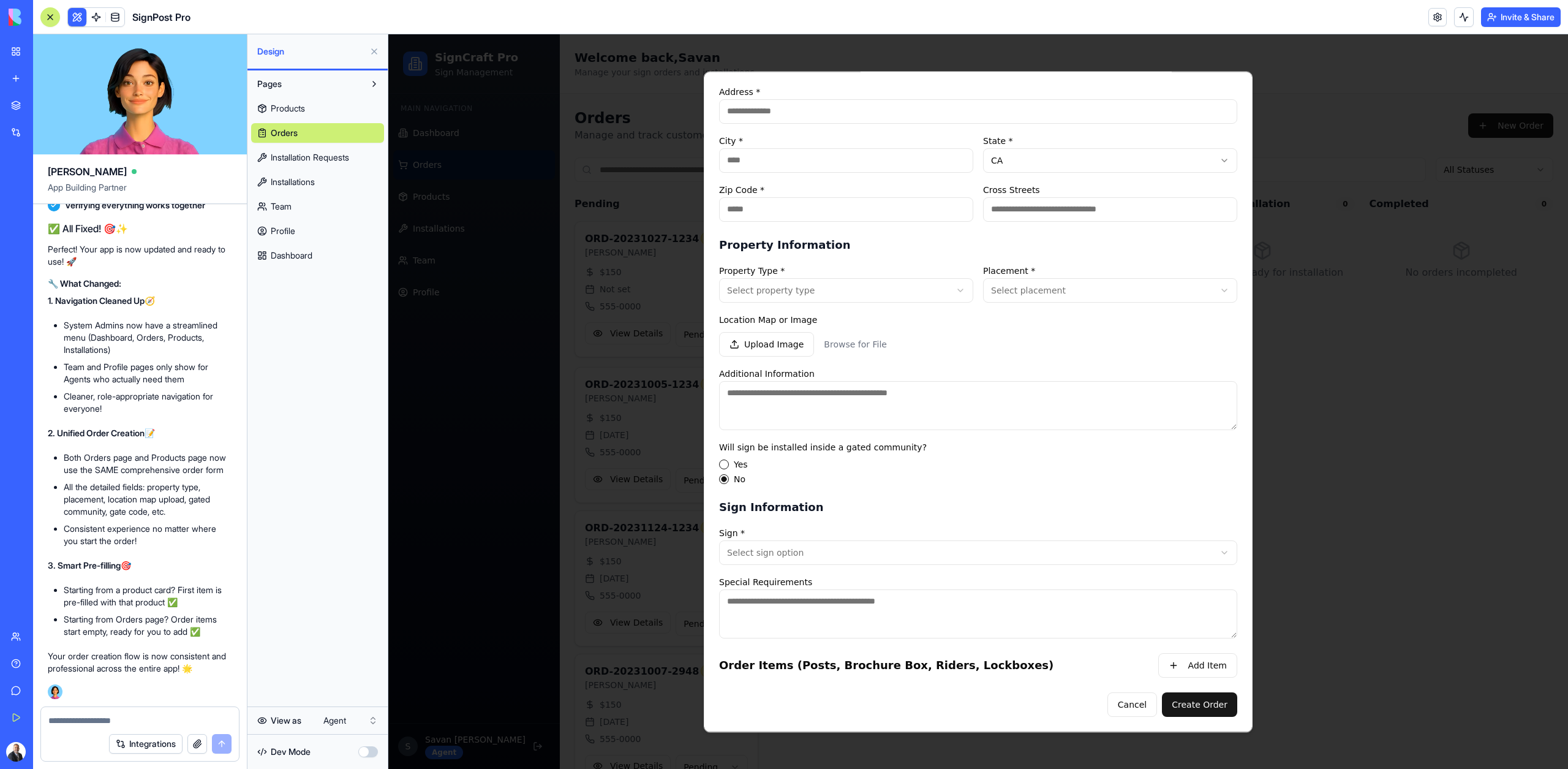
click at [1306, 530] on div at bounding box center [978, 401] width 1180 height 734
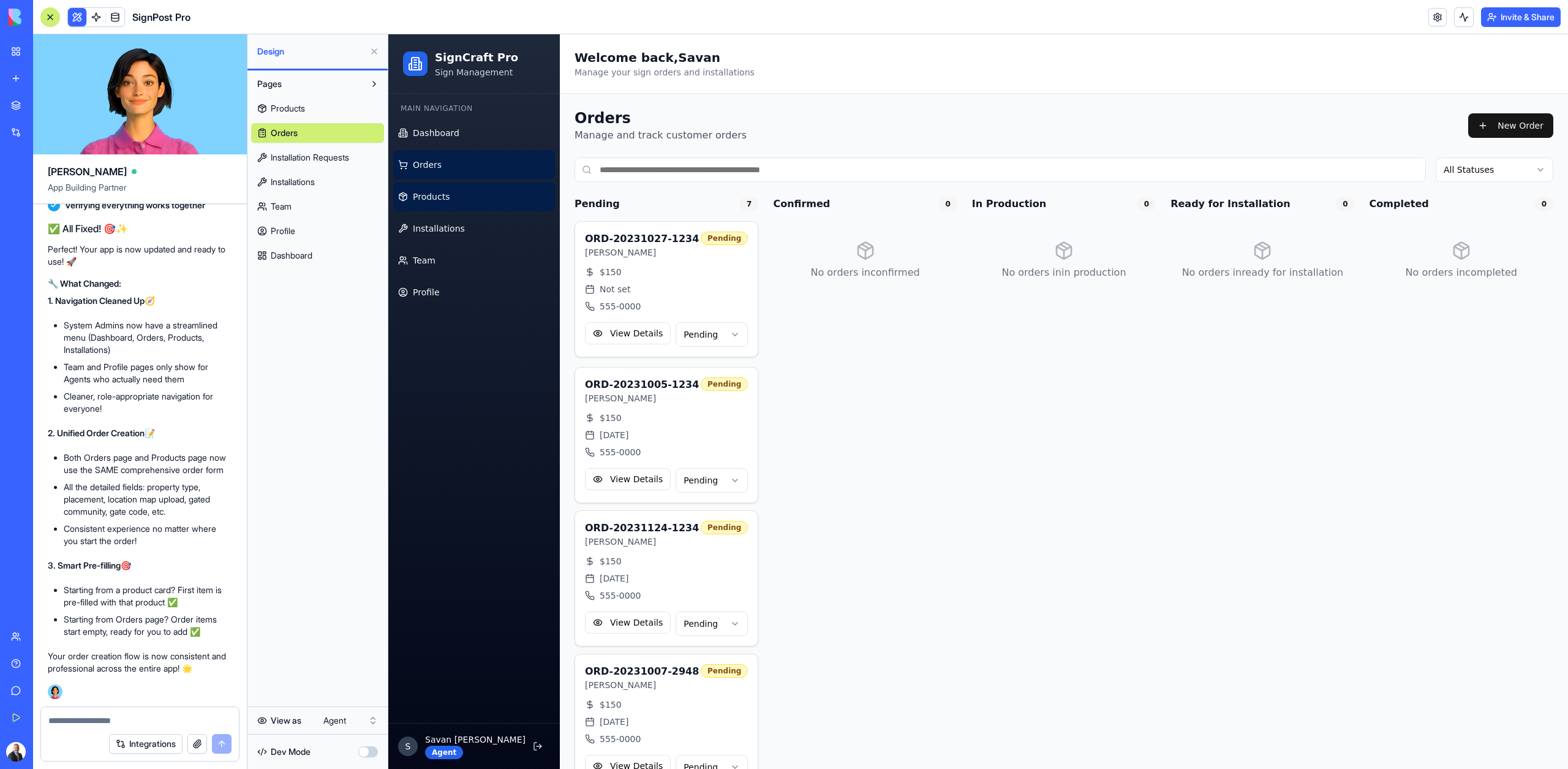
click at [438, 188] on link "Products" at bounding box center [473, 197] width 161 height 30
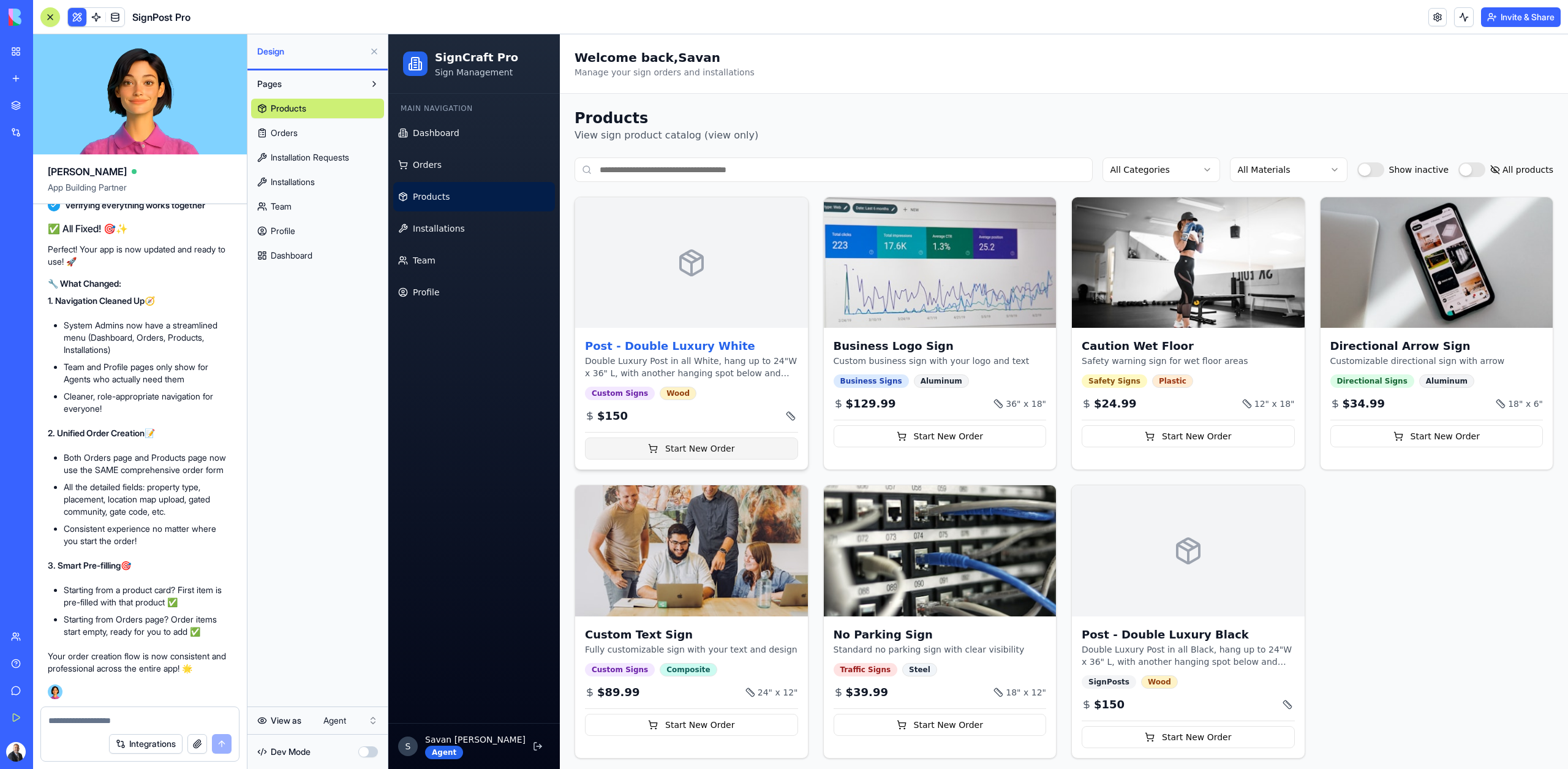
click at [698, 456] on button "Start New Order" at bounding box center [690, 448] width 213 height 22
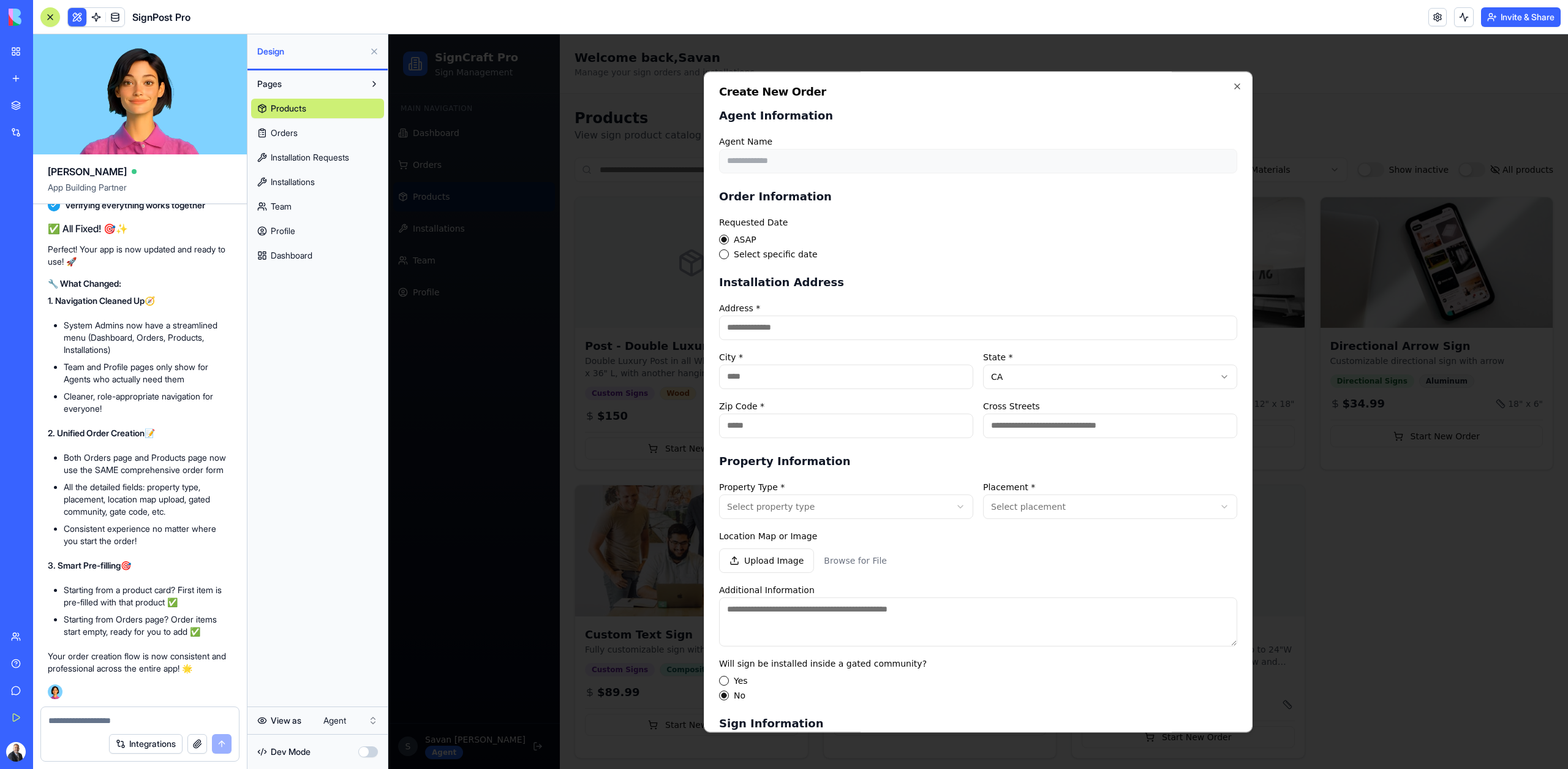
click at [676, 484] on div at bounding box center [978, 401] width 1180 height 734
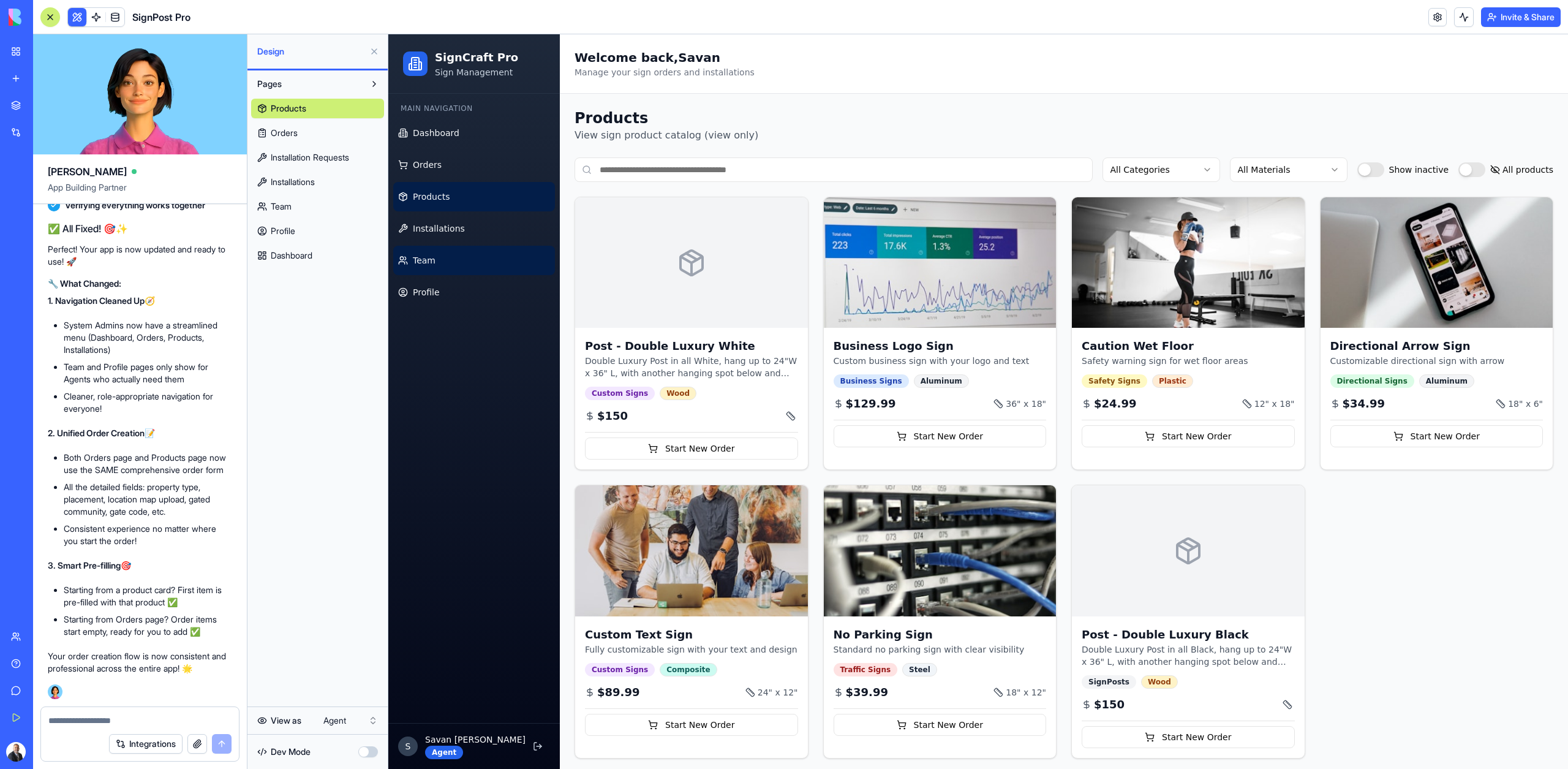
click at [443, 266] on link "Team" at bounding box center [473, 261] width 161 height 30
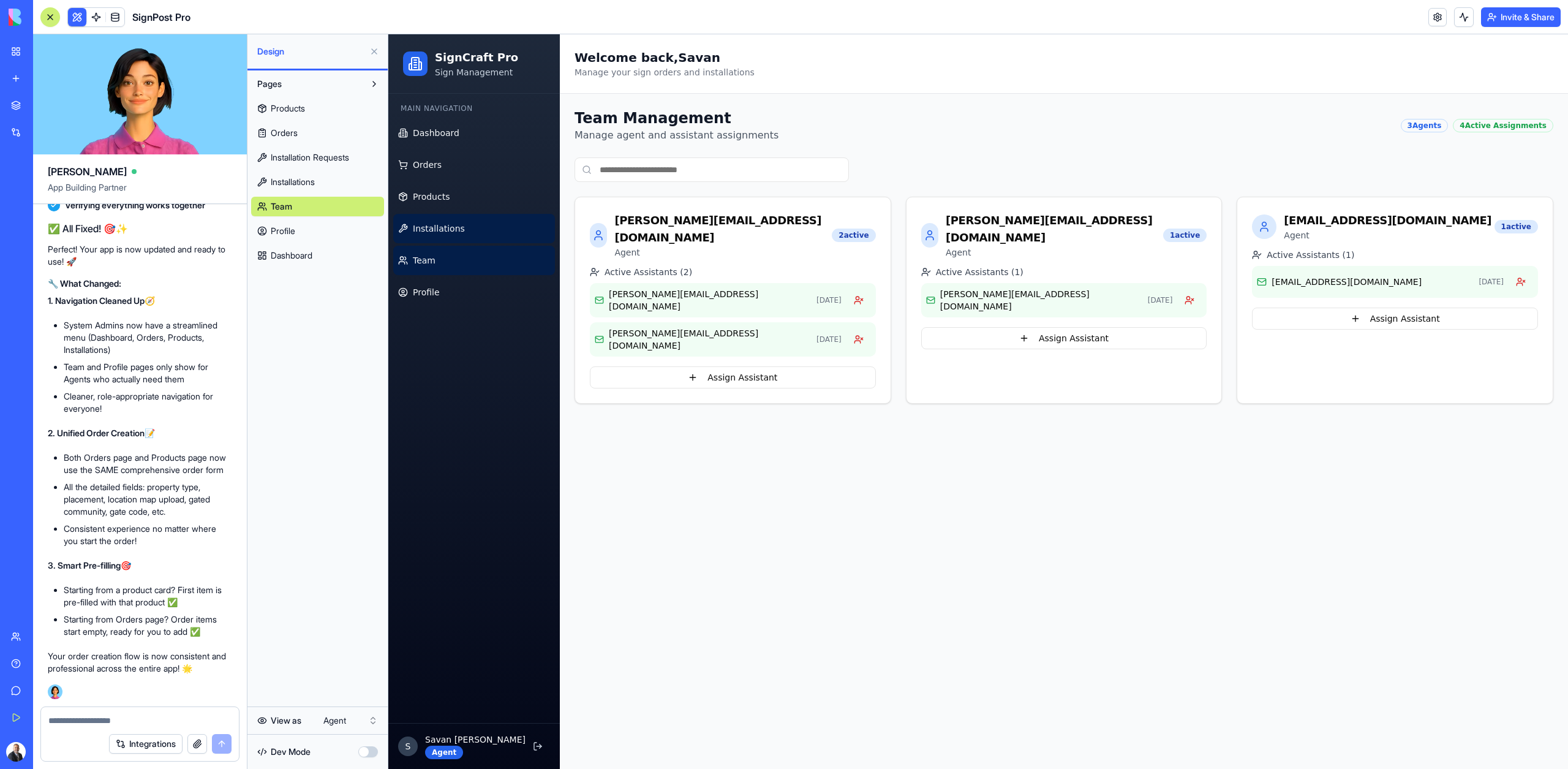
click at [441, 231] on span "Installations" at bounding box center [439, 228] width 52 height 12
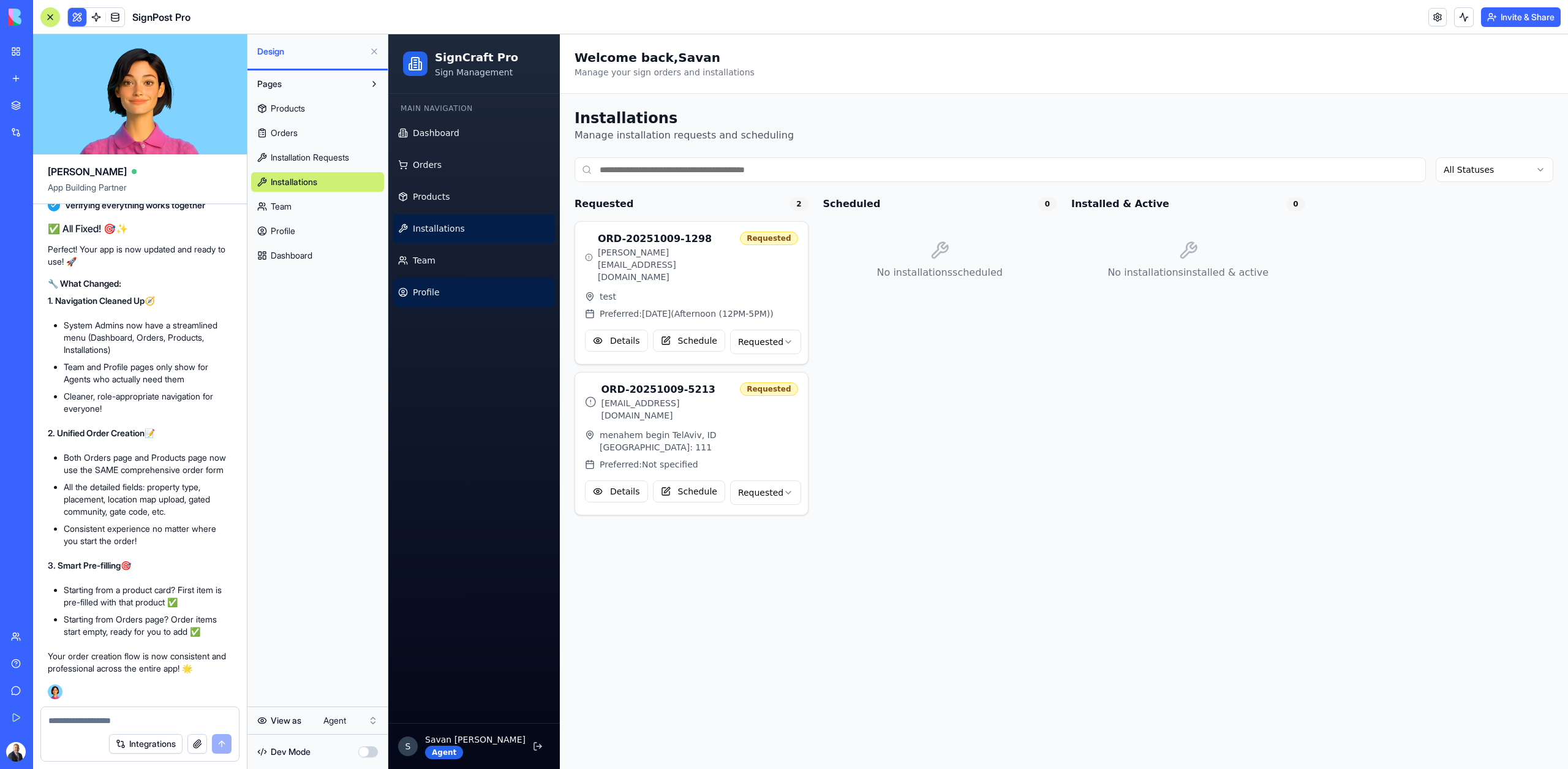
click at [444, 279] on link "Profile" at bounding box center [473, 292] width 161 height 30
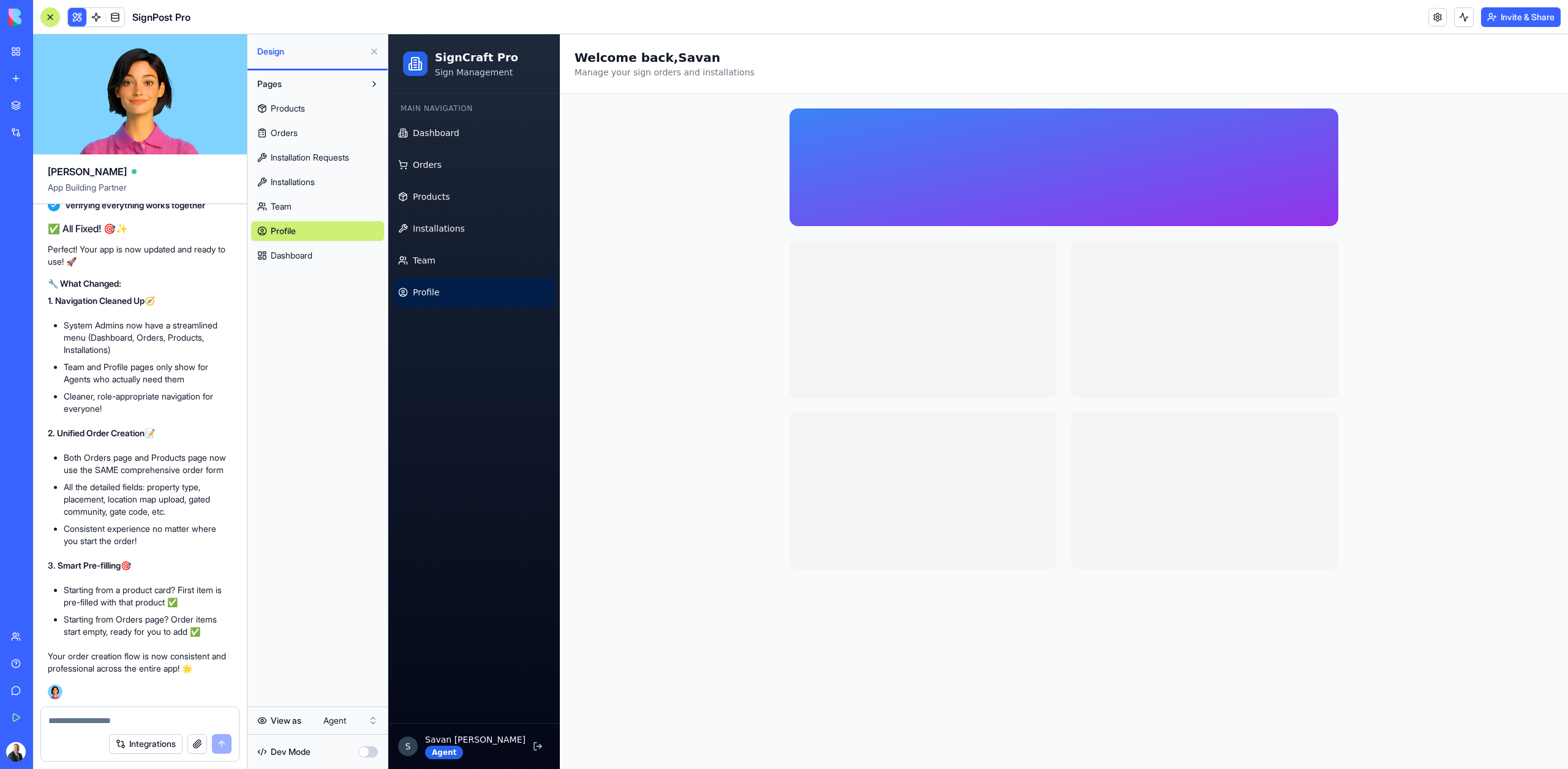
click at [289, 86] on button "Pages" at bounding box center [307, 84] width 113 height 20
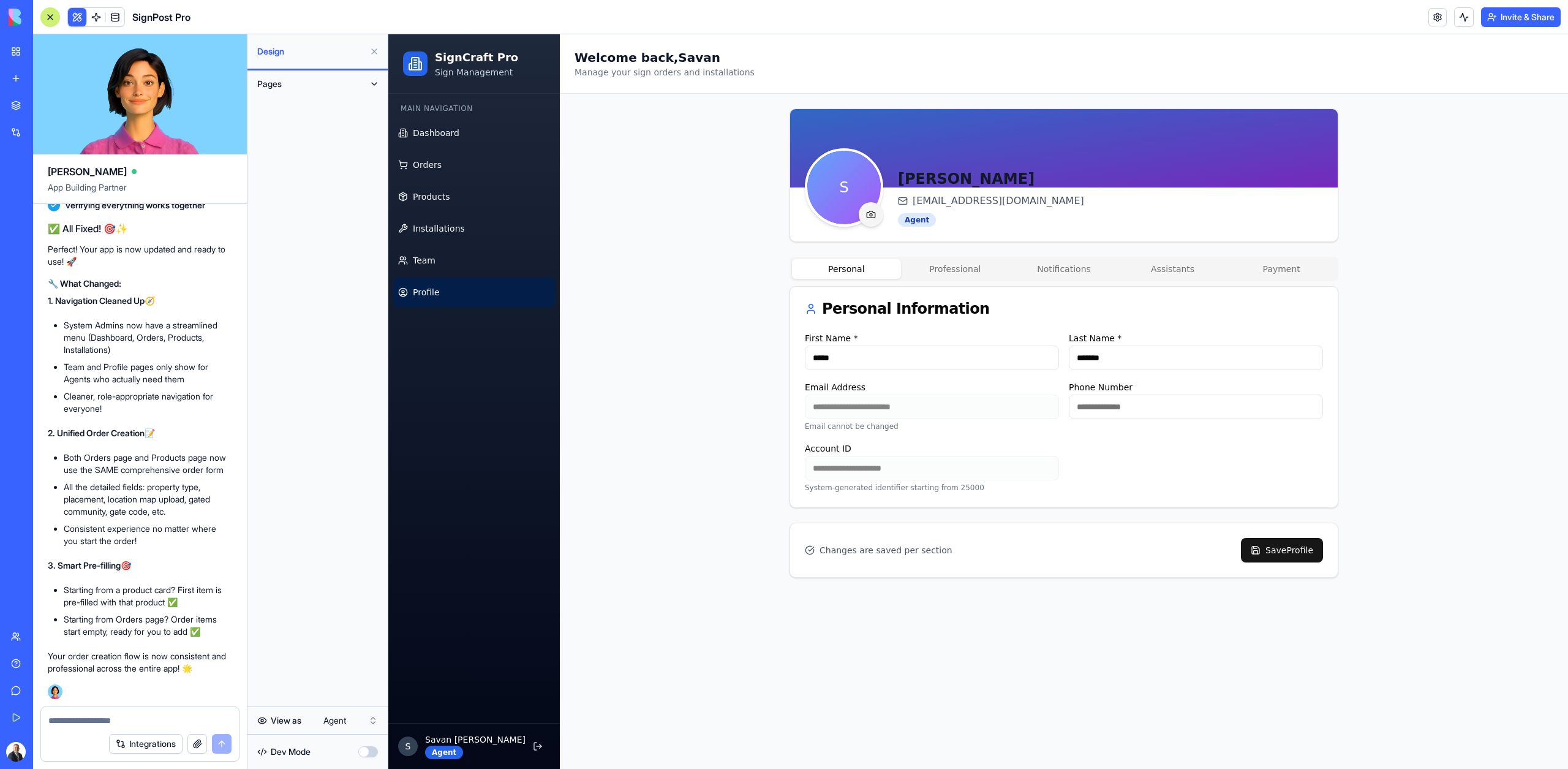
click at [289, 86] on button "Pages" at bounding box center [307, 84] width 113 height 20
click at [289, 109] on span "Products" at bounding box center [287, 108] width 35 height 12
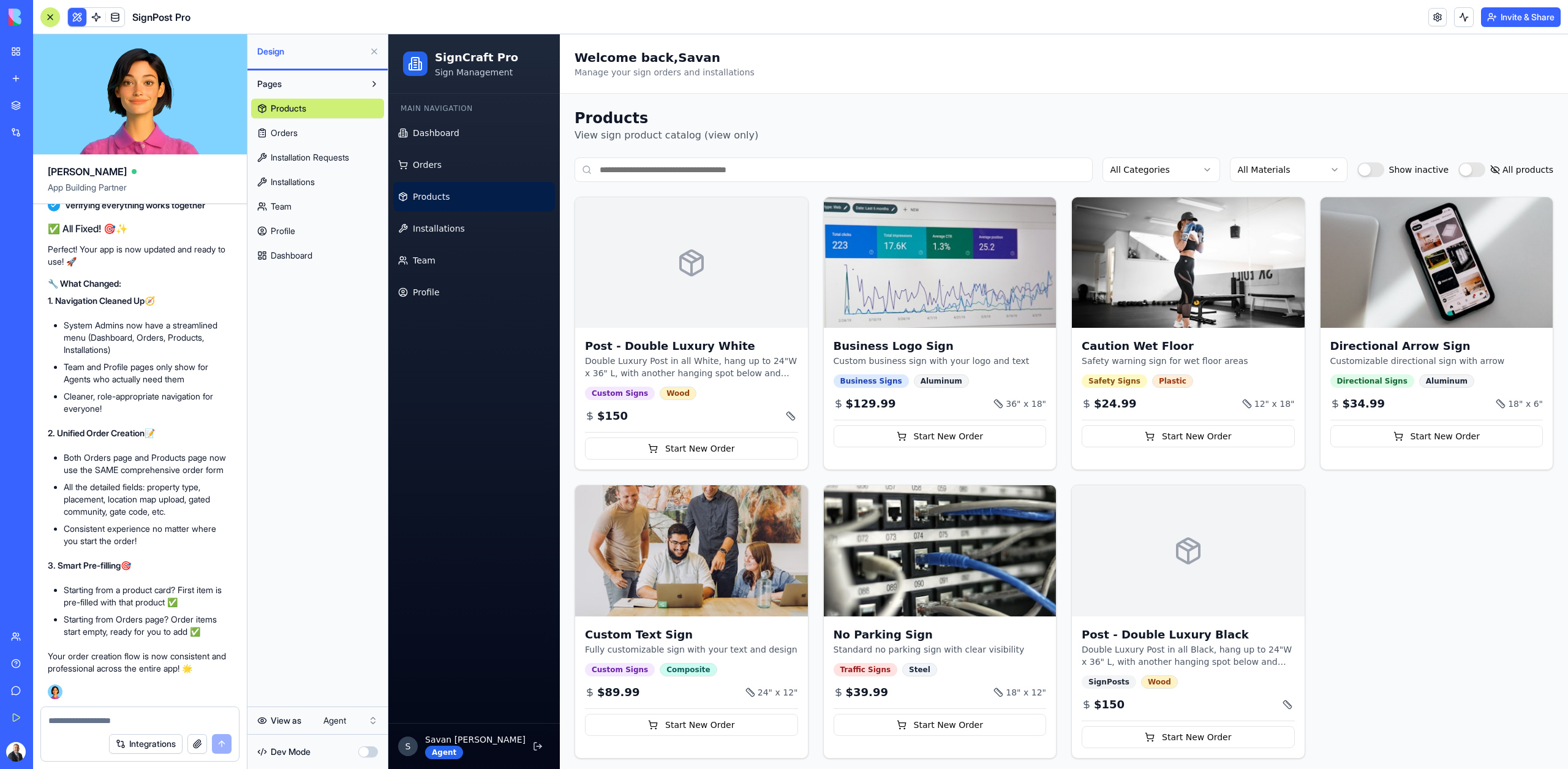
click at [290, 132] on span "Orders" at bounding box center [283, 133] width 27 height 12
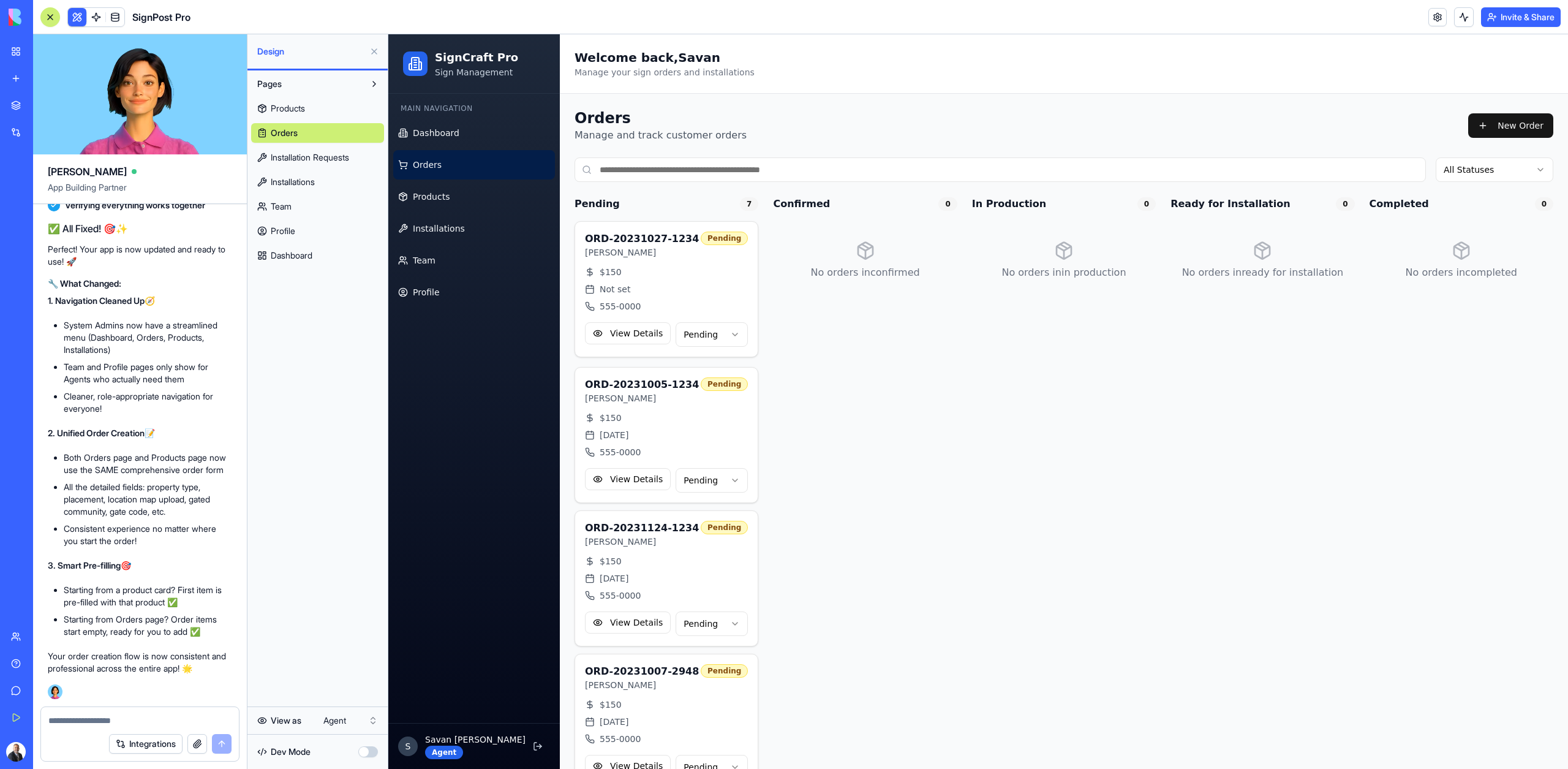
click at [291, 157] on span "Installation Requests" at bounding box center [309, 158] width 78 height 12
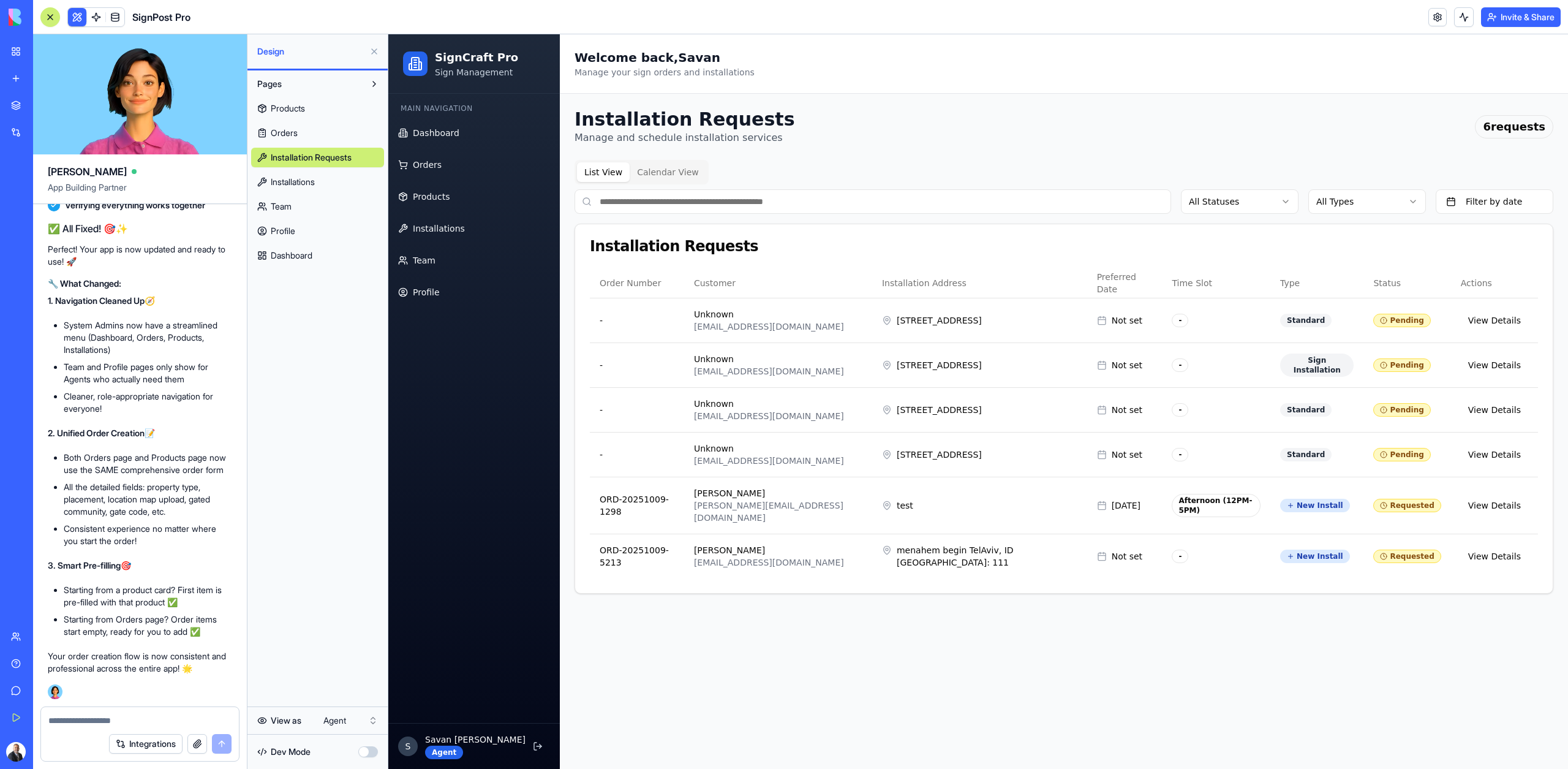
click at [291, 179] on span "Installations" at bounding box center [292, 181] width 45 height 12
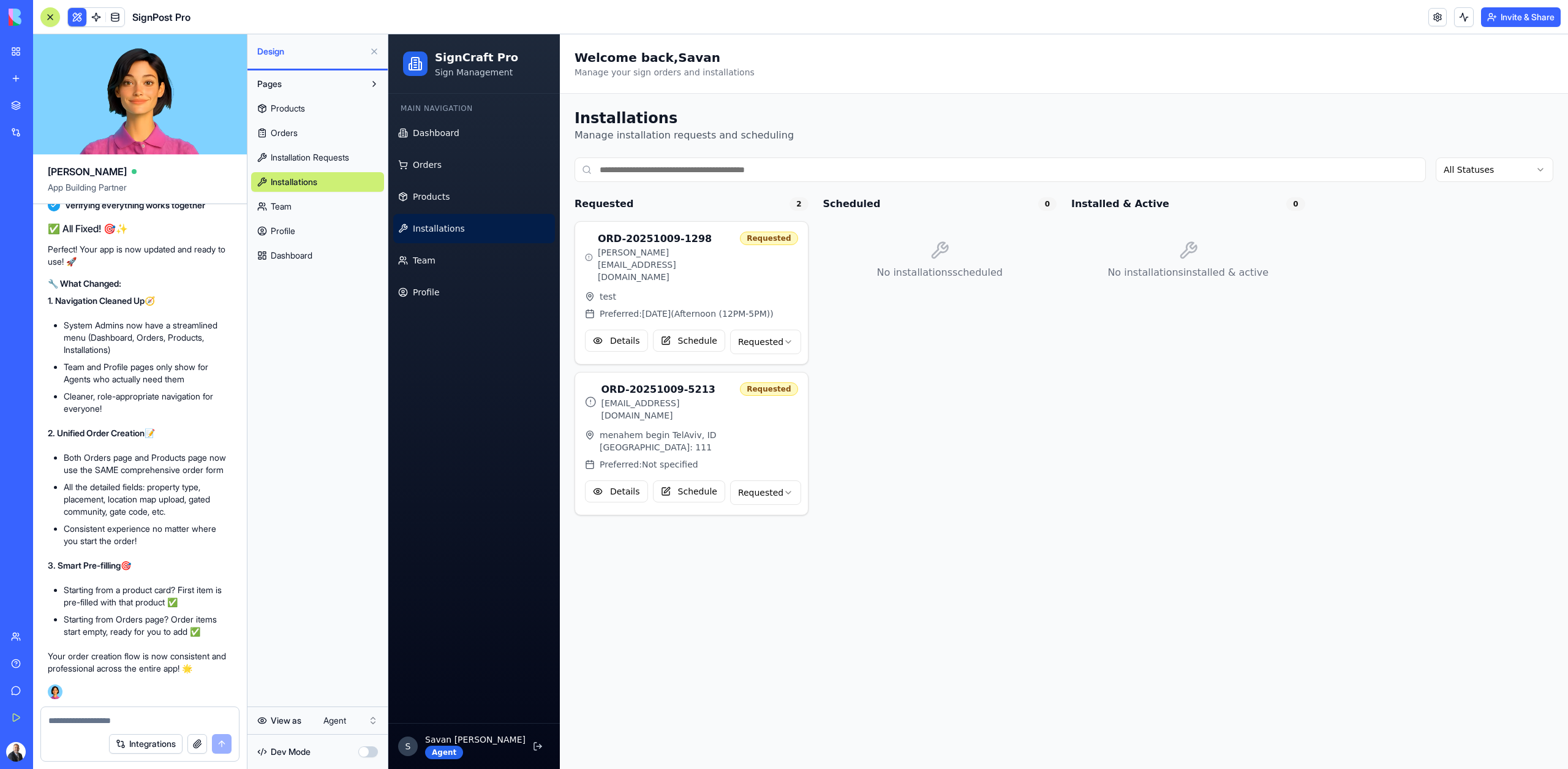
click at [294, 203] on link "Team" at bounding box center [317, 206] width 133 height 20
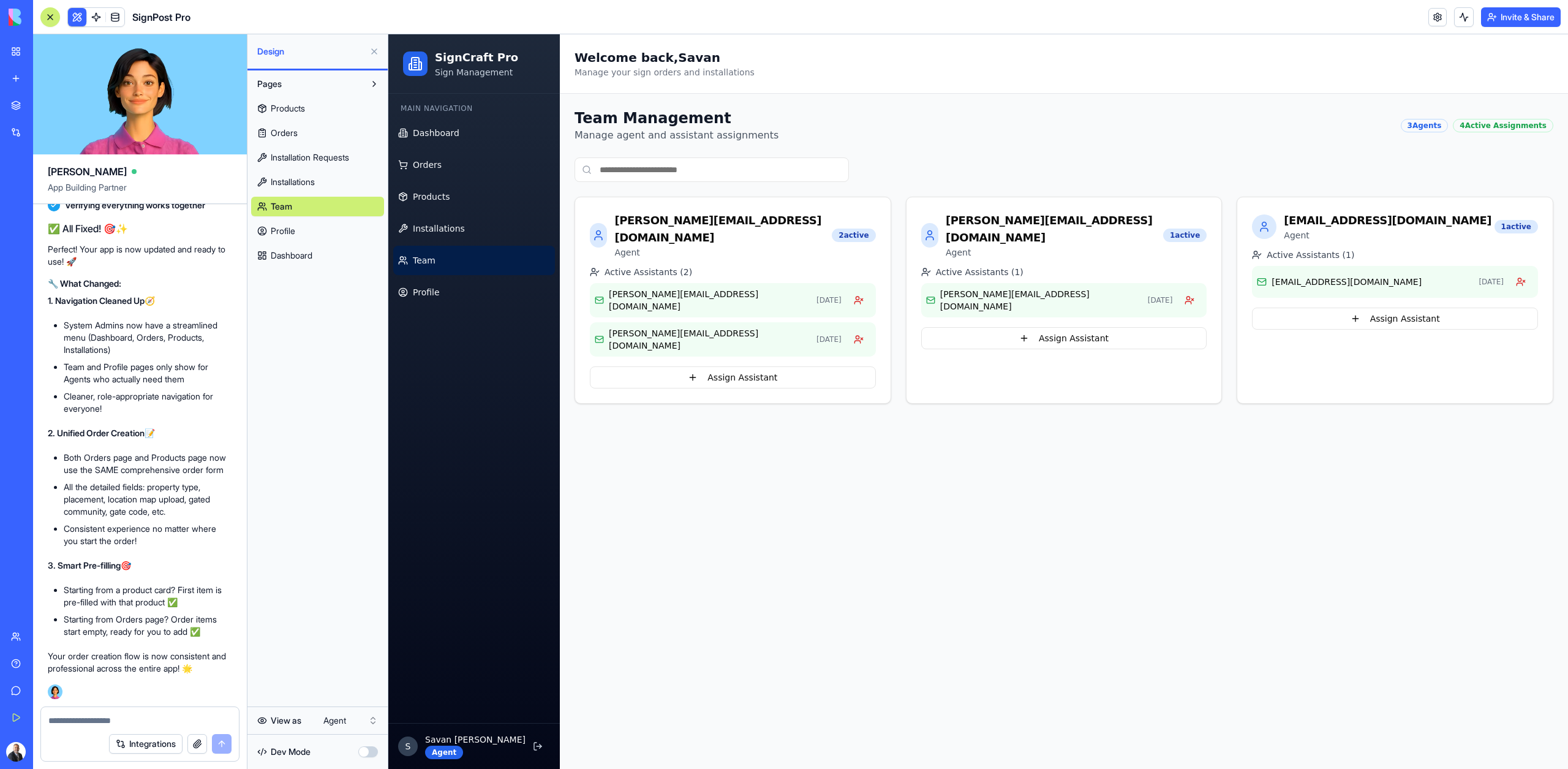
click at [294, 225] on span "Profile" at bounding box center [282, 231] width 25 height 12
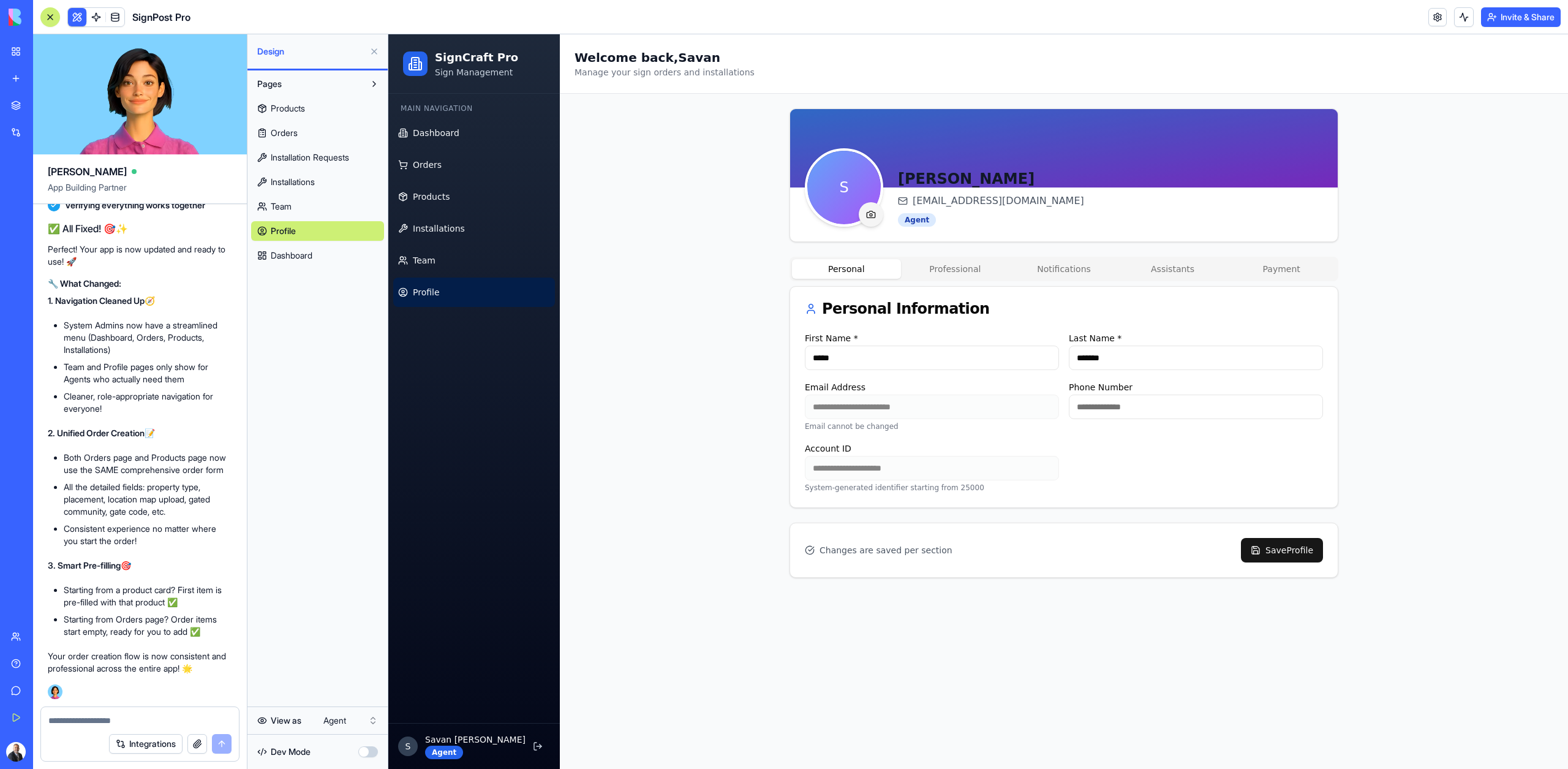
click at [311, 255] on span "Dashboard" at bounding box center [291, 256] width 42 height 12
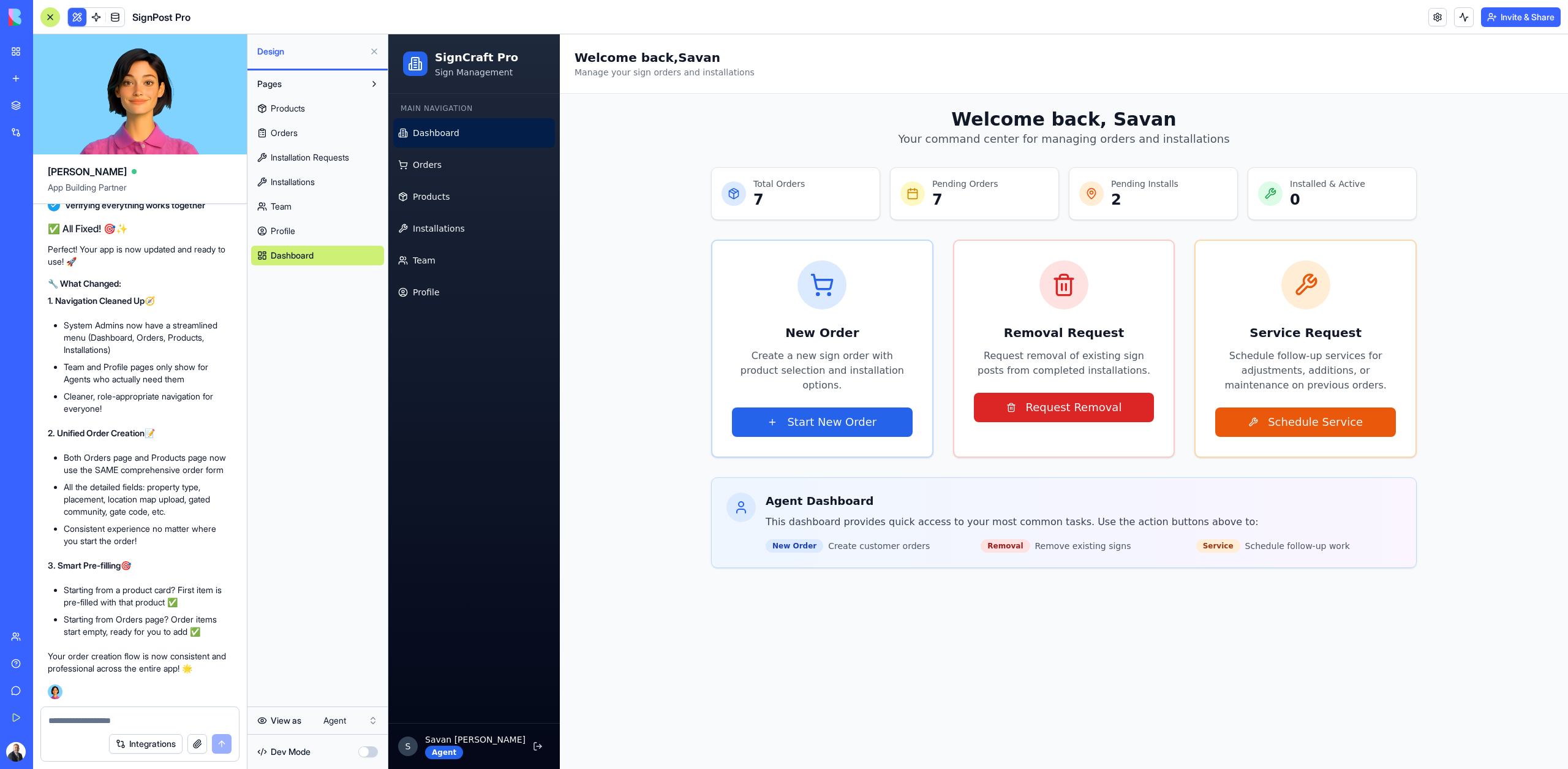
click at [372, 49] on button at bounding box center [374, 52] width 20 height 20
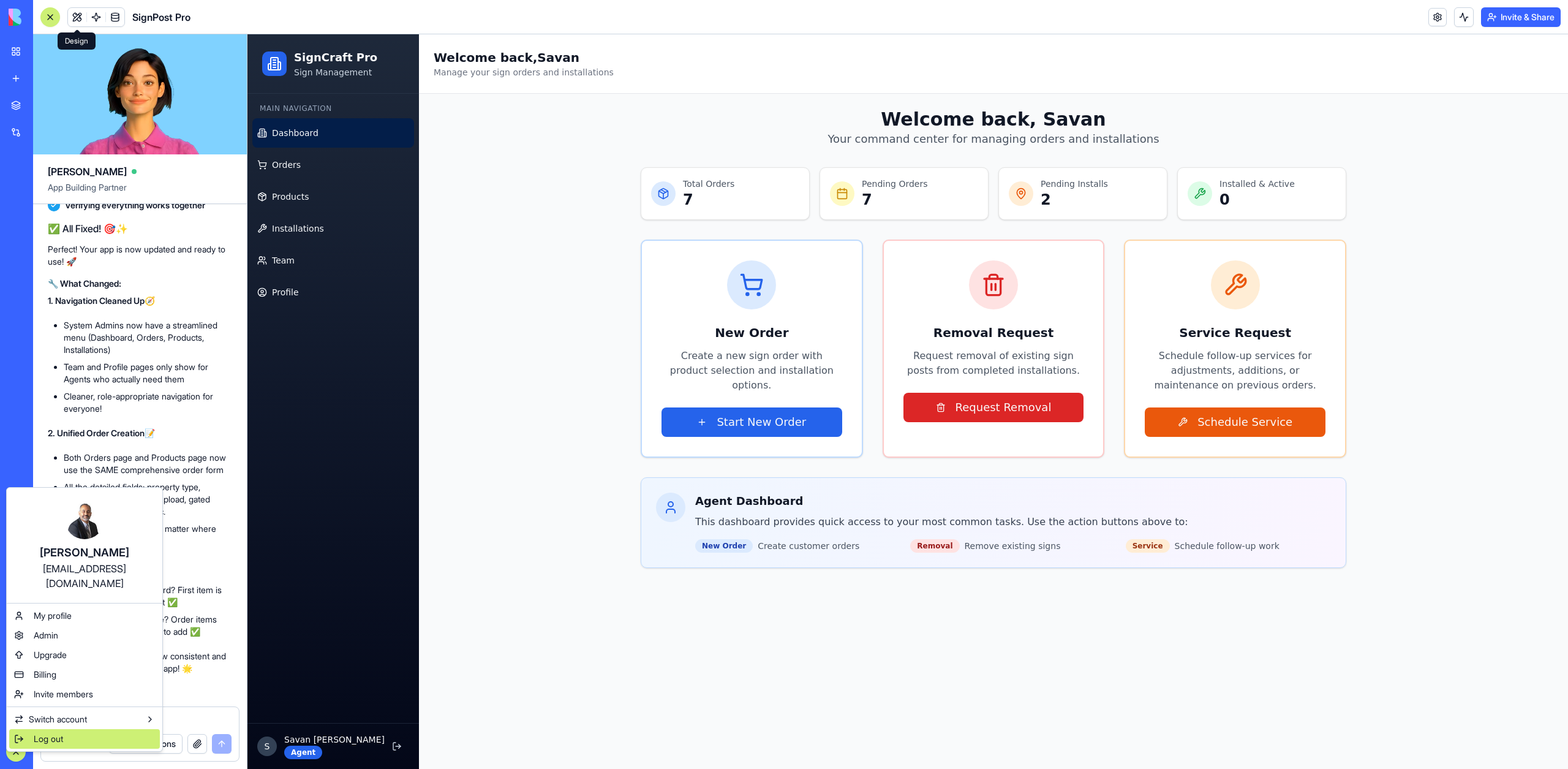
click at [41, 732] on span "Log out" at bounding box center [49, 738] width 30 height 12
